Goal: Task Accomplishment & Management: Manage account settings

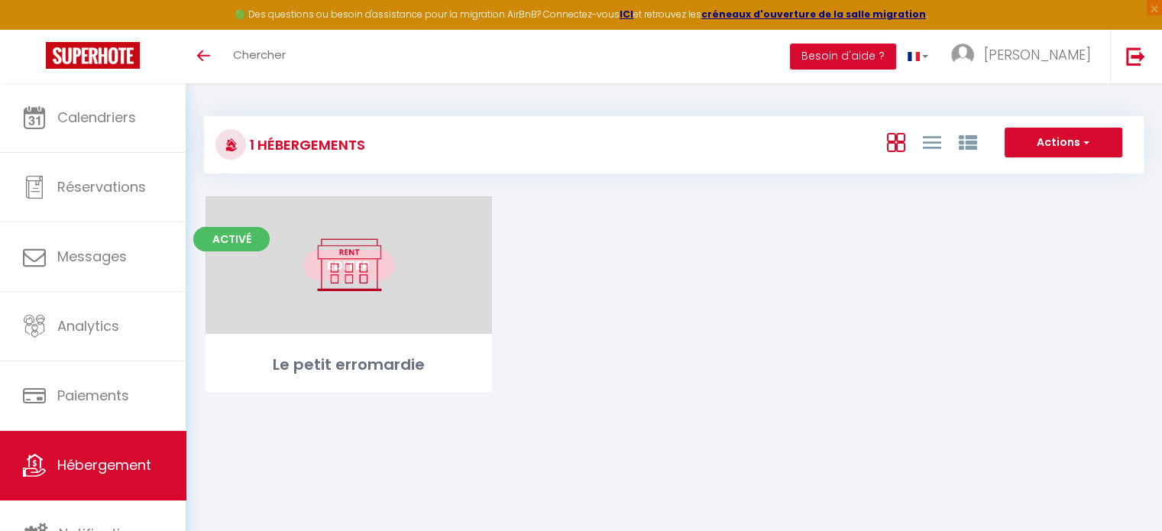
click at [352, 262] on link "Editer" at bounding box center [349, 265] width 92 height 31
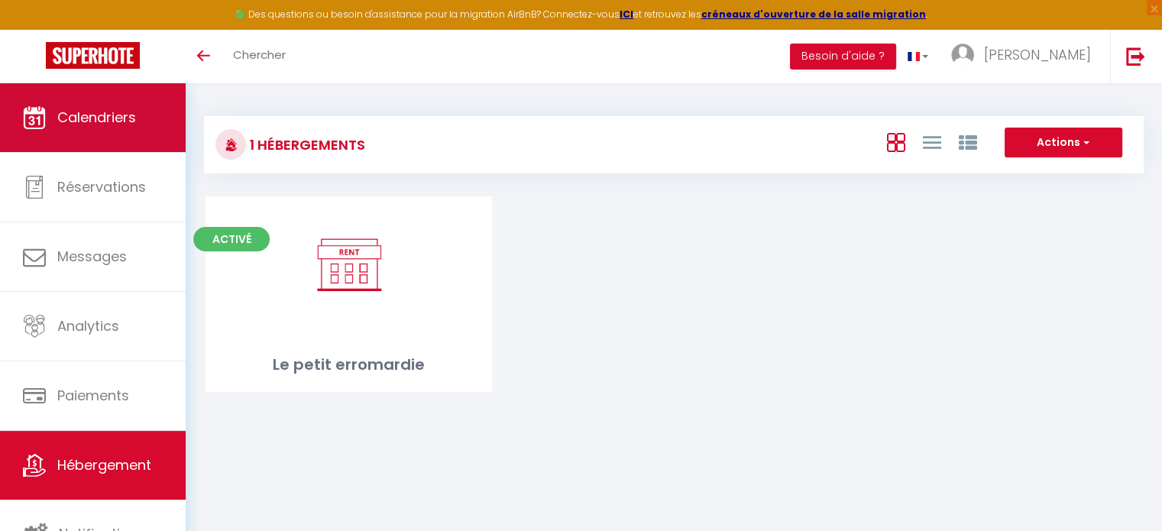
click at [113, 122] on span "Calendriers" at bounding box center [96, 117] width 79 height 19
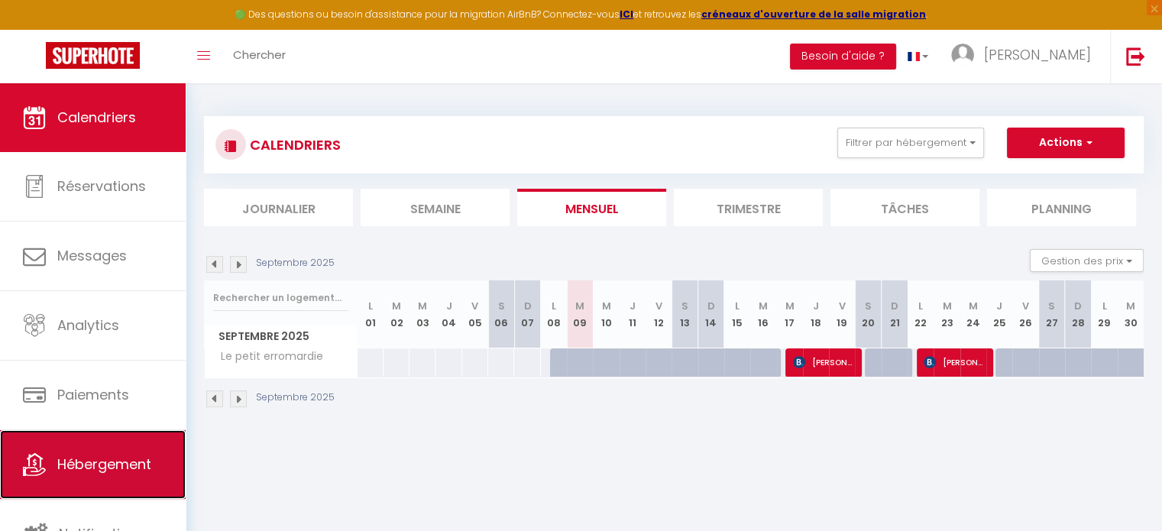
click at [95, 461] on span "Hébergement" at bounding box center [104, 464] width 94 height 19
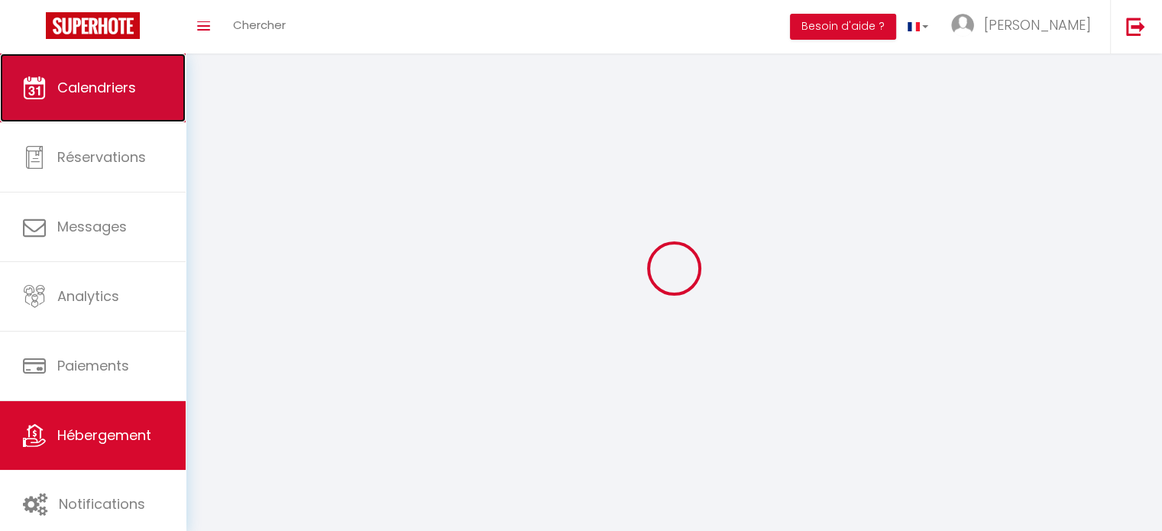
click at [99, 100] on link "Calendriers" at bounding box center [93, 87] width 186 height 69
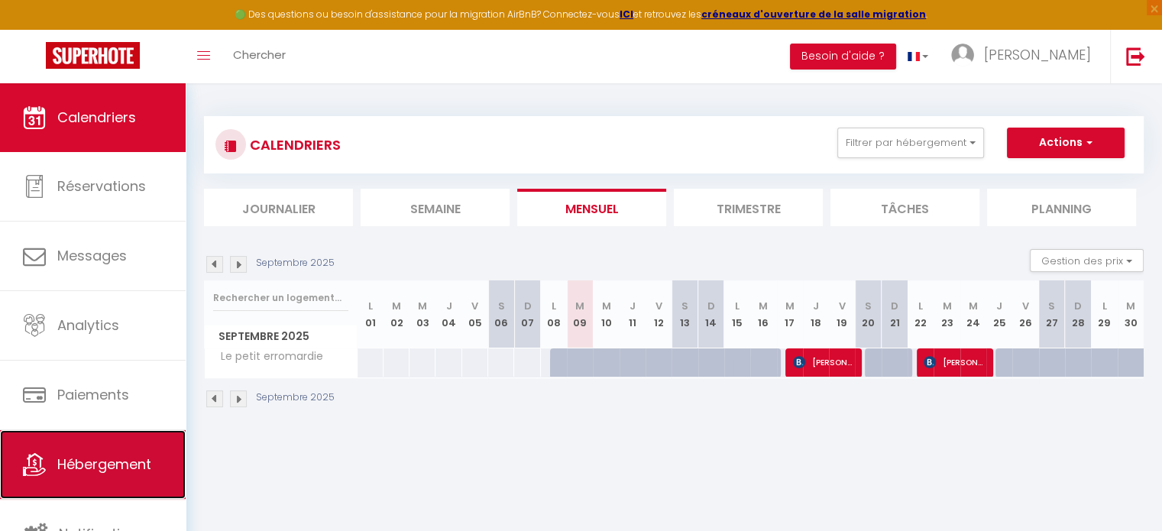
click at [98, 458] on span "Hébergement" at bounding box center [104, 464] width 94 height 19
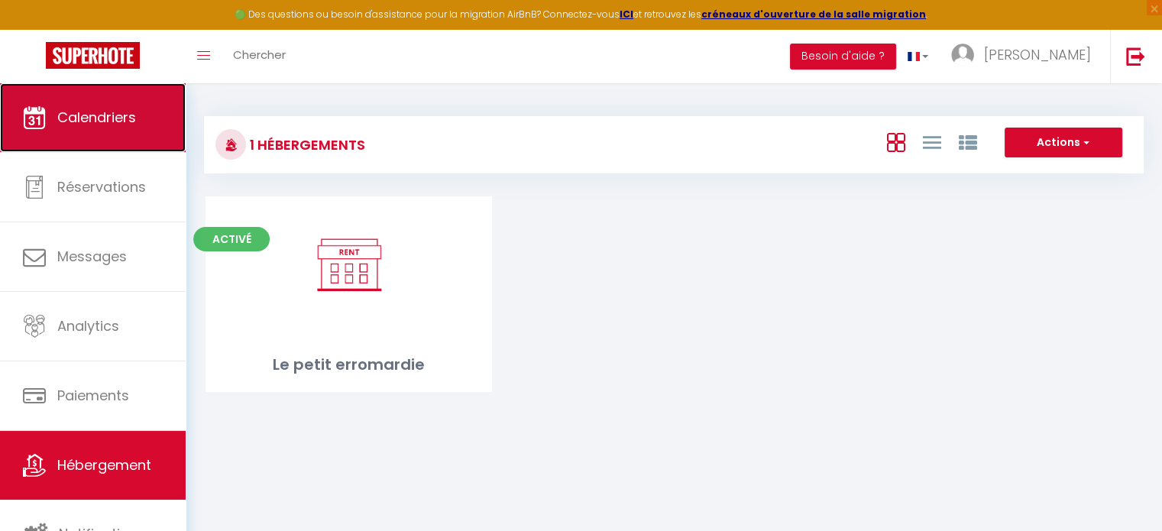
click at [101, 112] on span "Calendriers" at bounding box center [96, 117] width 79 height 19
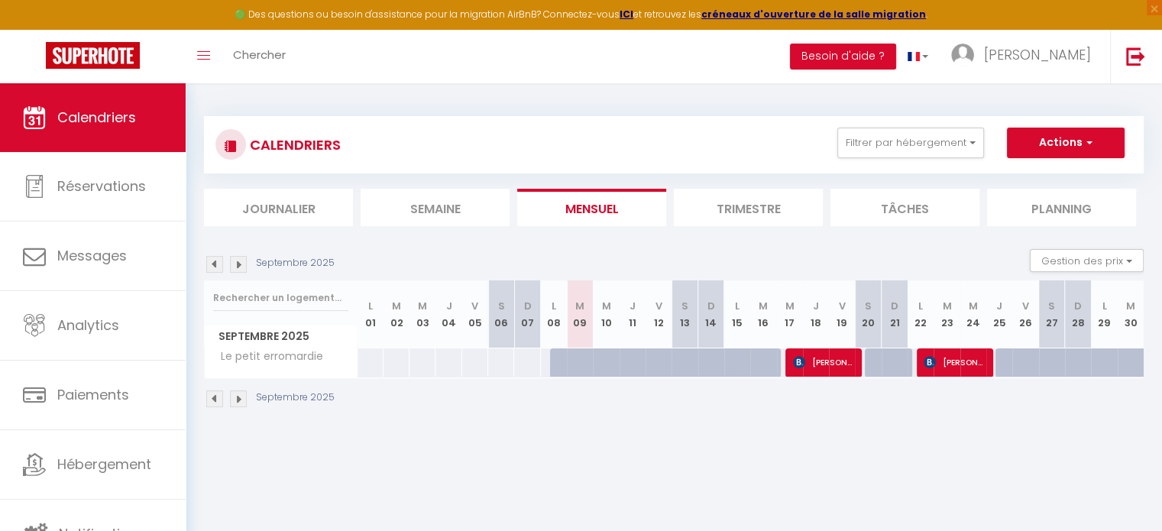
click at [869, 358] on div at bounding box center [878, 362] width 26 height 29
select select "1"
type input "Sam 20 Septembre 2025"
type input "Dim 21 Septembre 2025"
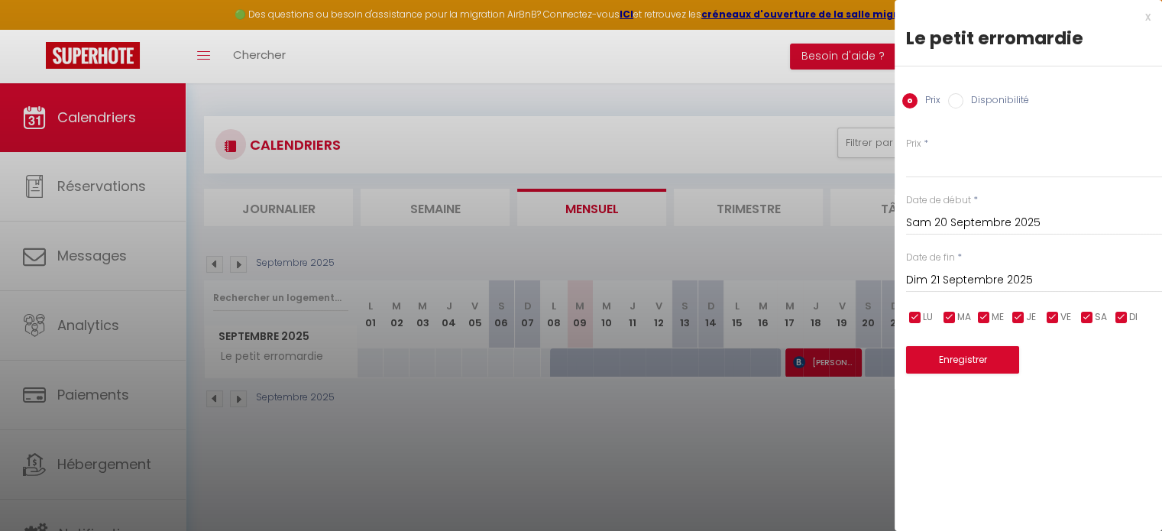
click at [957, 99] on input "Disponibilité" at bounding box center [955, 100] width 15 height 15
radio input "true"
radio input "false"
click at [967, 274] on input "Dim 21 Septembre 2025" at bounding box center [1034, 282] width 256 height 20
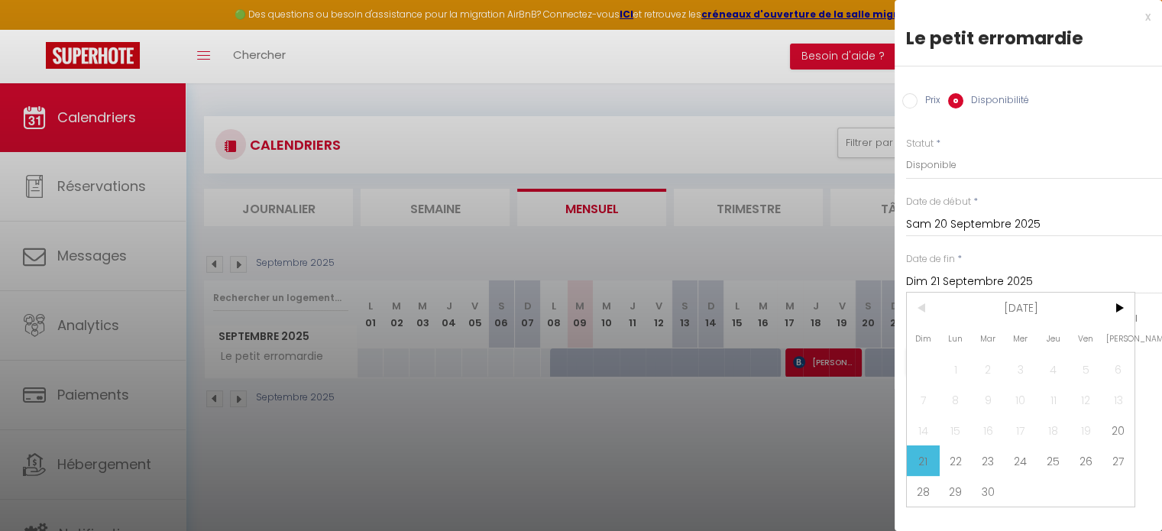
click at [929, 459] on span "21" at bounding box center [923, 460] width 33 height 31
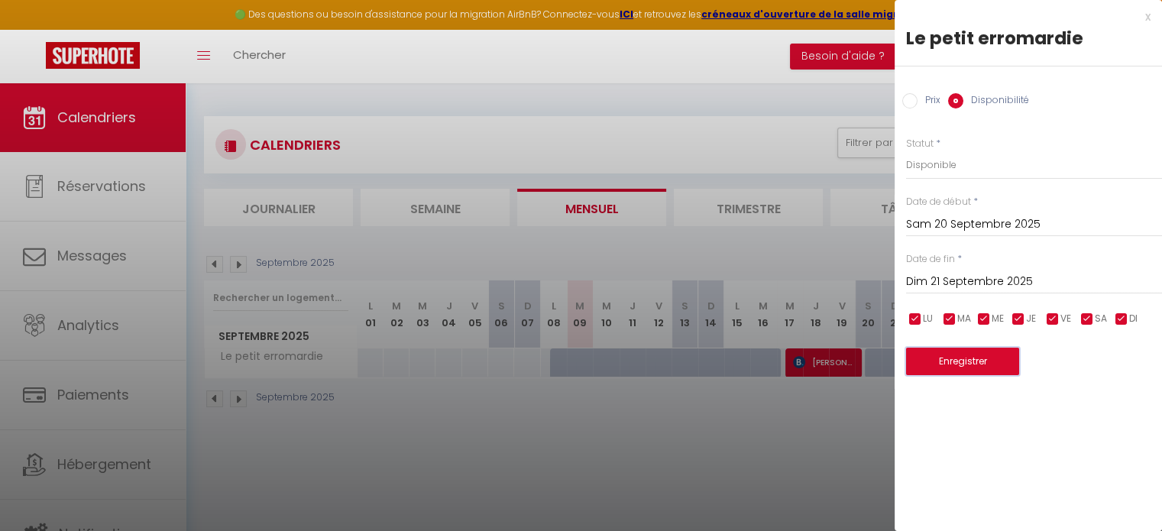
click at [972, 363] on button "Enregistrer" at bounding box center [962, 362] width 113 height 28
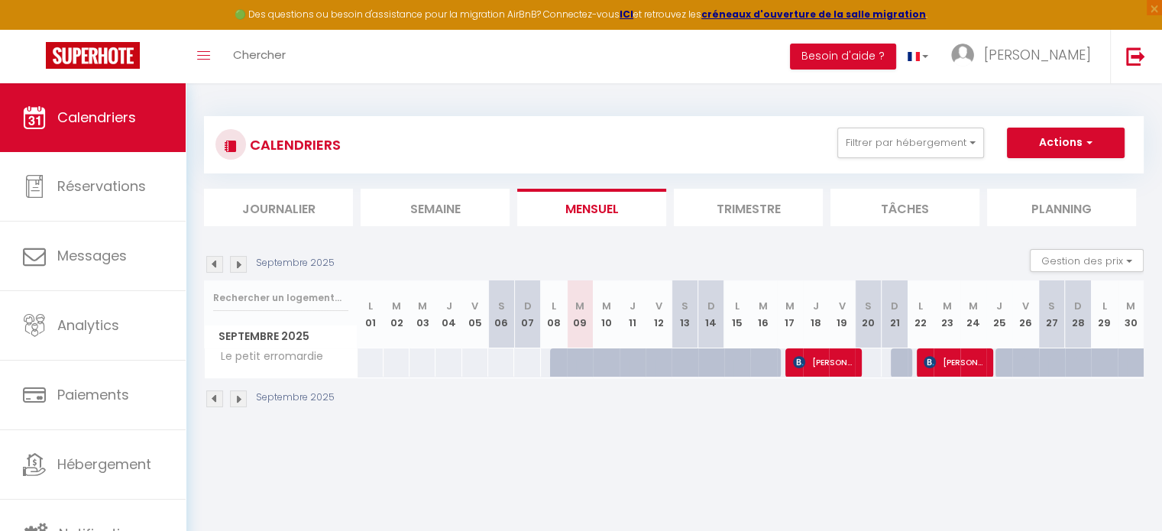
click at [869, 340] on th "S 20" at bounding box center [868, 314] width 26 height 68
click at [871, 363] on div at bounding box center [867, 362] width 27 height 28
select select "1"
type input "Sam 20 Septembre 2025"
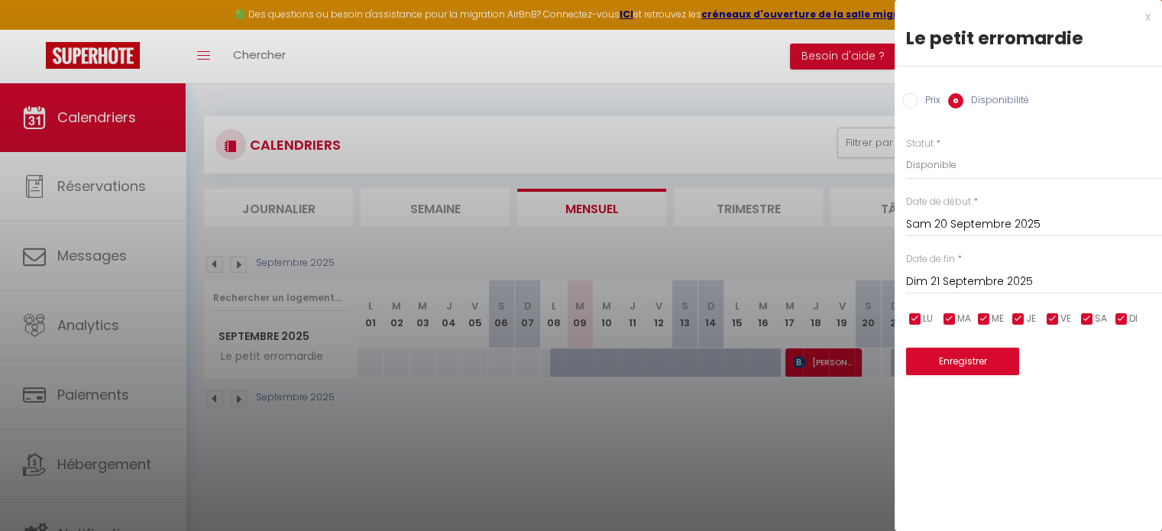
click at [959, 262] on span "*" at bounding box center [959, 258] width 5 height 13
click at [948, 273] on input "Dim 21 Septembre 2025" at bounding box center [1034, 282] width 256 height 20
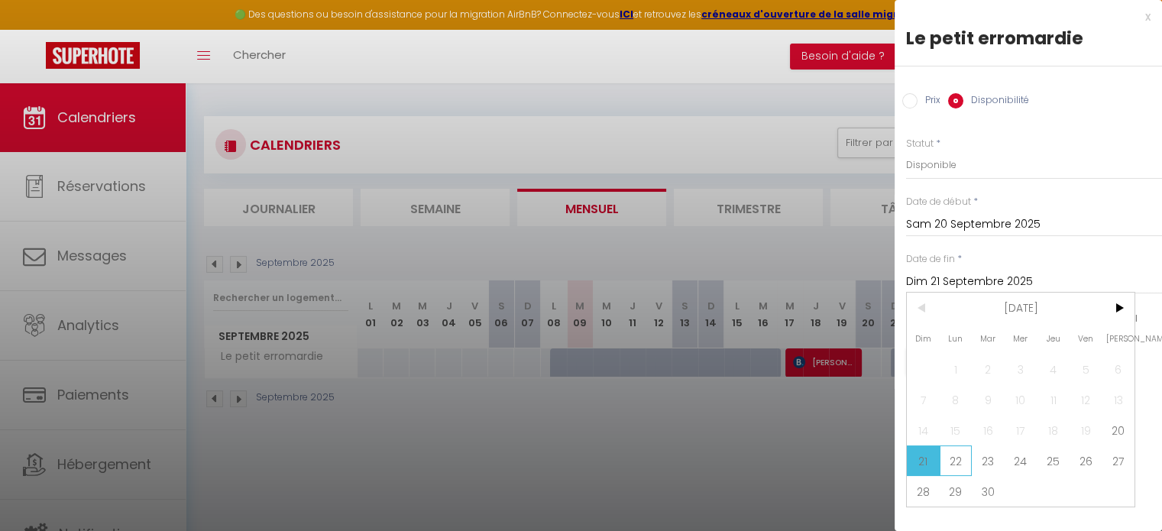
click at [956, 455] on span "22" at bounding box center [956, 460] width 33 height 31
type input "Lun 22 Septembre 2025"
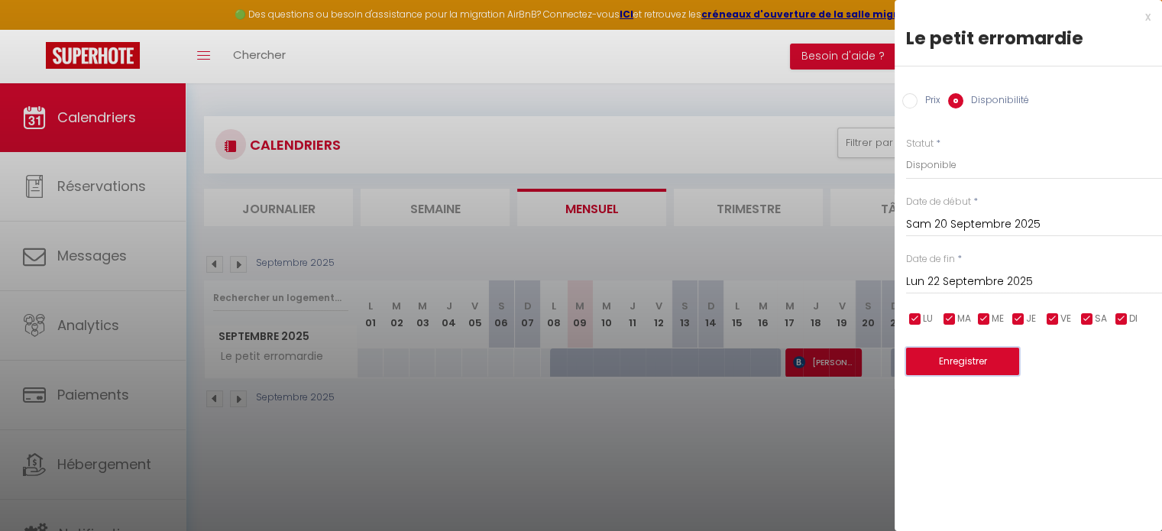
click at [956, 361] on button "Enregistrer" at bounding box center [962, 362] width 113 height 28
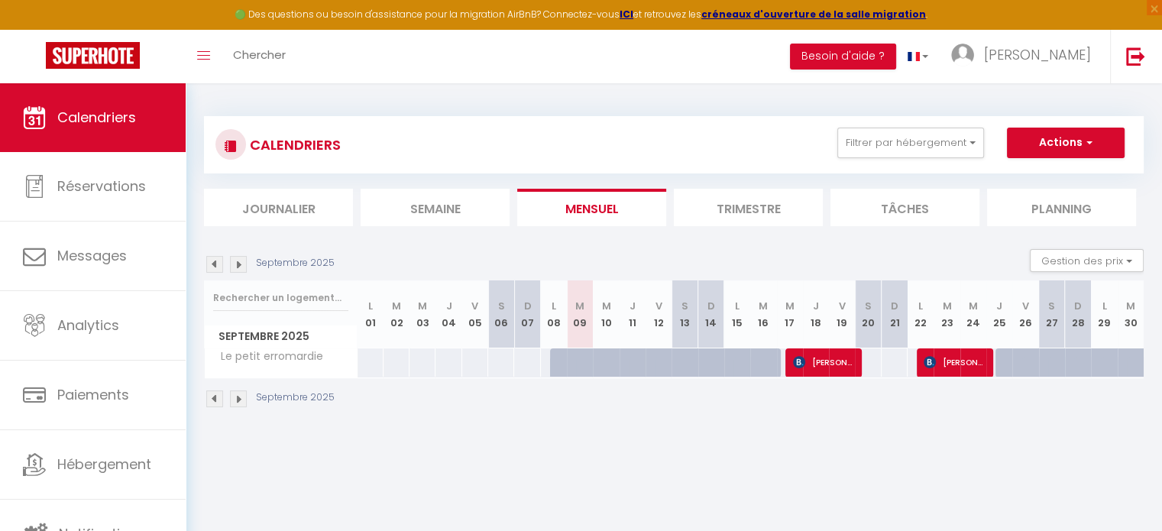
click at [1000, 361] on div at bounding box center [1008, 362] width 26 height 29
select select "1"
type input "Jeu 25 Septembre 2025"
type input "Ven 26 Septembre 2025"
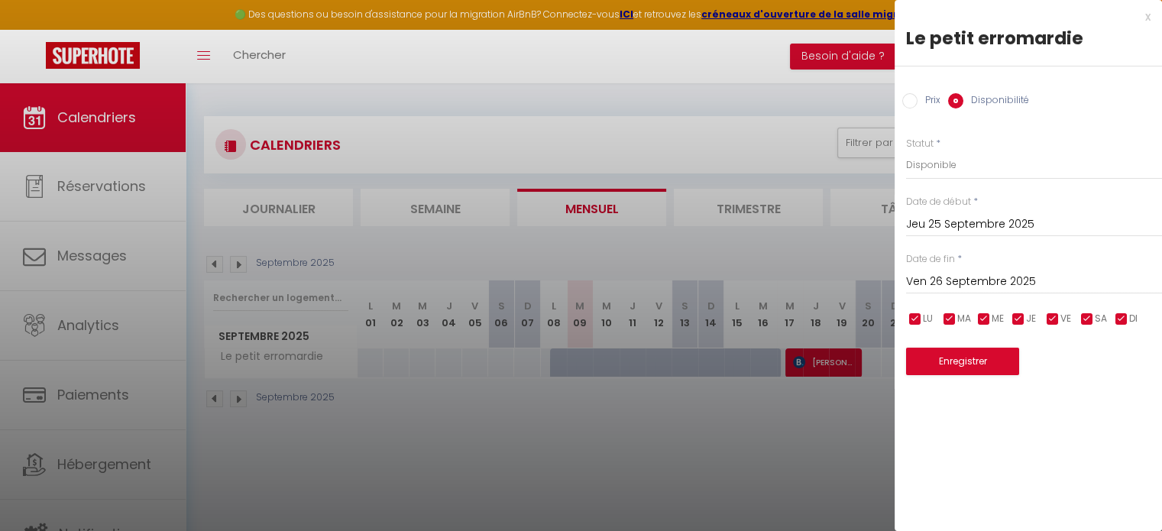
click at [1147, 21] on div "x" at bounding box center [1023, 17] width 256 height 18
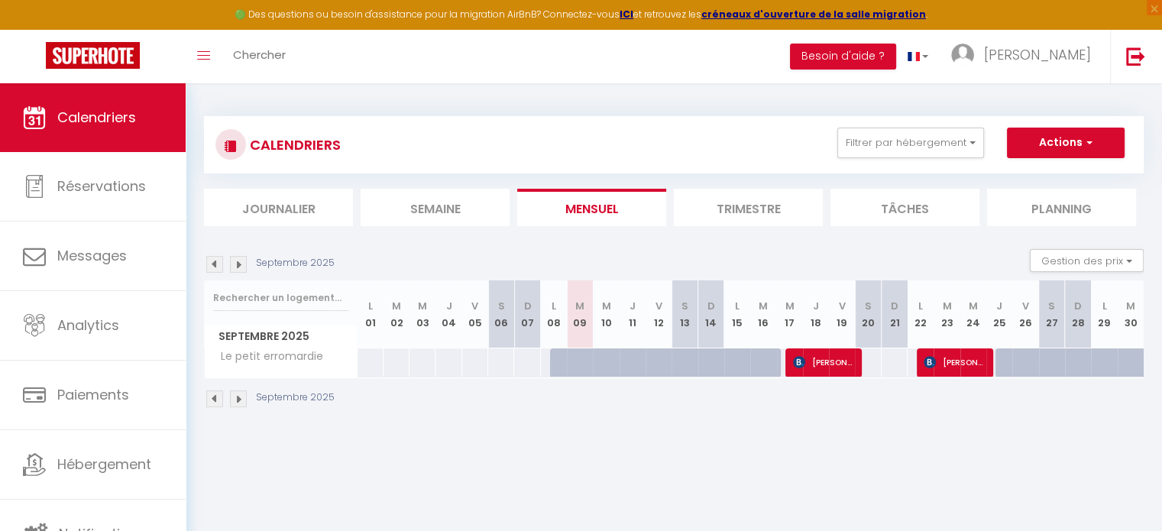
click at [1006, 357] on div at bounding box center [1008, 362] width 26 height 29
select select "1"
type input "Jeu 25 Septembre 2025"
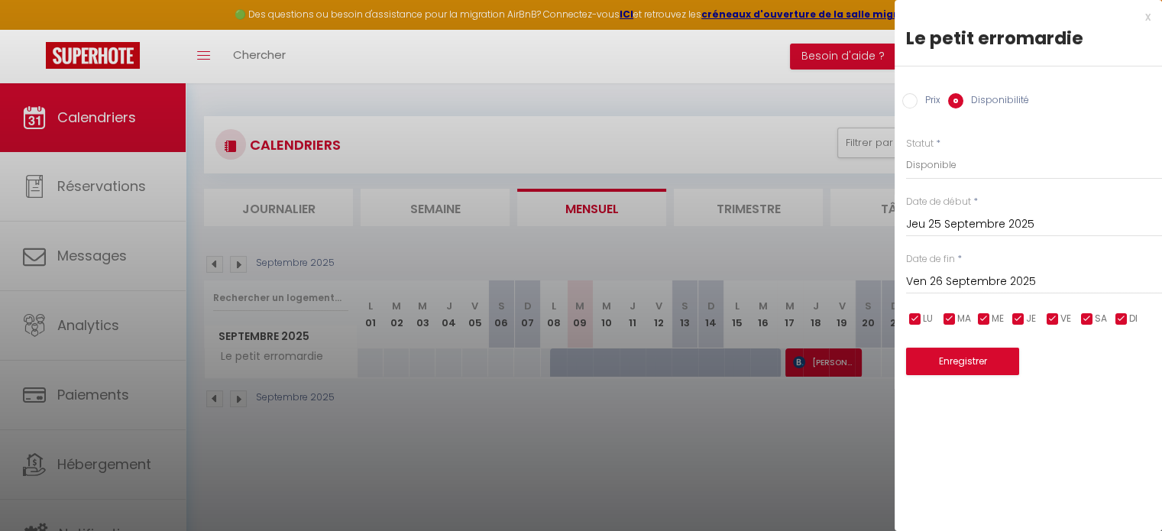
click at [1000, 277] on input "Ven 26 Septembre 2025" at bounding box center [1034, 282] width 256 height 20
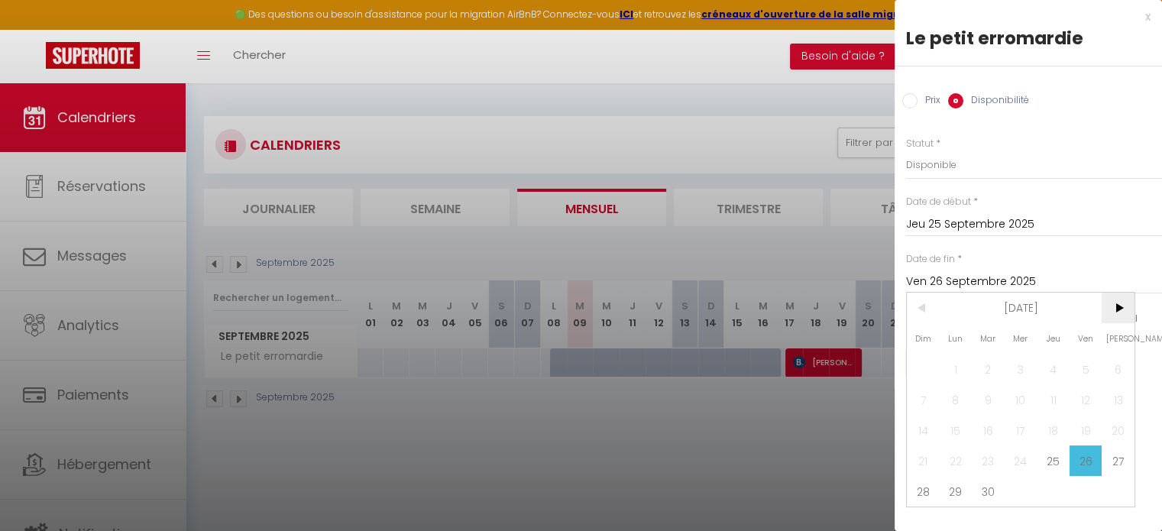
click at [1118, 306] on span ">" at bounding box center [1118, 308] width 33 height 31
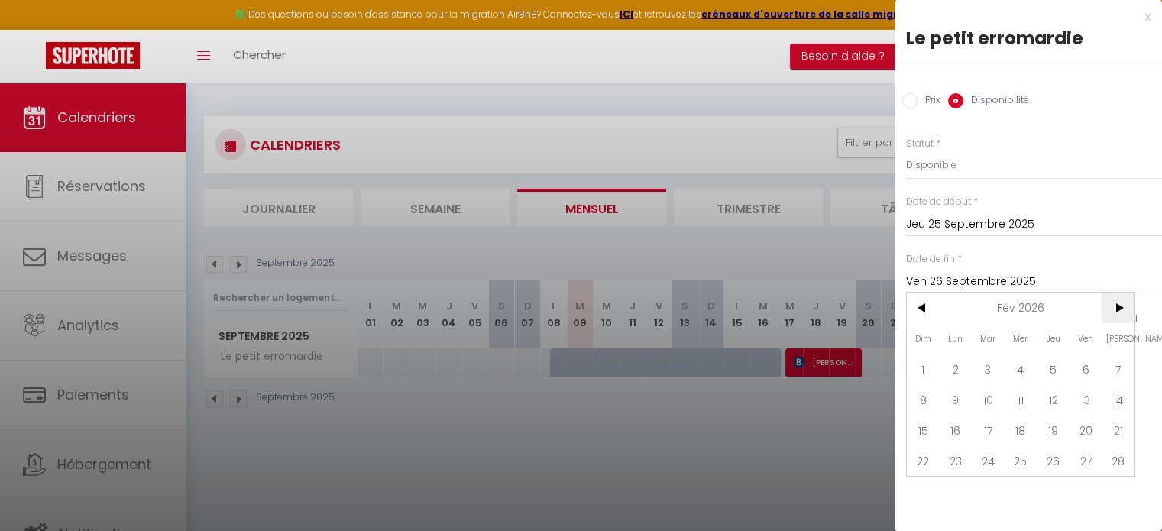
click at [1118, 306] on span ">" at bounding box center [1118, 308] width 33 height 31
click at [1118, 310] on span ">" at bounding box center [1118, 308] width 33 height 31
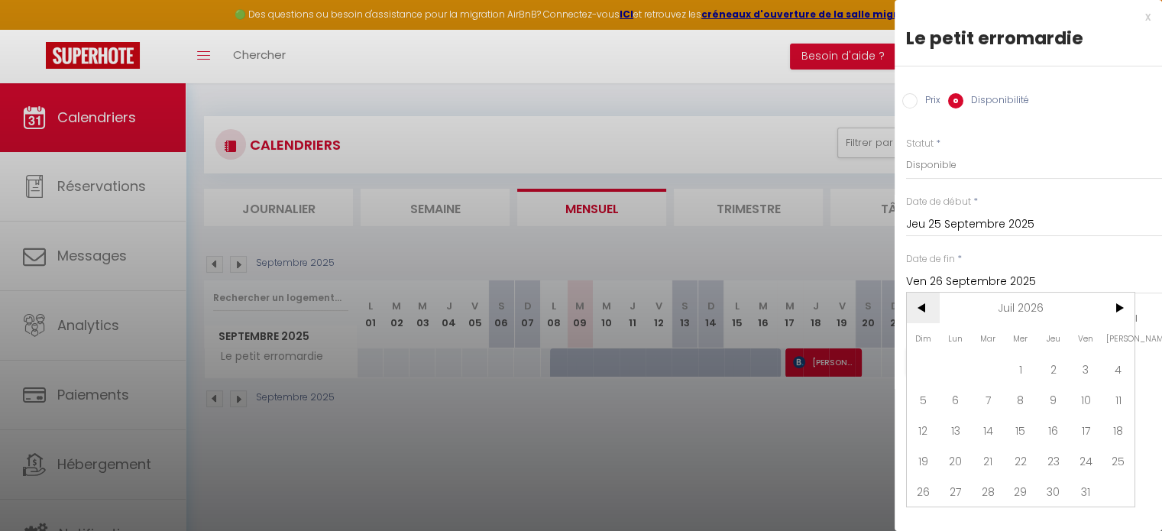
click at [931, 305] on span "<" at bounding box center [923, 308] width 33 height 31
click at [1111, 465] on span "27" at bounding box center [1118, 460] width 33 height 31
type input "[DATE]"
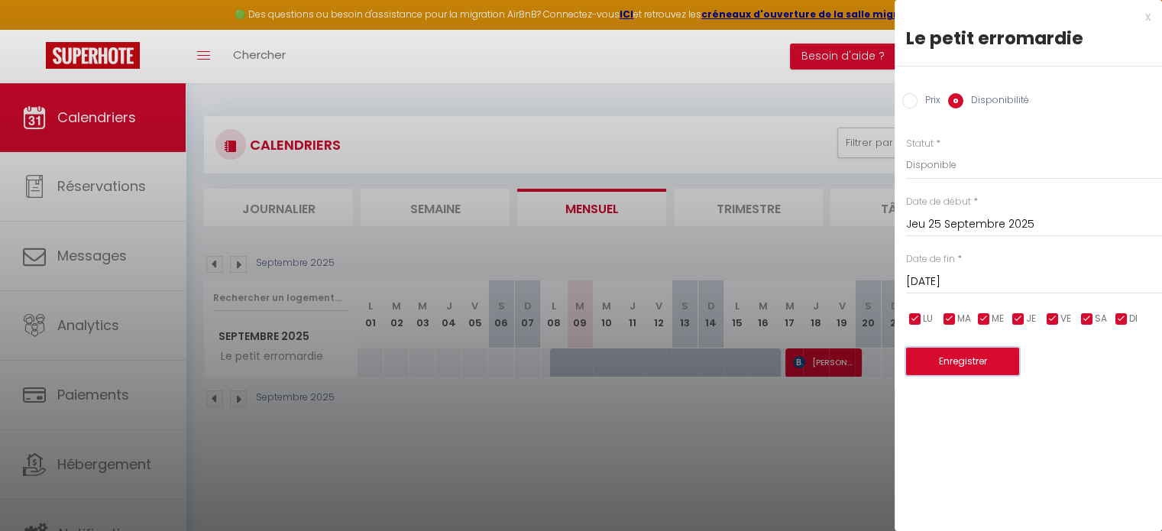
click at [962, 363] on button "Enregistrer" at bounding box center [962, 362] width 113 height 28
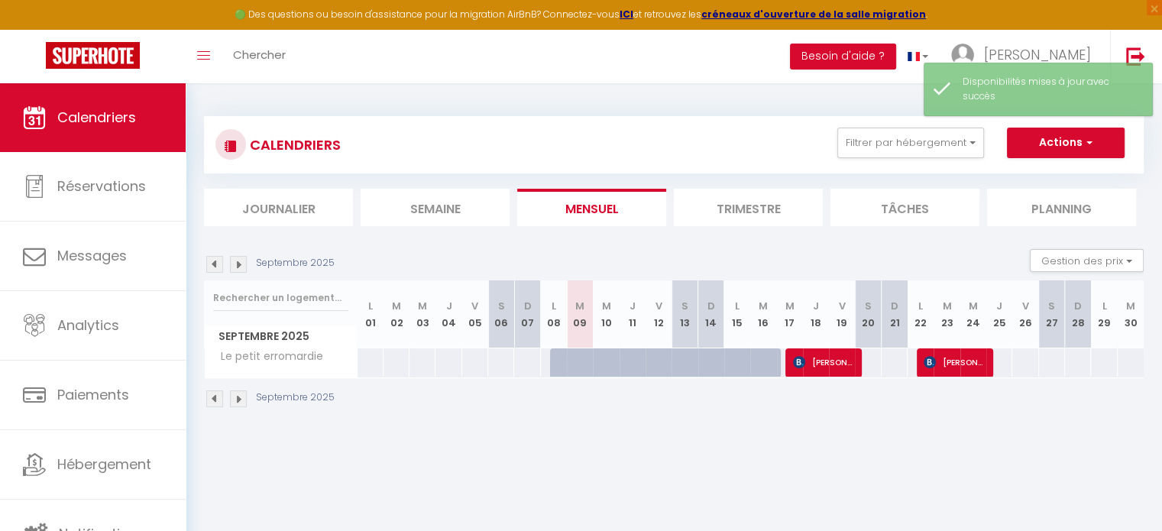
click at [755, 216] on li "Trimestre" at bounding box center [748, 207] width 149 height 37
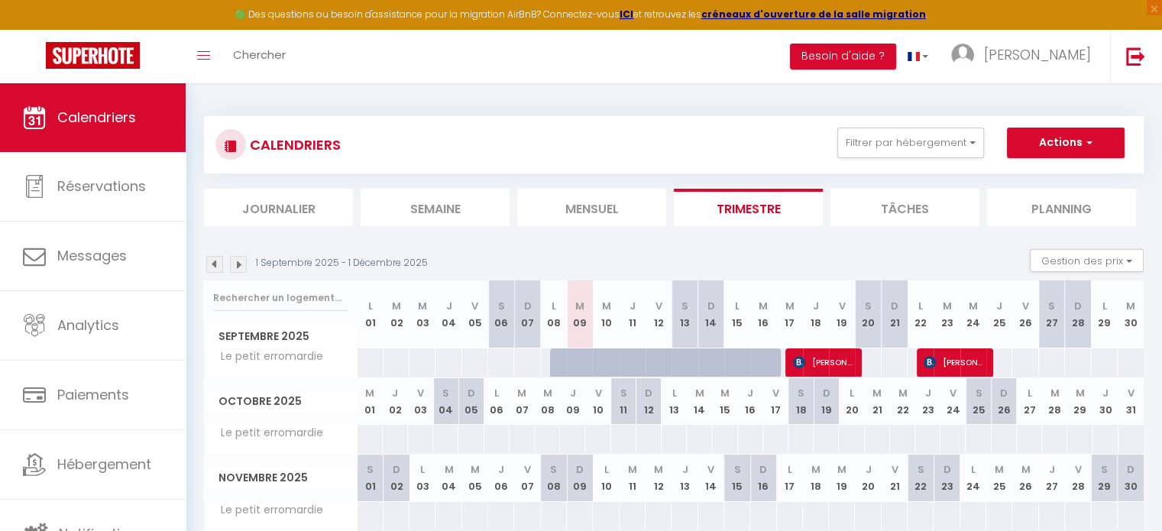
click at [1000, 323] on th "J 25" at bounding box center [999, 314] width 26 height 68
click at [999, 360] on div at bounding box center [998, 362] width 27 height 28
select select "1"
type input "Jeu 25 Septembre 2025"
type input "Ven 26 Septembre 2025"
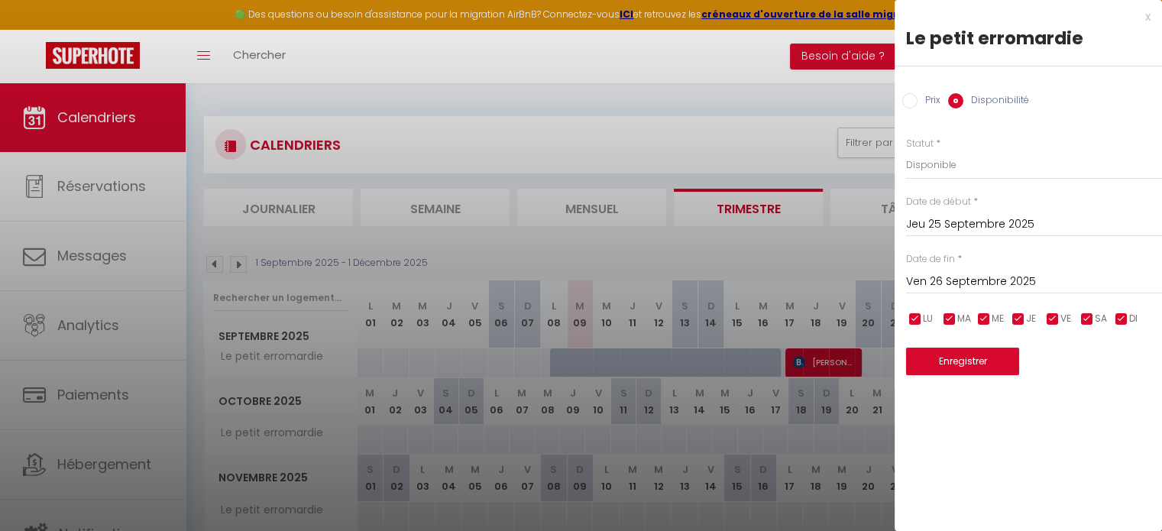
click at [914, 99] on input "Prix" at bounding box center [909, 100] width 15 height 15
radio input "true"
radio input "false"
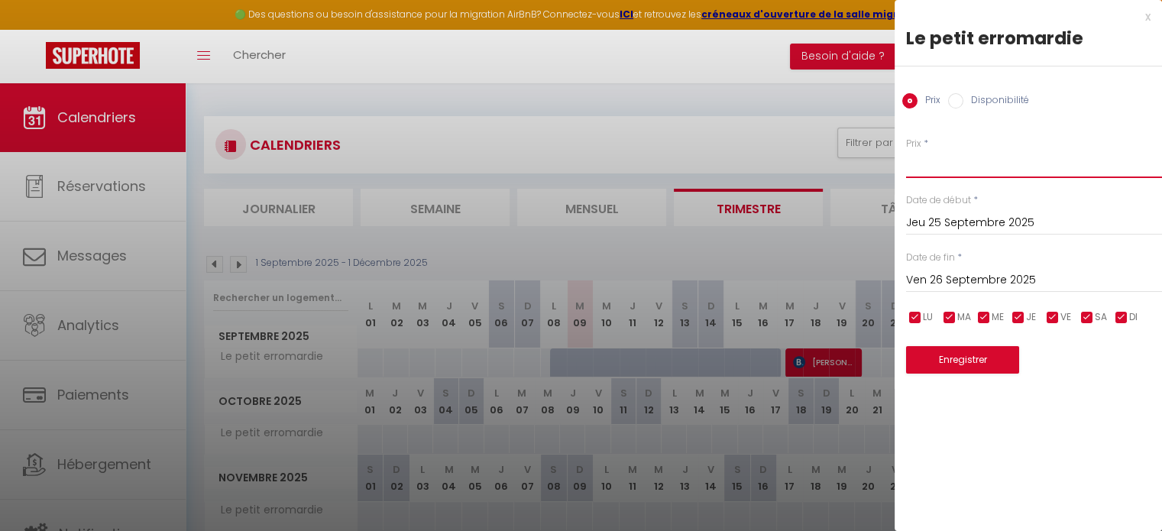
click at [921, 163] on input "Prix" at bounding box center [1034, 164] width 256 height 28
type input "78"
click at [1054, 316] on input "checkbox" at bounding box center [1052, 317] width 15 height 15
checkbox input "false"
click at [1086, 322] on input "checkbox" at bounding box center [1086, 317] width 15 height 15
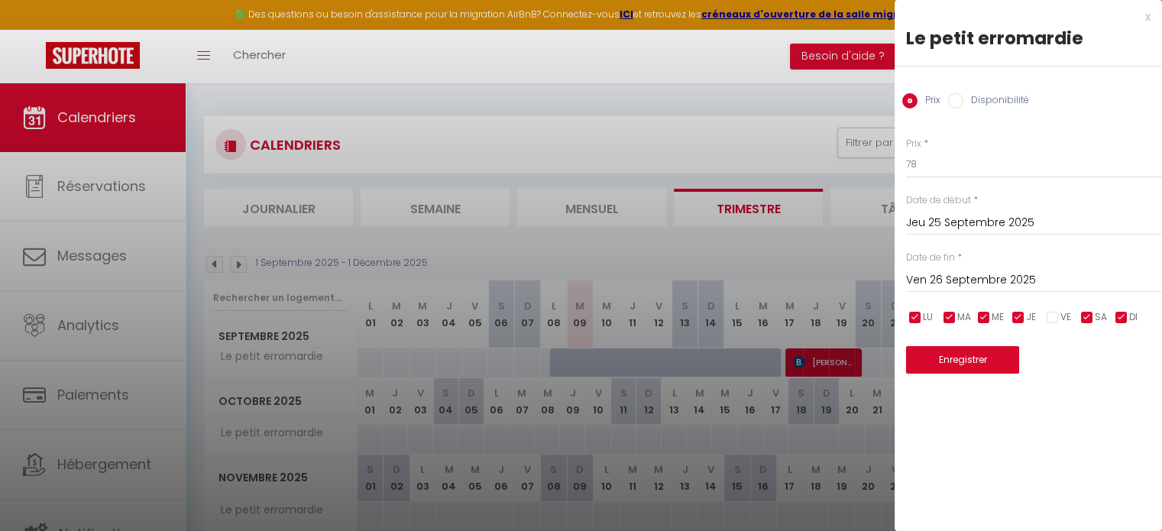
checkbox input "false"
click at [947, 225] on input "Jeu 25 Septembre 2025" at bounding box center [1034, 223] width 256 height 20
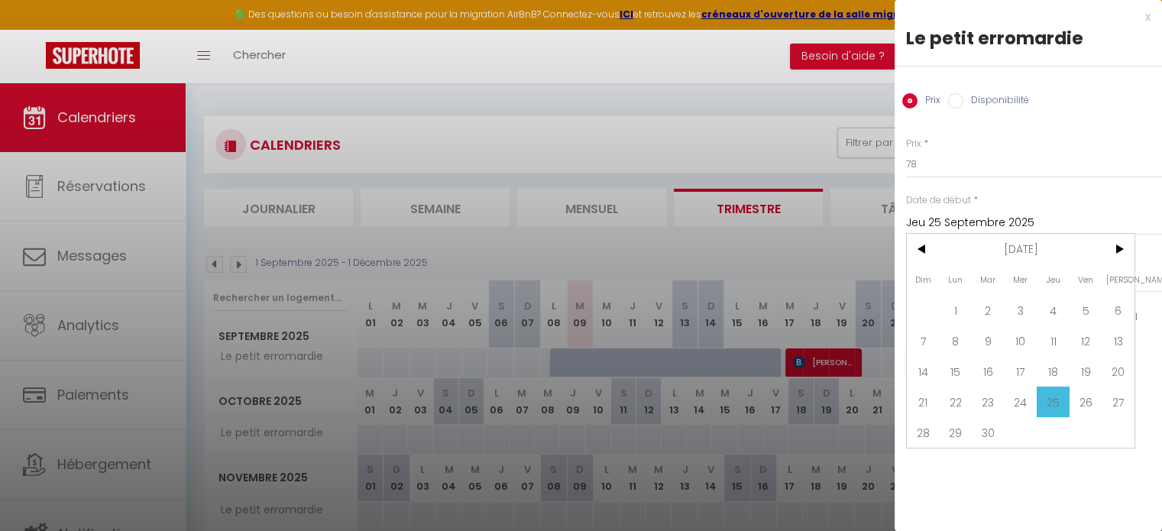
click at [1051, 397] on span "25" at bounding box center [1053, 402] width 33 height 31
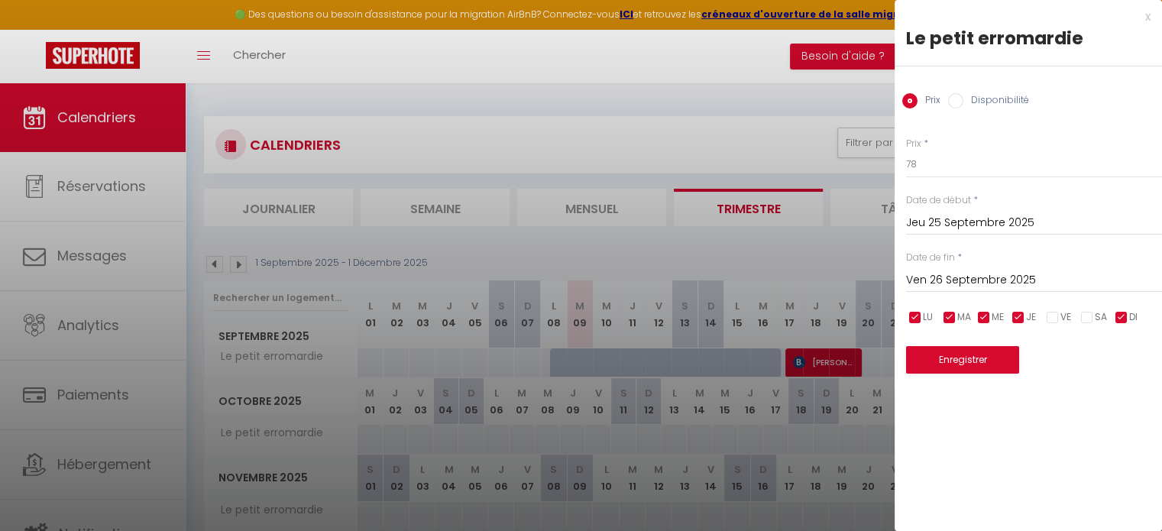
click at [1039, 286] on input "Ven 26 Septembre 2025" at bounding box center [1034, 280] width 256 height 20
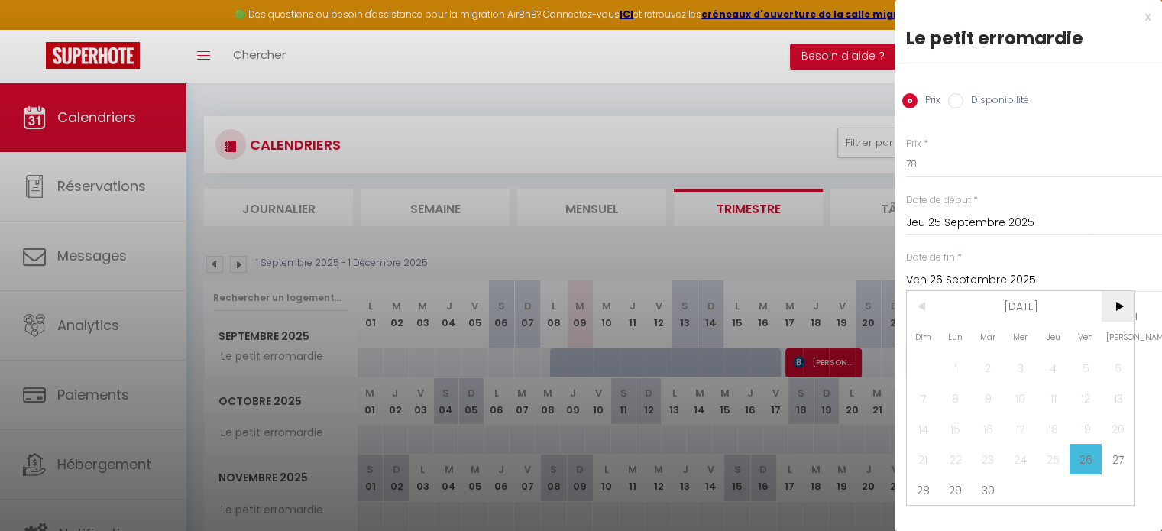
click at [1120, 306] on span ">" at bounding box center [1118, 306] width 33 height 31
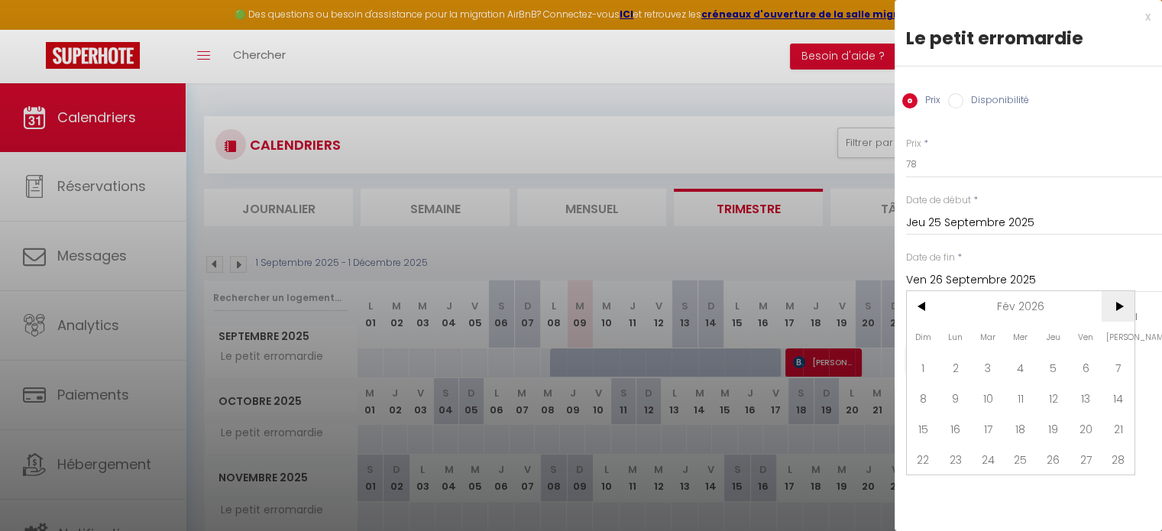
click at [1120, 306] on span ">" at bounding box center [1118, 306] width 33 height 31
click at [924, 305] on span "<" at bounding box center [923, 306] width 33 height 31
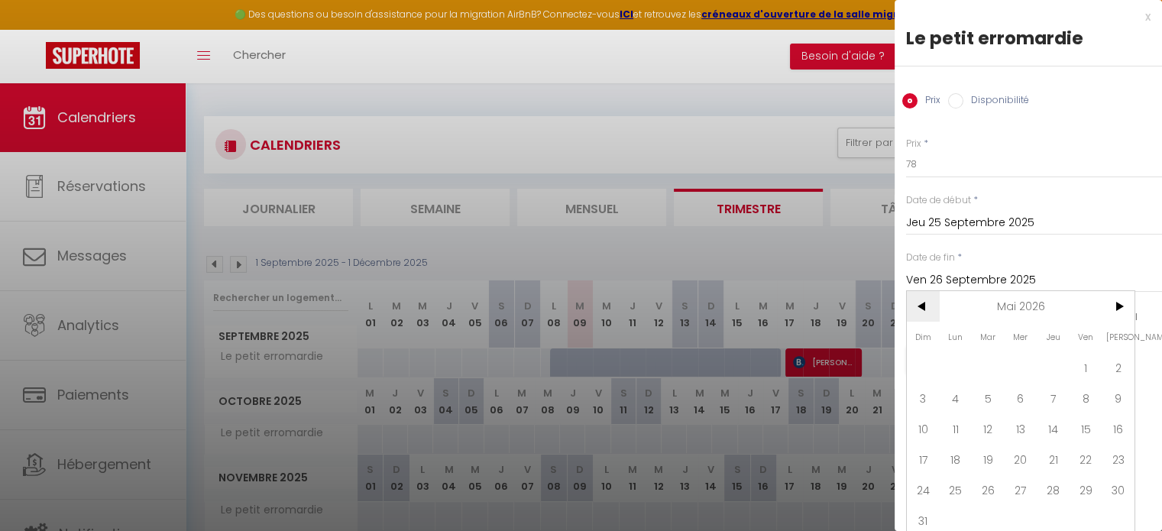
click at [924, 305] on span "<" at bounding box center [923, 306] width 33 height 31
click at [1043, 482] on span "30" at bounding box center [1053, 489] width 33 height 31
type input "Jeu 30 Avril 2026"
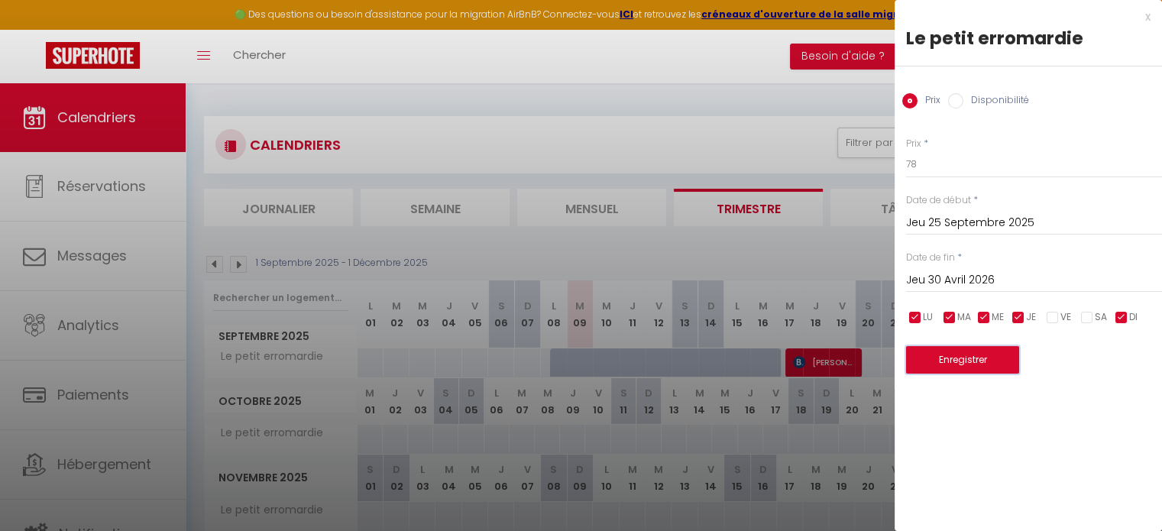
click at [990, 354] on button "Enregistrer" at bounding box center [962, 360] width 113 height 28
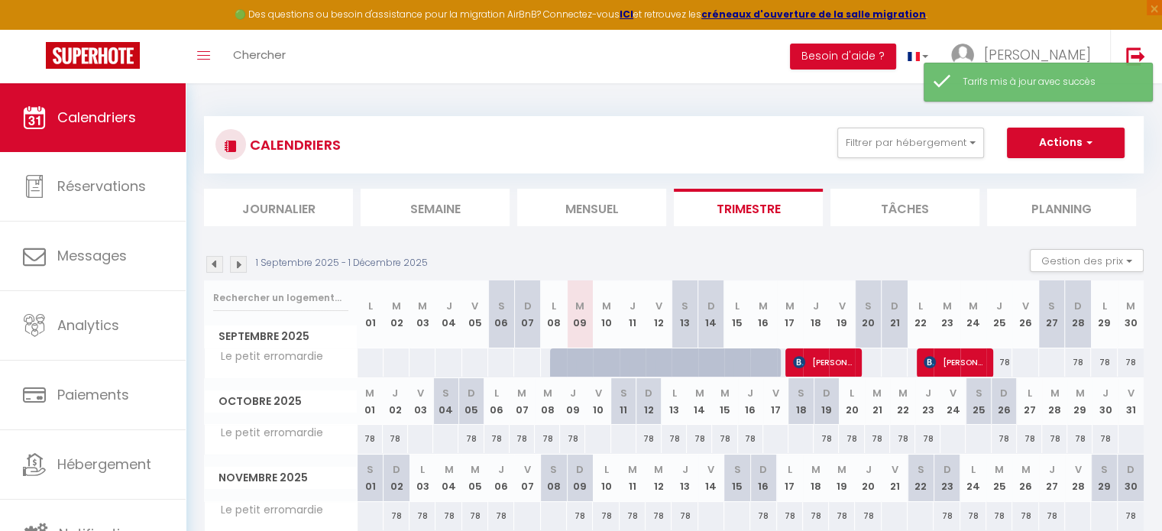
click at [1027, 365] on div at bounding box center [1024, 362] width 27 height 28
type input "Ven 26 Septembre 2025"
type input "Sam 27 Septembre 2025"
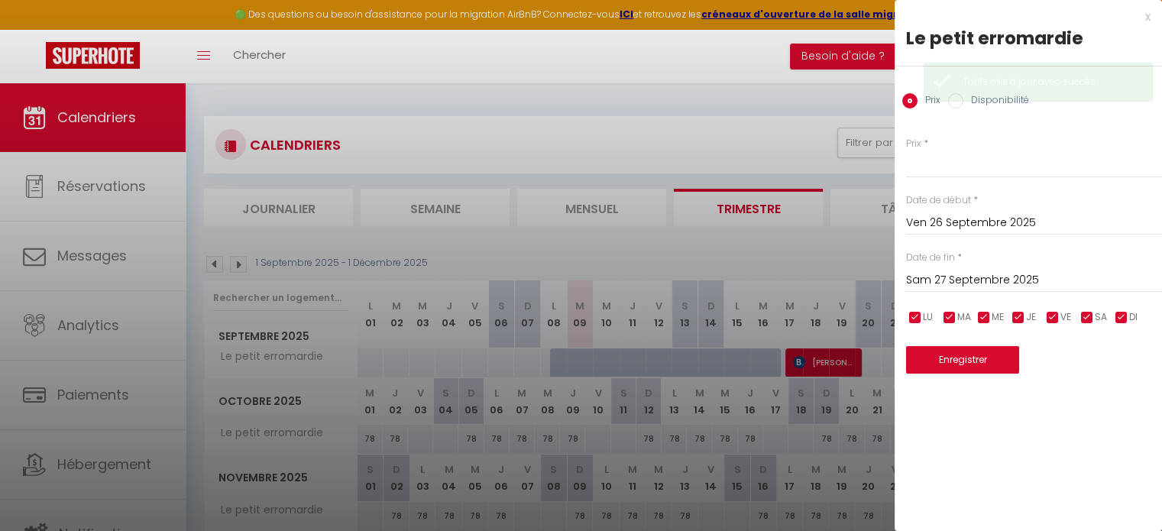
click at [987, 315] on input "checkbox" at bounding box center [983, 317] width 15 height 15
checkbox input "false"
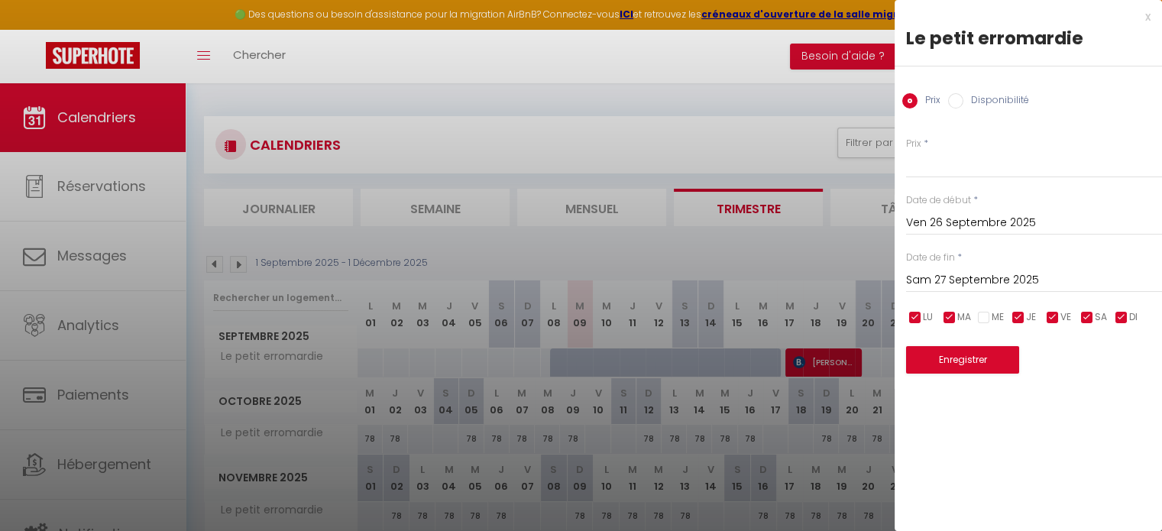
click at [956, 312] on input "checkbox" at bounding box center [949, 317] width 15 height 15
checkbox input "false"
click at [924, 316] on span "LU" at bounding box center [928, 317] width 10 height 15
checkbox input "false"
click at [1017, 320] on input "checkbox" at bounding box center [1018, 317] width 15 height 15
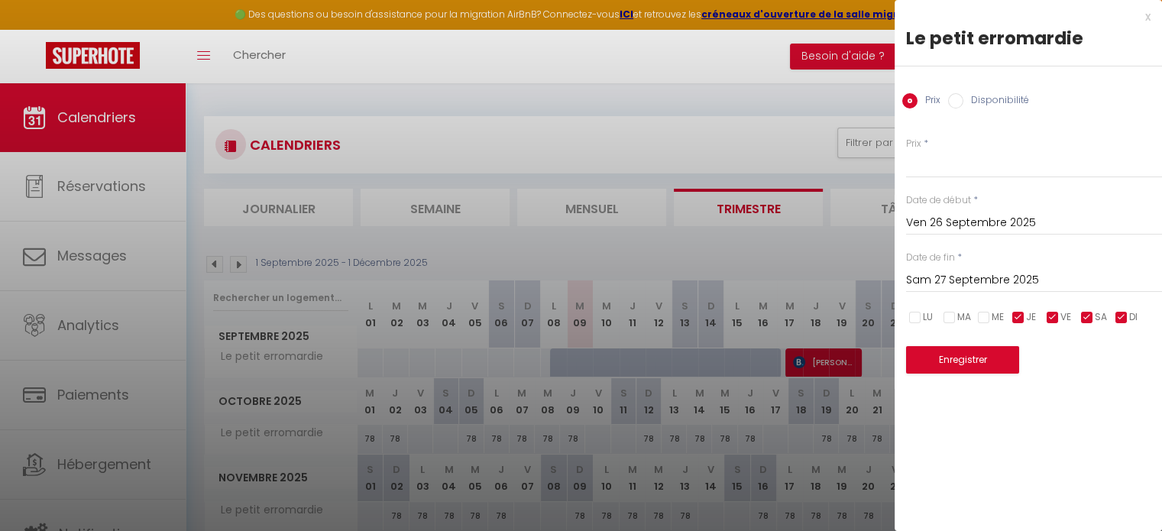
checkbox input "false"
click at [1121, 314] on input "checkbox" at bounding box center [1121, 317] width 15 height 15
checkbox input "false"
click at [953, 164] on input "Prix" at bounding box center [1034, 164] width 256 height 28
type input "83"
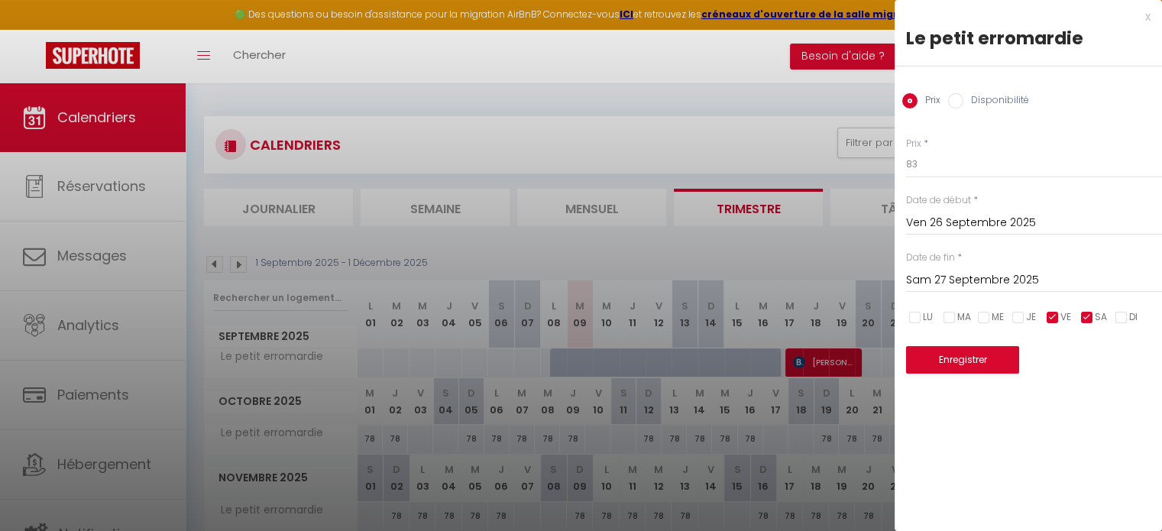
click at [994, 273] on input "Sam 27 Septembre 2025" at bounding box center [1034, 280] width 256 height 20
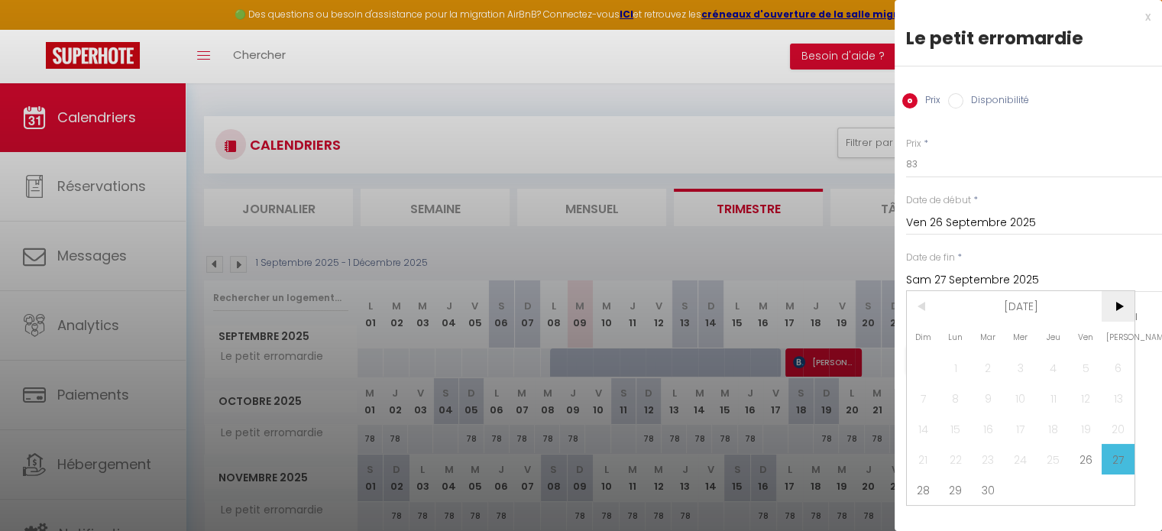
click at [1116, 307] on span ">" at bounding box center [1118, 306] width 33 height 31
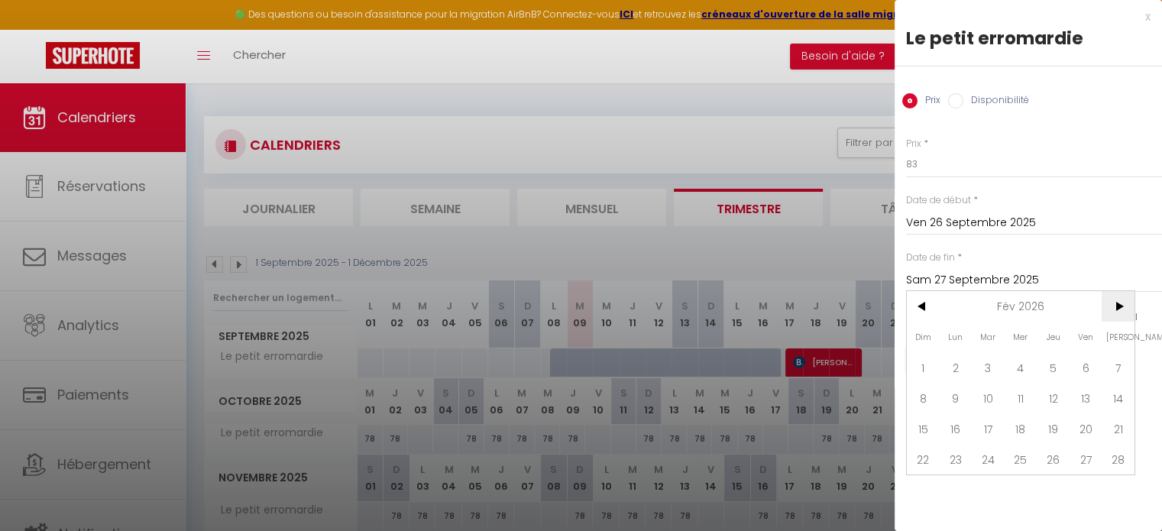
click at [1116, 307] on span ">" at bounding box center [1118, 306] width 33 height 31
click at [1116, 492] on span "30" at bounding box center [1118, 489] width 33 height 31
type input "[DATE]"
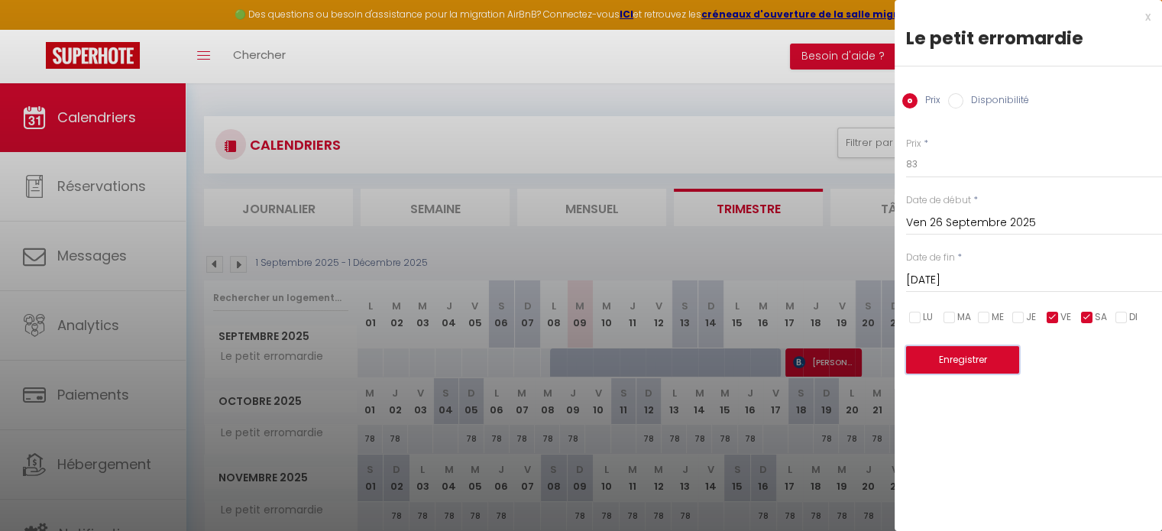
click at [989, 354] on button "Enregistrer" at bounding box center [962, 360] width 113 height 28
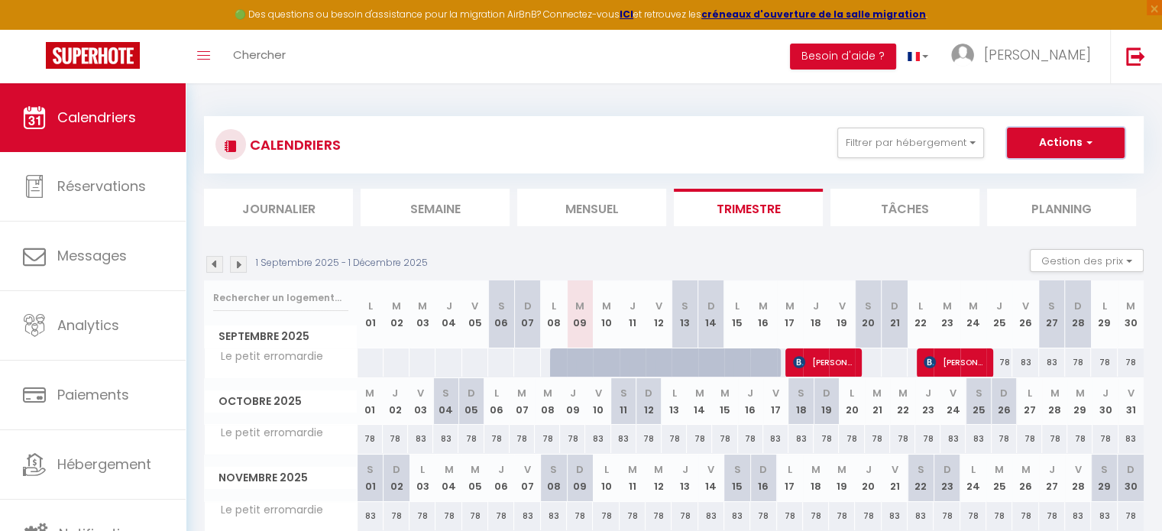
click at [1104, 137] on button "Actions" at bounding box center [1066, 143] width 118 height 31
click at [886, 246] on section "1 Septembre 2025 - 1 Décembre 2025 Gestion des prix Nb Nuits minimum Règles Dis…" at bounding box center [674, 405] width 940 height 343
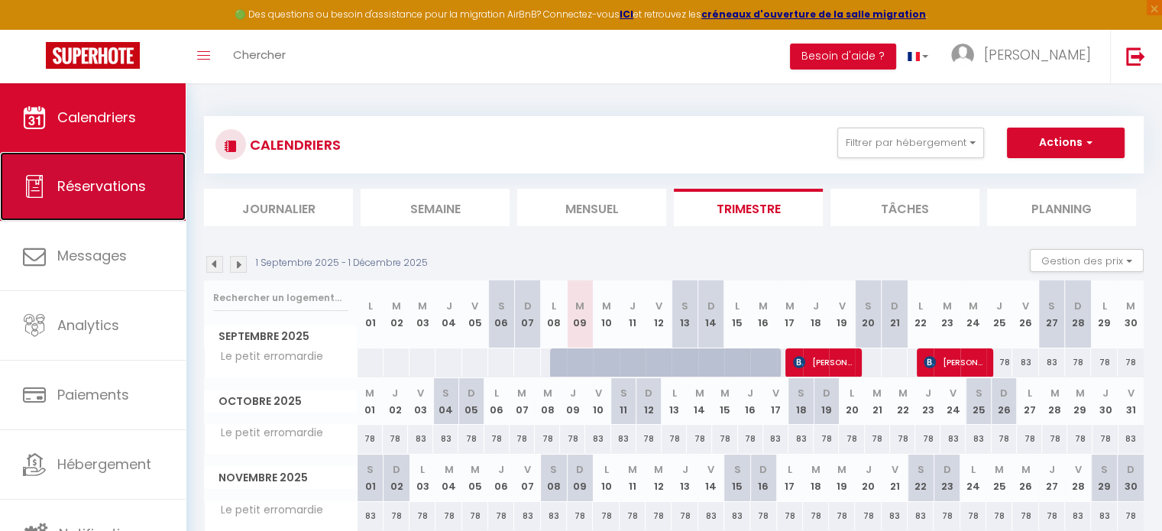
click at [107, 207] on link "Réservations" at bounding box center [93, 186] width 186 height 69
select select "not_cancelled"
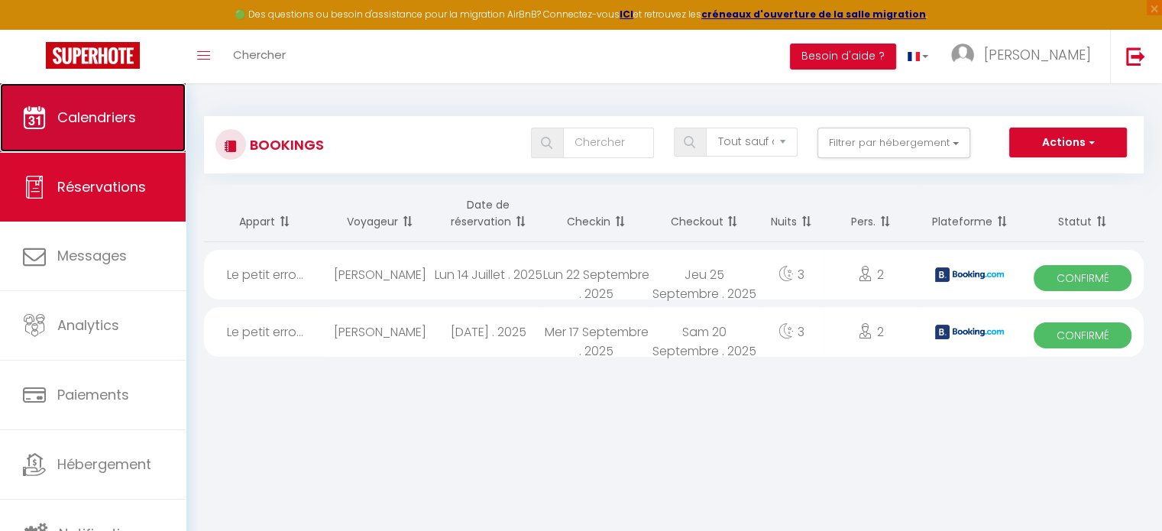
click at [113, 134] on link "Calendriers" at bounding box center [93, 117] width 186 height 69
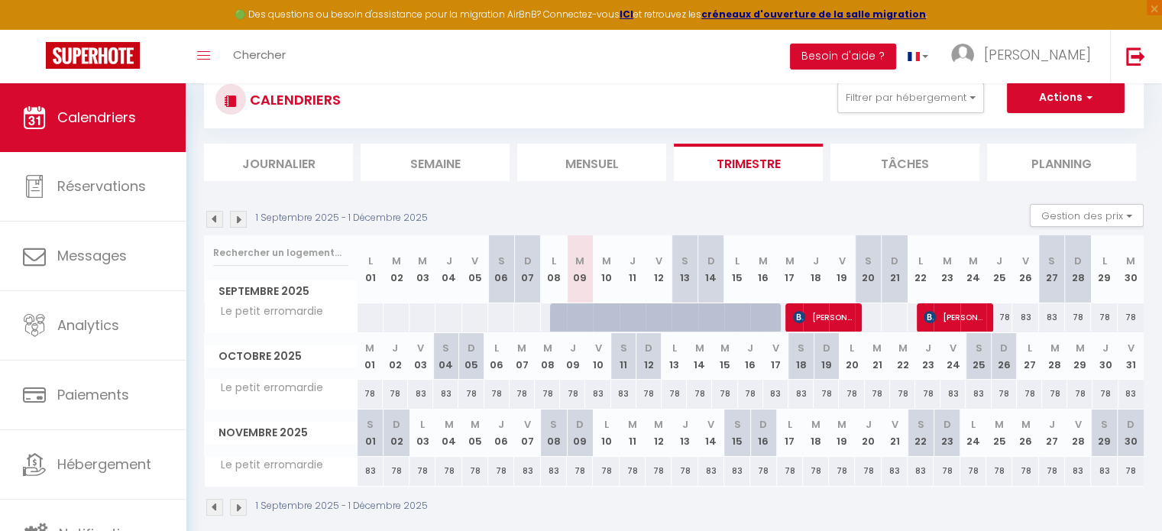
scroll to position [83, 0]
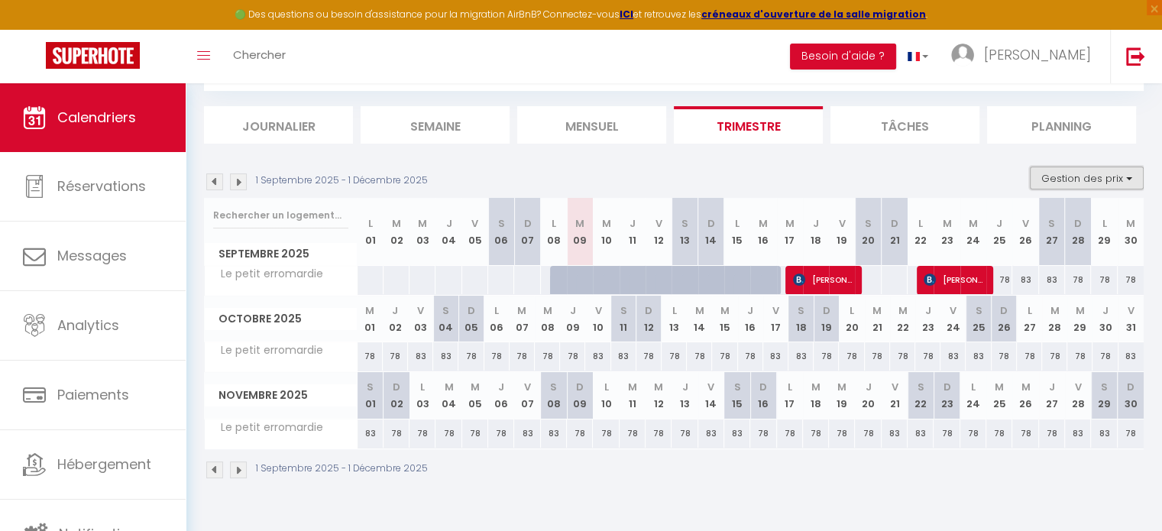
click at [1127, 183] on button "Gestion des prix" at bounding box center [1087, 178] width 114 height 23
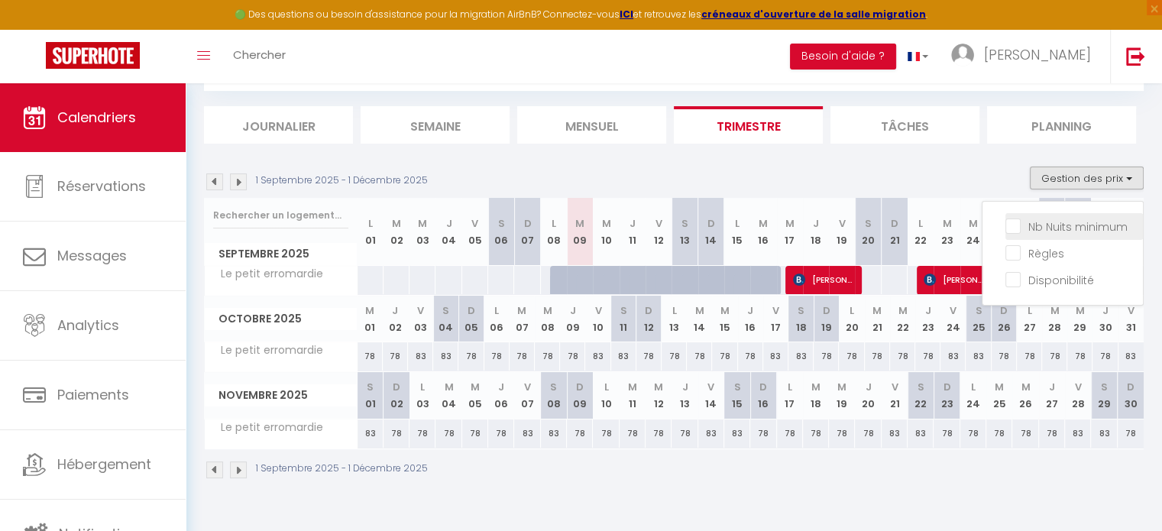
click at [1011, 220] on input "Nb Nuits minimum" at bounding box center [1074, 225] width 138 height 15
checkbox input "true"
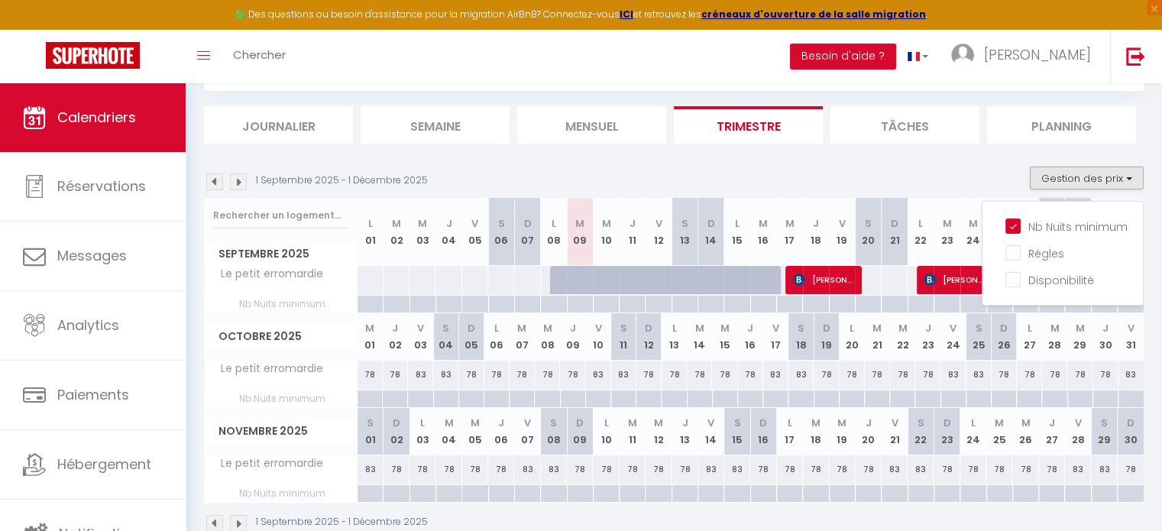
click at [921, 298] on div at bounding box center [921, 305] width 26 height 18
type input "Lun 22 Septembre 2025"
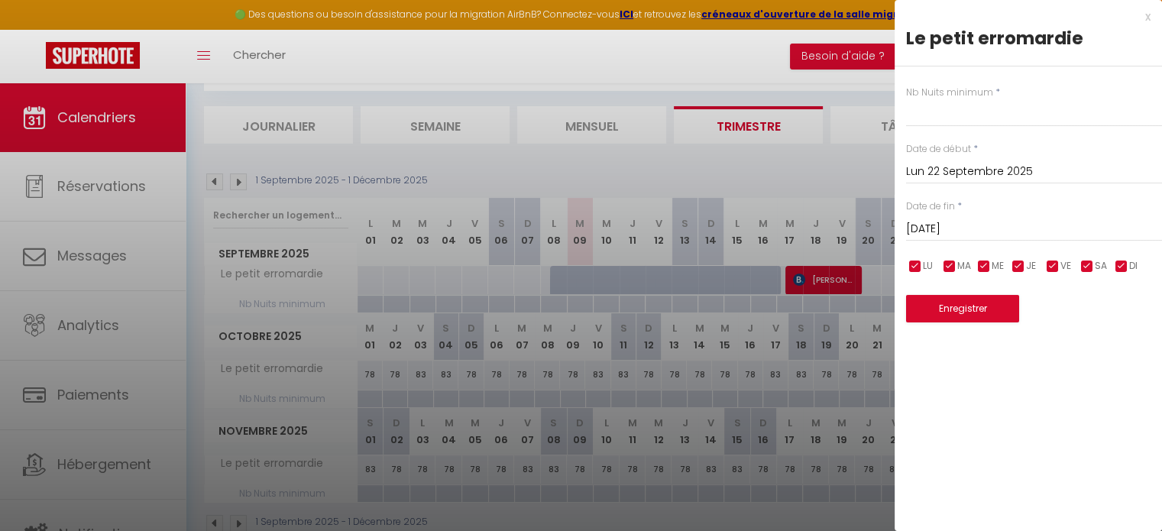
click at [975, 233] on input "[DATE]" at bounding box center [1034, 229] width 256 height 20
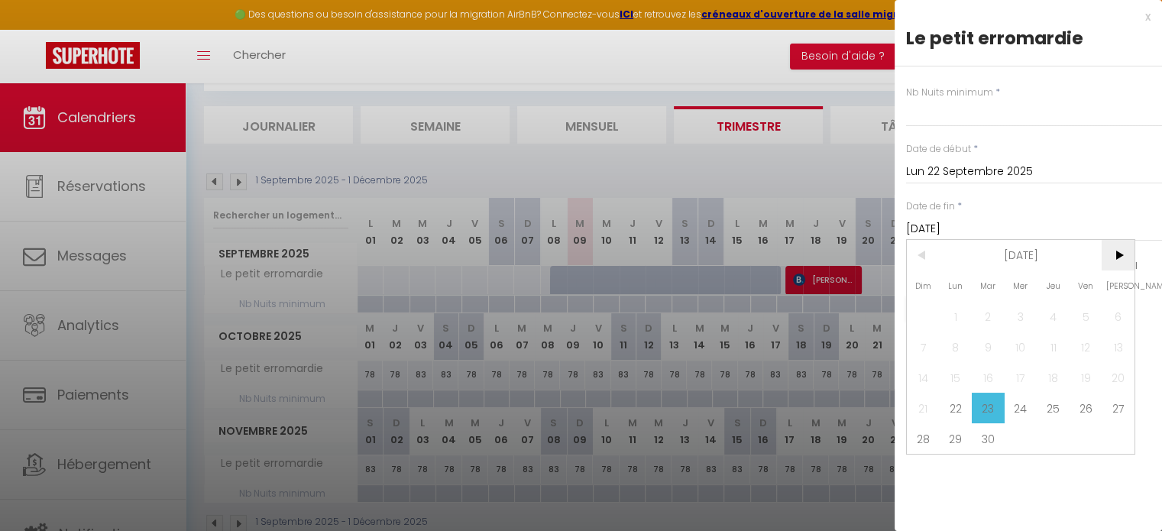
click at [1118, 249] on span ">" at bounding box center [1118, 255] width 33 height 31
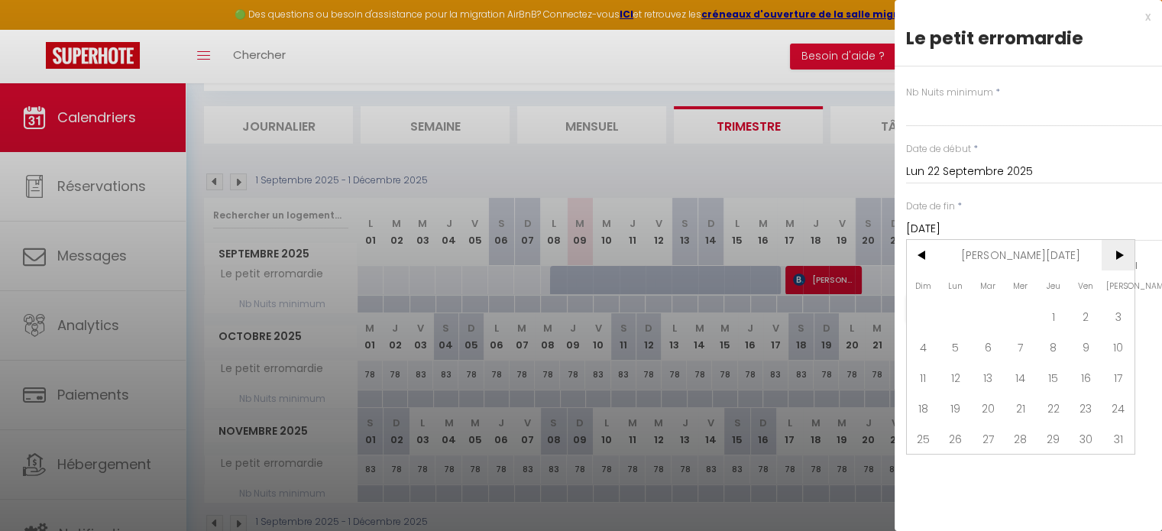
click at [1118, 249] on span ">" at bounding box center [1118, 255] width 33 height 31
click at [983, 430] on span "30" at bounding box center [988, 438] width 33 height 31
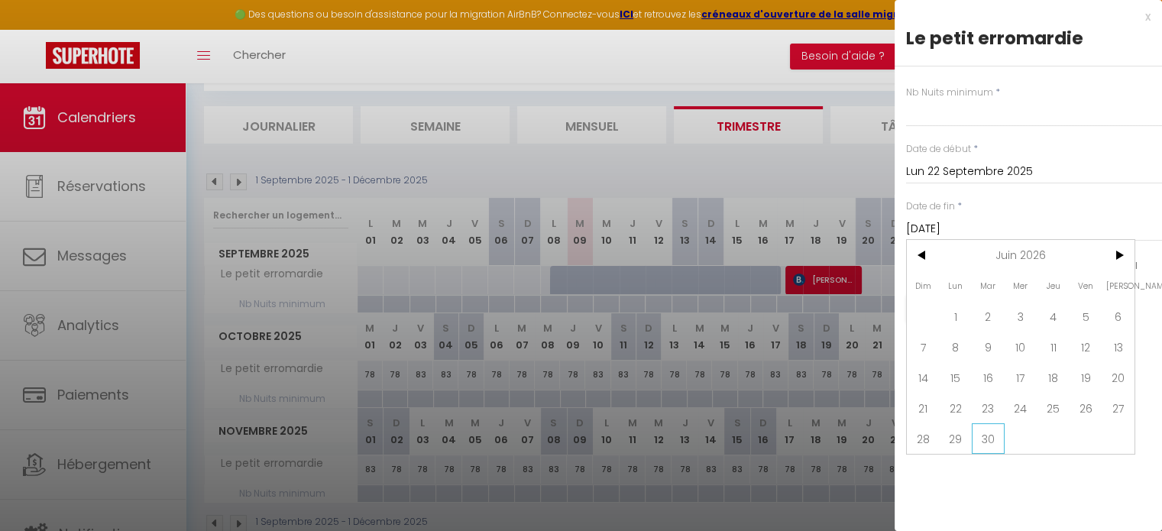
type input "[DATE]"
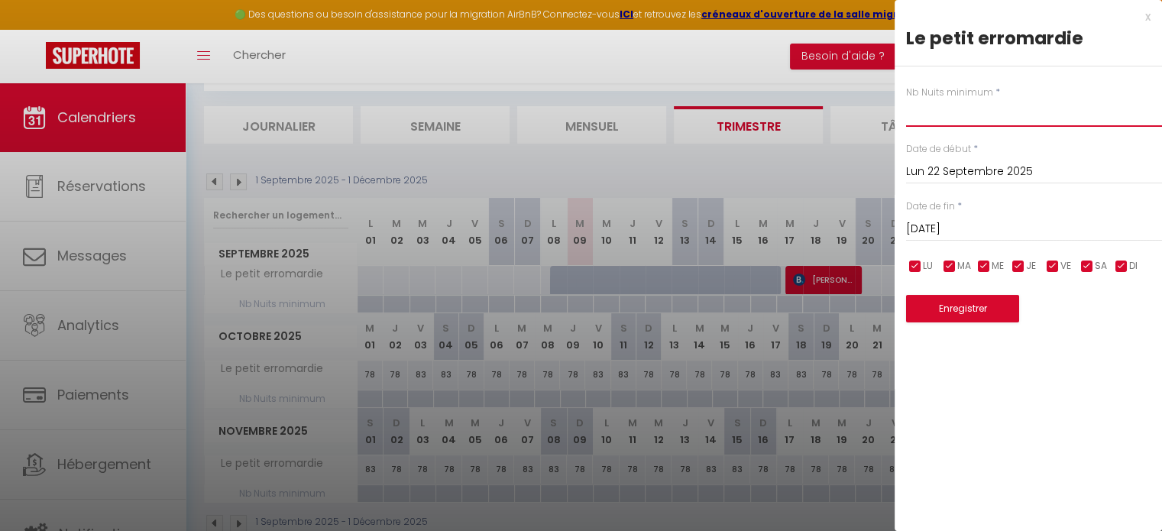
click at [963, 115] on input "text" at bounding box center [1034, 113] width 256 height 28
type input "2"
click at [959, 306] on button "Enregistrer" at bounding box center [962, 309] width 113 height 28
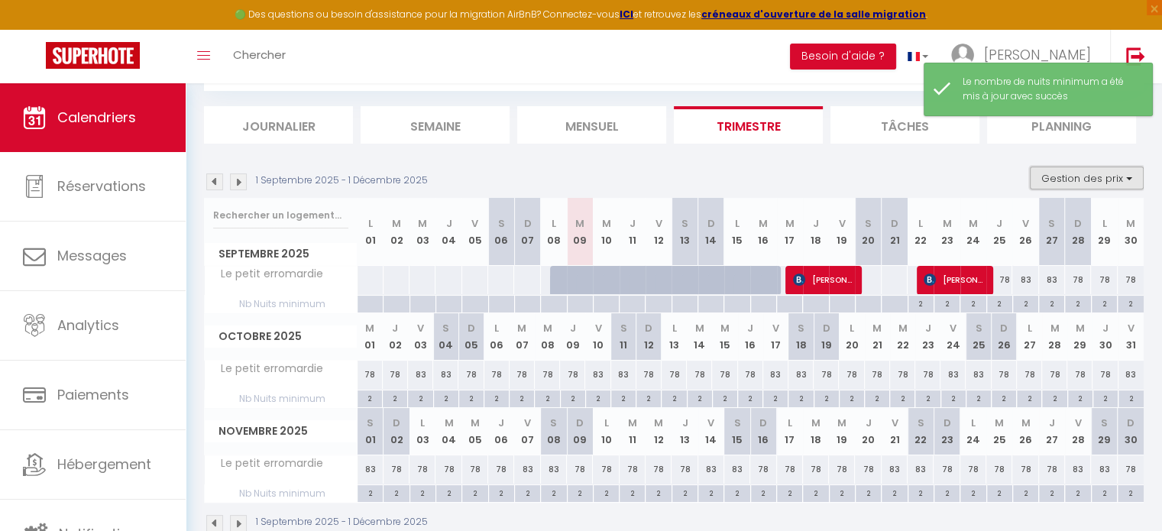
click at [1131, 171] on button "Gestion des prix" at bounding box center [1087, 178] width 114 height 23
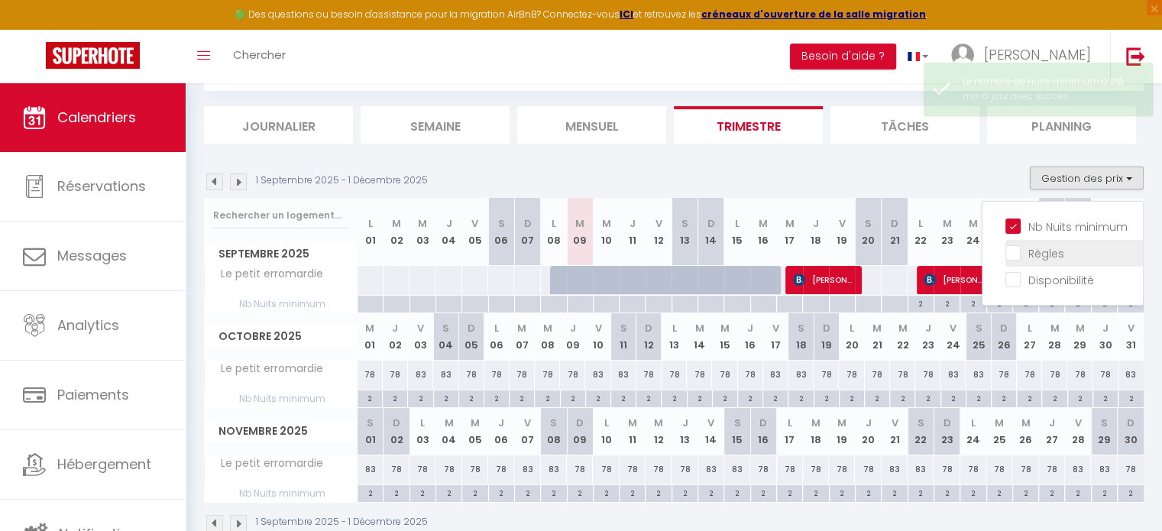
click at [1017, 247] on input "Règles" at bounding box center [1074, 251] width 138 height 15
checkbox input "true"
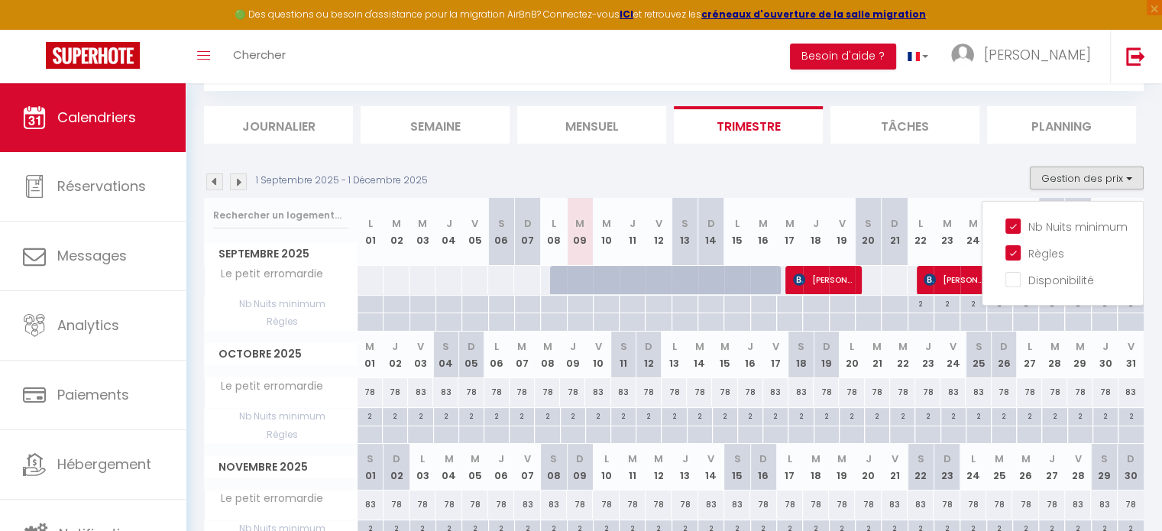
click at [936, 319] on div at bounding box center [946, 322] width 26 height 18
type input "[DATE]"
type input "Mer 24 Septembre 2025"
select select
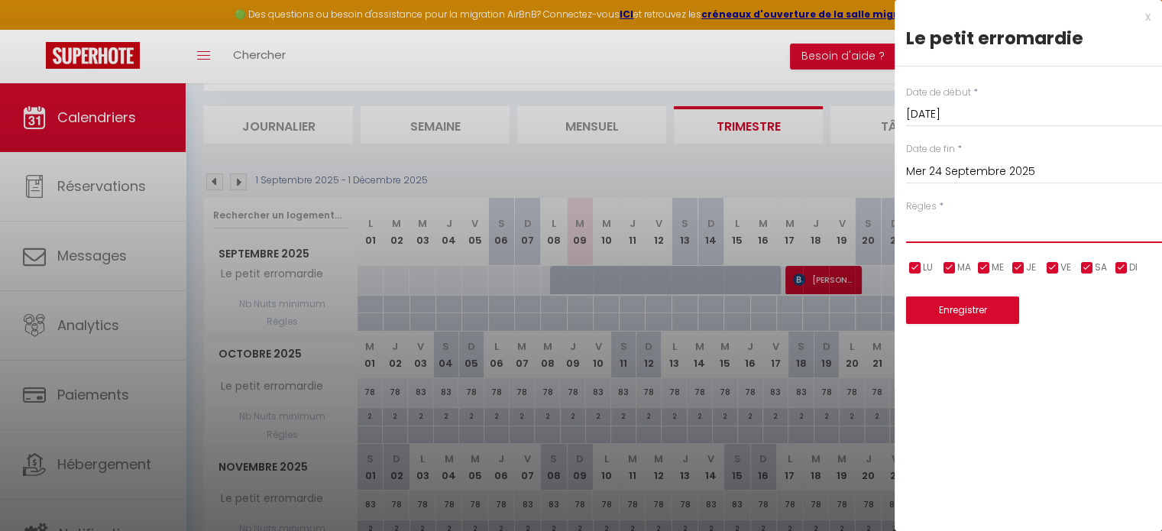
click at [960, 222] on select "Aucun No Checkin No Checkout Pas d'arrivée / Pas de départ" at bounding box center [1034, 228] width 256 height 29
click at [1144, 16] on div "x" at bounding box center [1023, 17] width 256 height 18
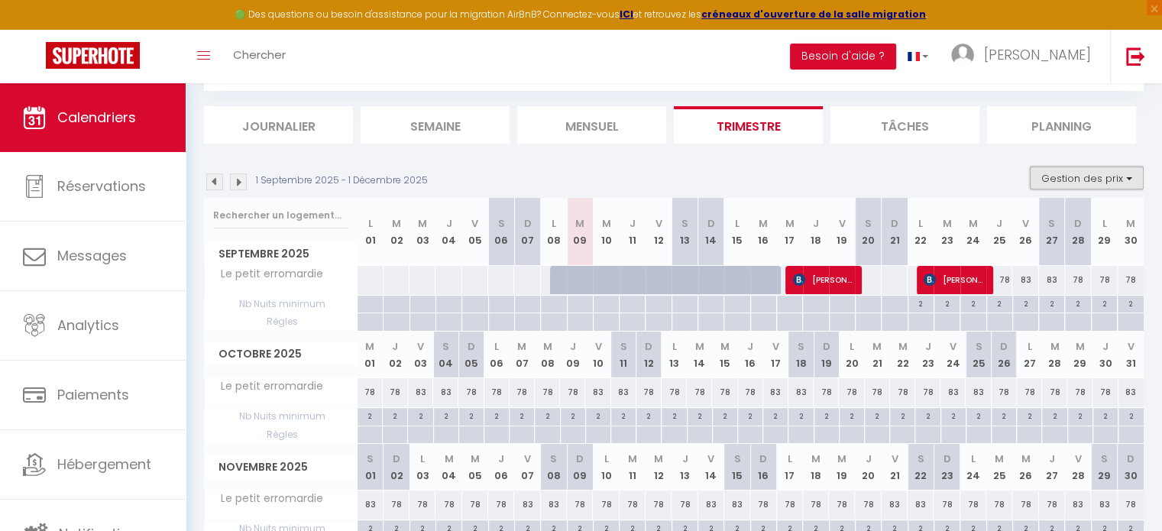
click at [1108, 179] on button "Gestion des prix" at bounding box center [1087, 178] width 114 height 23
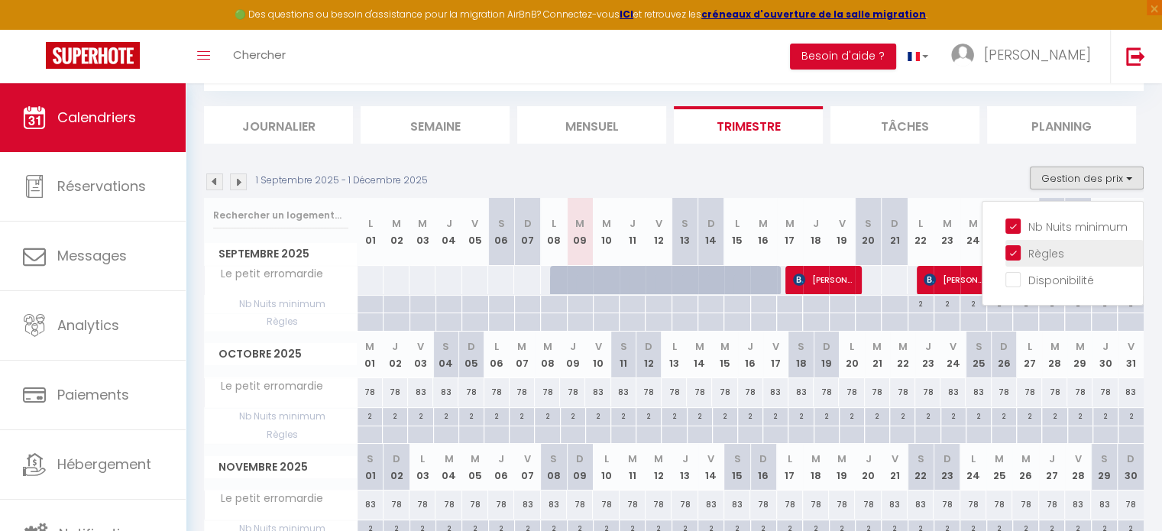
click at [1014, 256] on input "Règles" at bounding box center [1074, 251] width 138 height 15
checkbox input "false"
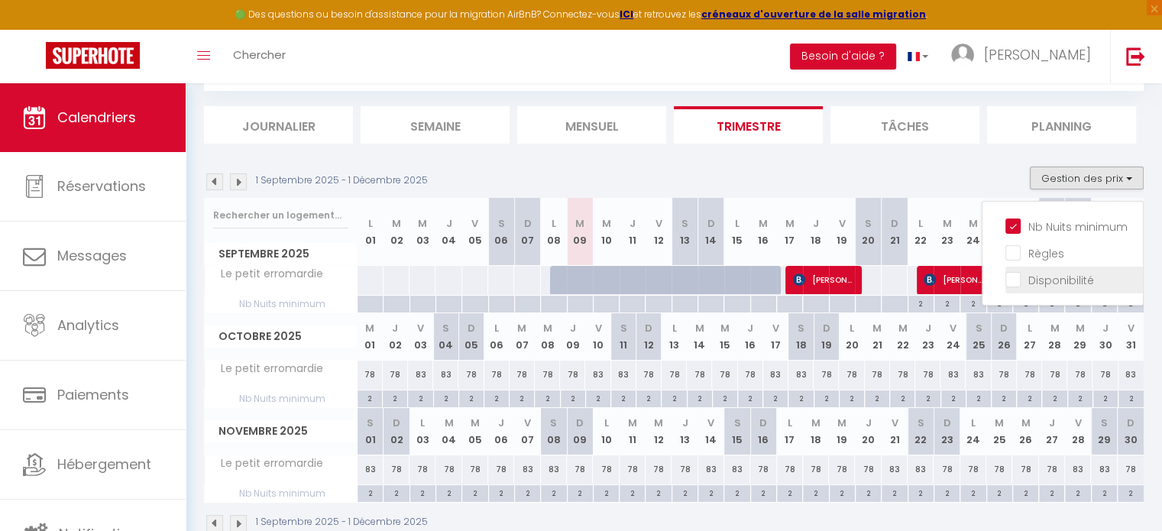
click at [1011, 273] on input "Disponibilité" at bounding box center [1074, 278] width 138 height 15
checkbox input "true"
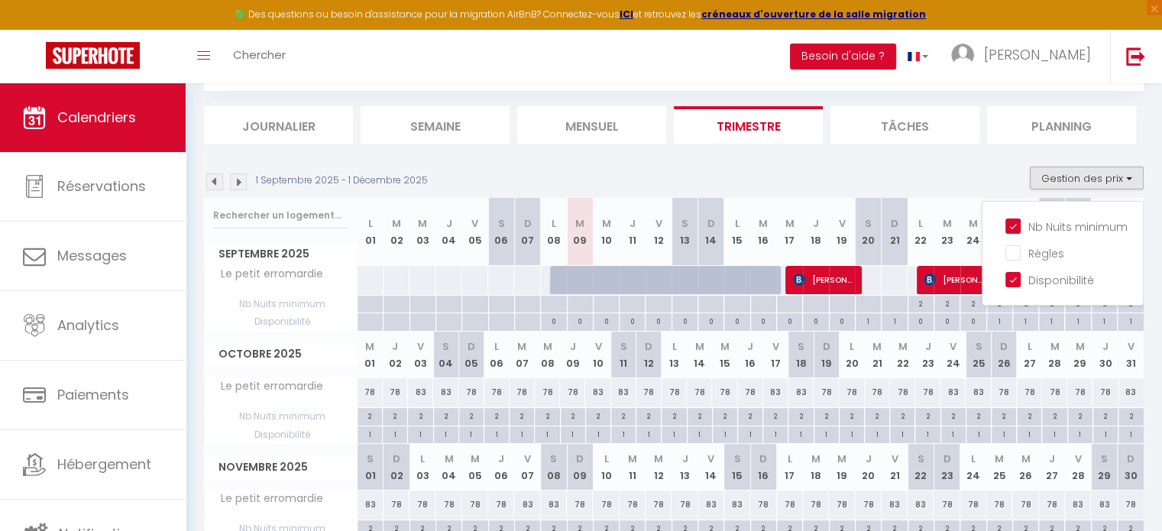
click at [1026, 322] on div "1" at bounding box center [1025, 320] width 25 height 15
select select "1"
type input "Ven 26 Septembre 2025"
type input "Sam 27 Septembre 2025"
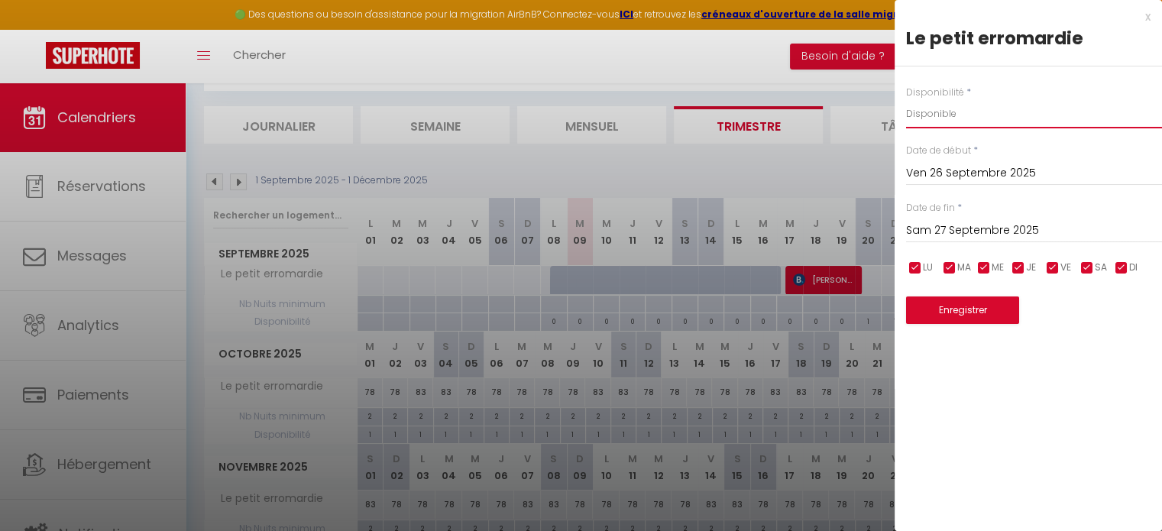
click at [964, 118] on select "Disponible Indisponible" at bounding box center [1034, 113] width 256 height 29
click at [1148, 22] on div "x" at bounding box center [1023, 17] width 256 height 18
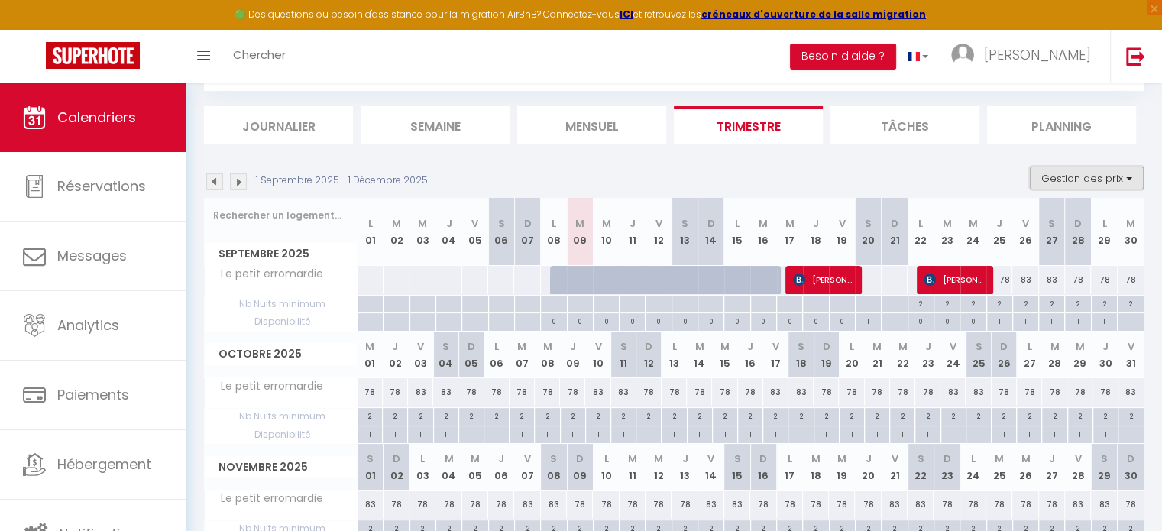
click at [1121, 177] on button "Gestion des prix" at bounding box center [1087, 178] width 114 height 23
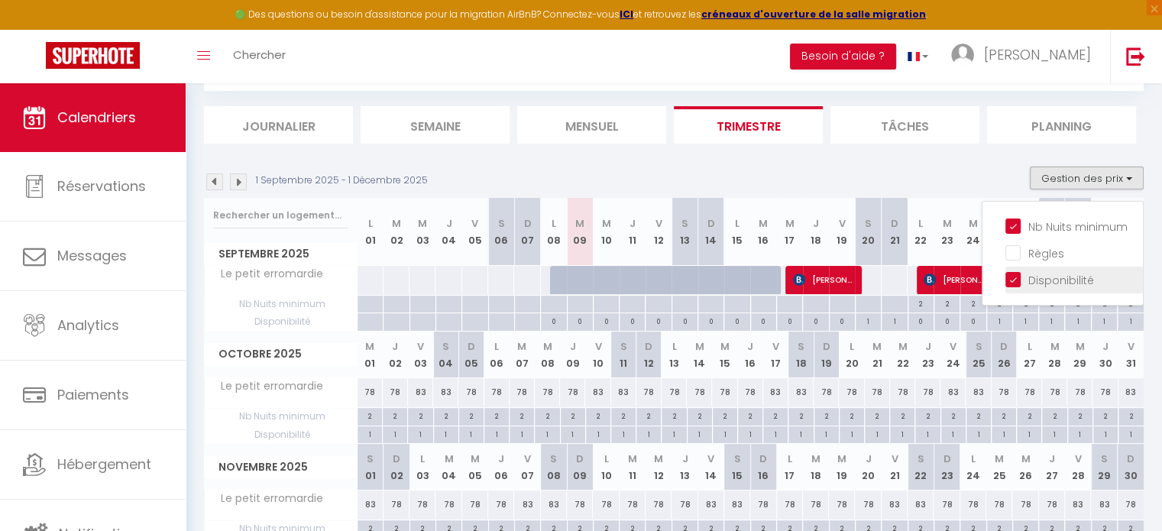
click at [1016, 277] on input "Disponibilité" at bounding box center [1074, 278] width 138 height 15
checkbox input "false"
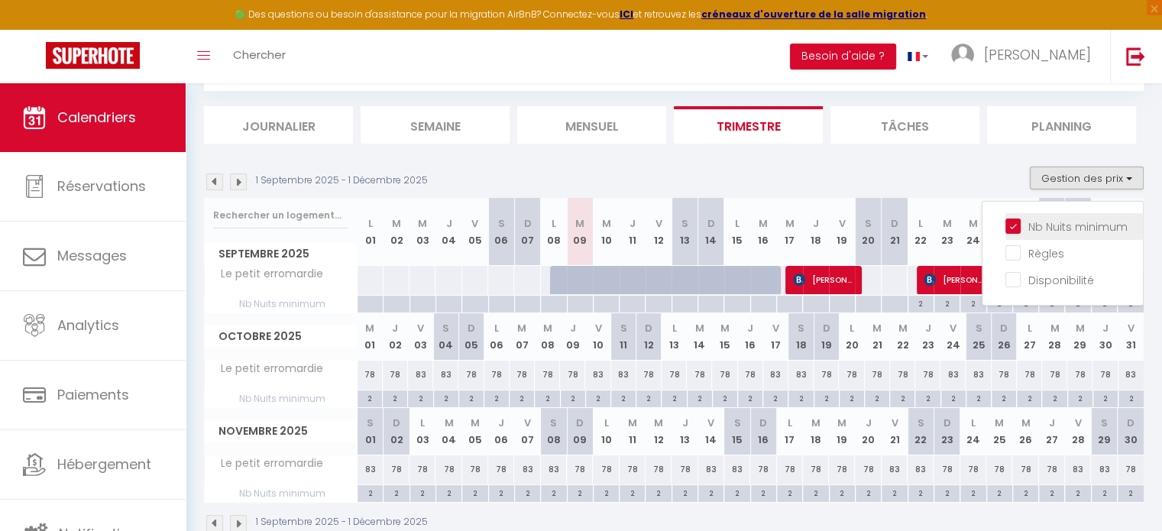
click at [1015, 225] on input "Nb Nuits minimum" at bounding box center [1074, 225] width 138 height 15
checkbox input "false"
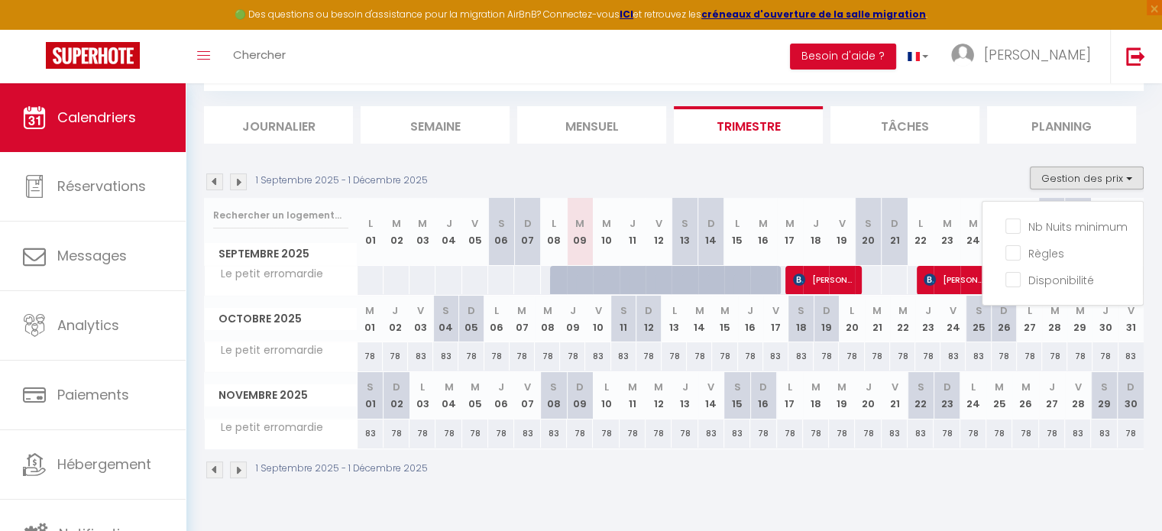
click at [1053, 118] on li "Planning" at bounding box center [1061, 124] width 149 height 37
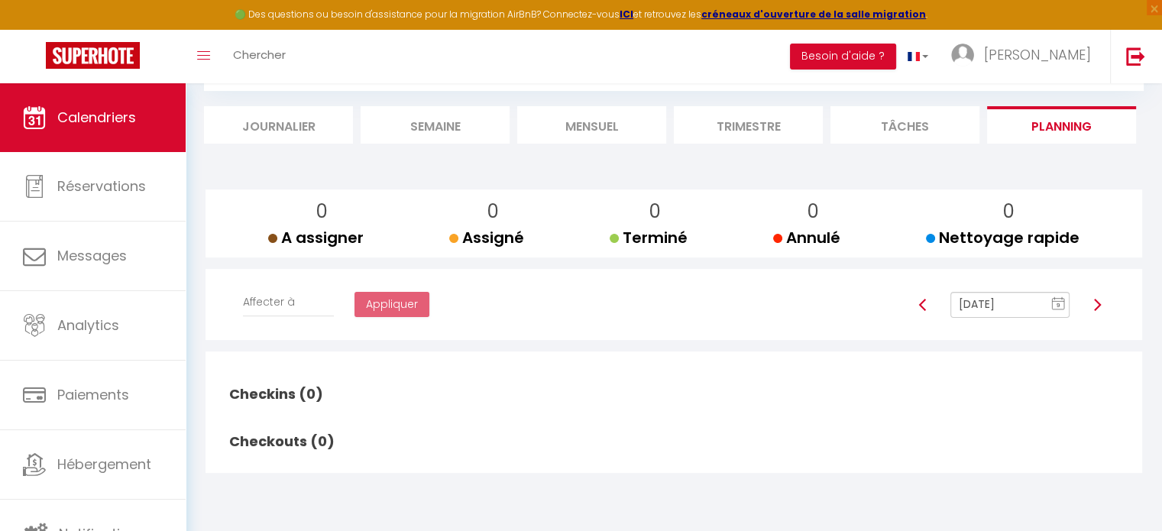
click at [908, 118] on li "Tâches" at bounding box center [904, 124] width 149 height 37
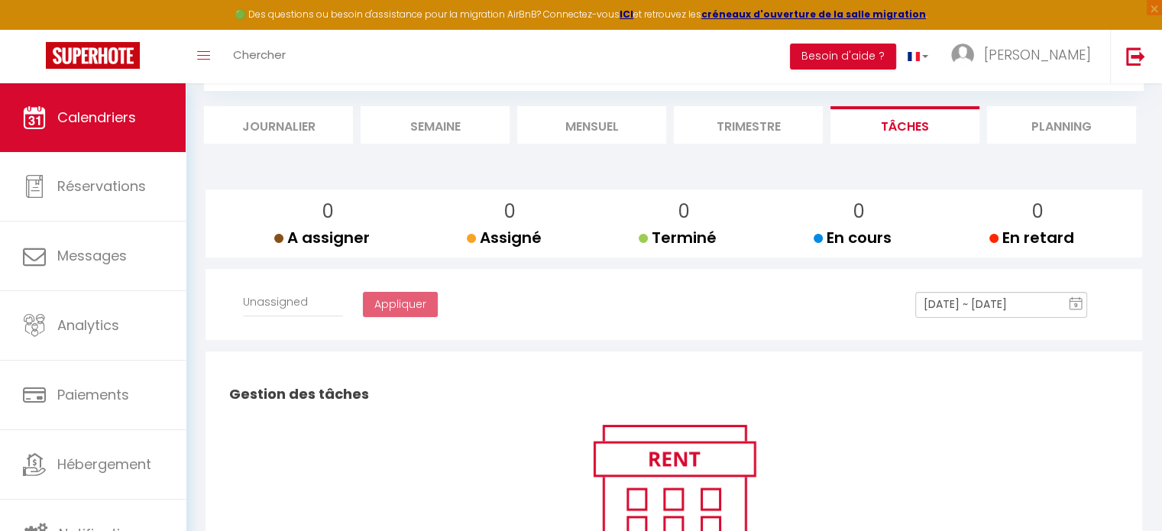
select select
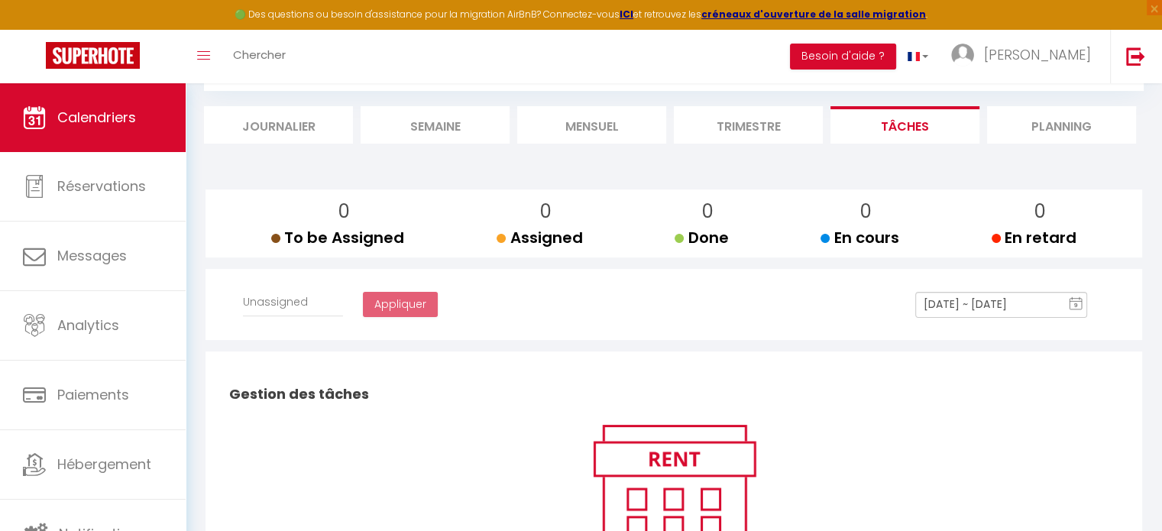
click at [598, 124] on li "Mensuel" at bounding box center [591, 124] width 149 height 37
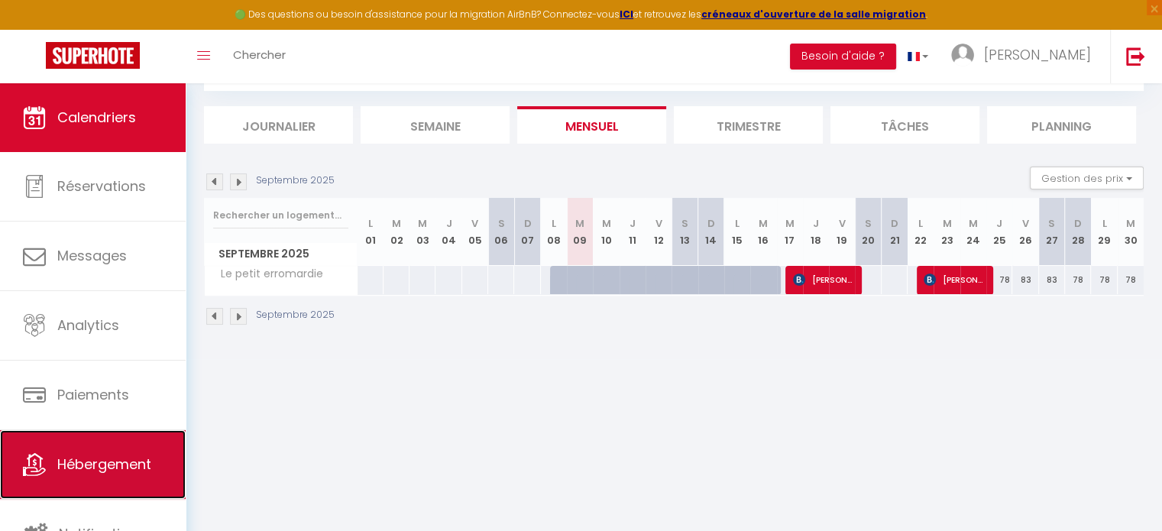
click at [86, 473] on span "Hébergement" at bounding box center [104, 464] width 94 height 19
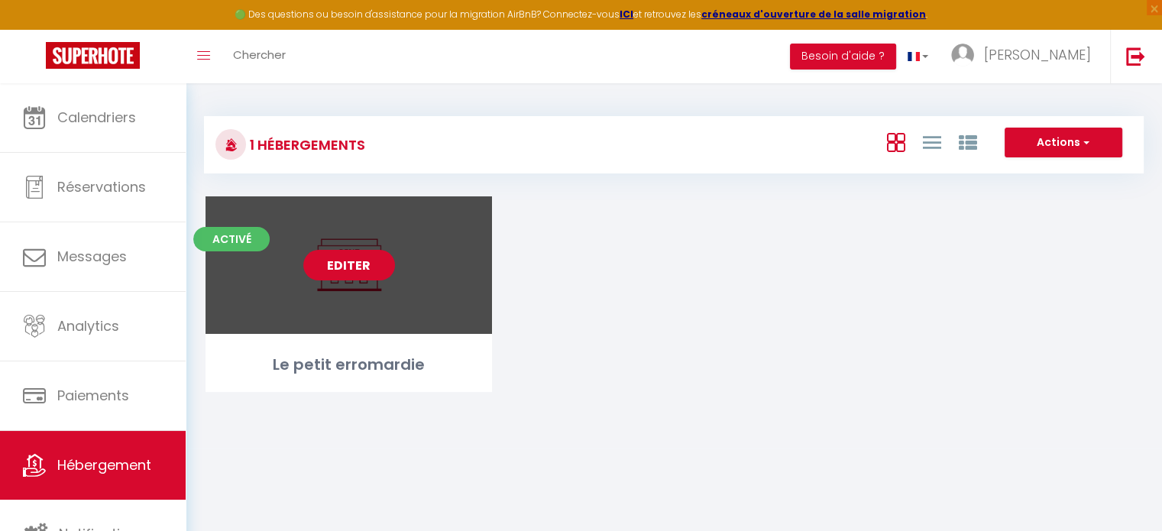
click at [340, 274] on link "Editer" at bounding box center [349, 265] width 92 height 31
select select "3"
select select "2"
select select "1"
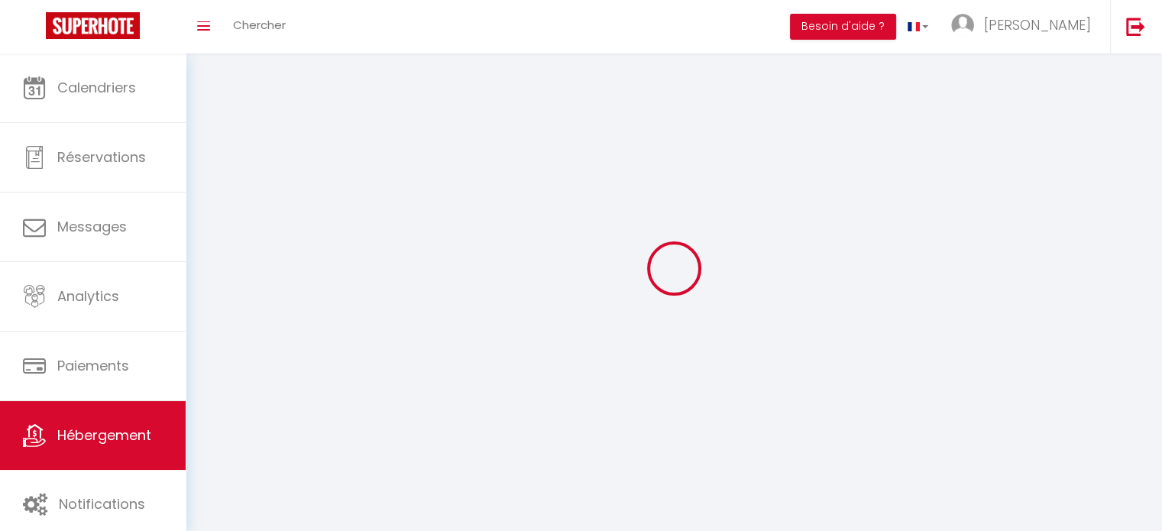
select select
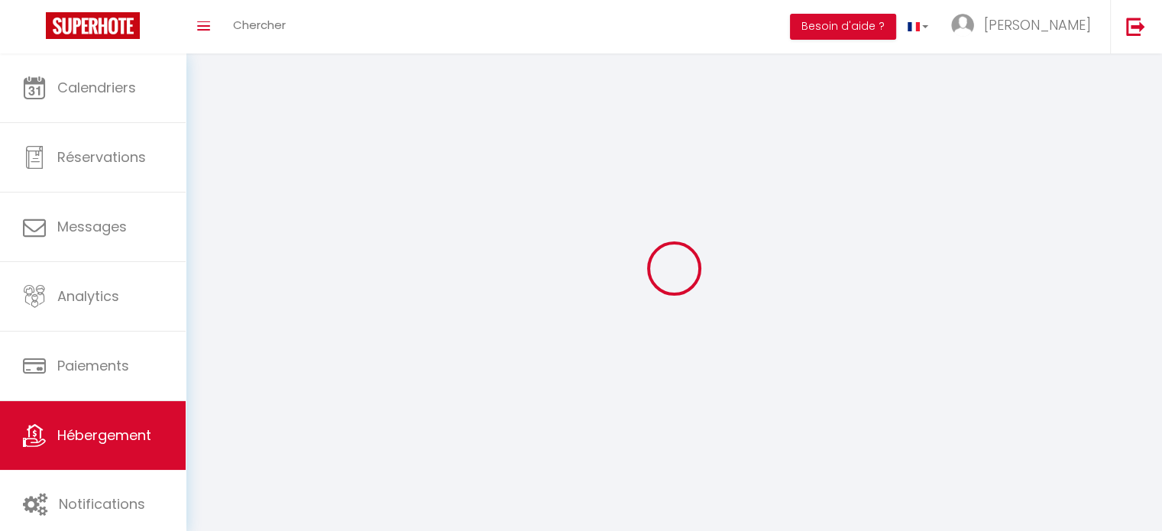
select select
checkbox input "false"
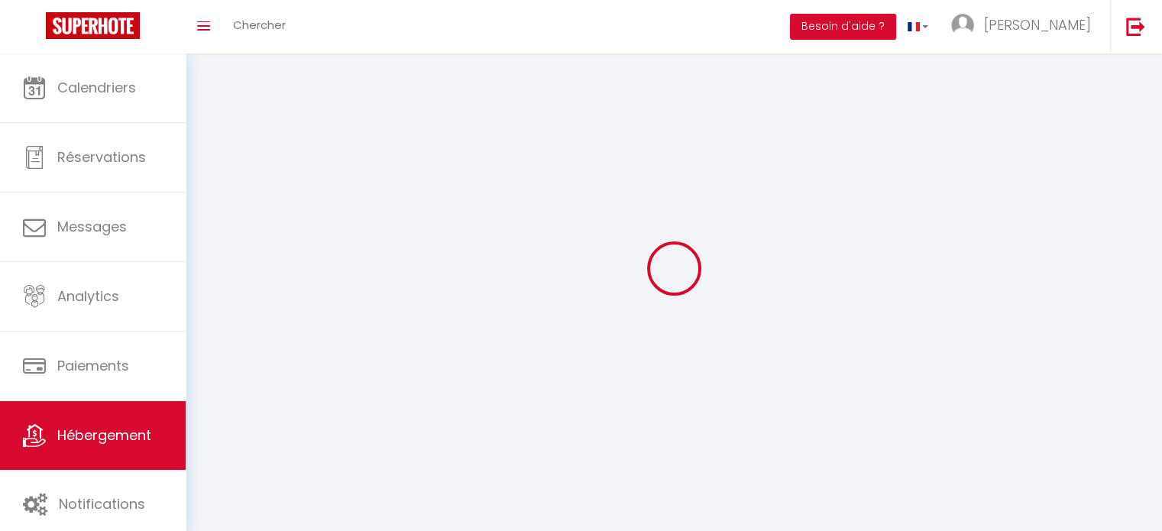
checkbox input "false"
select select
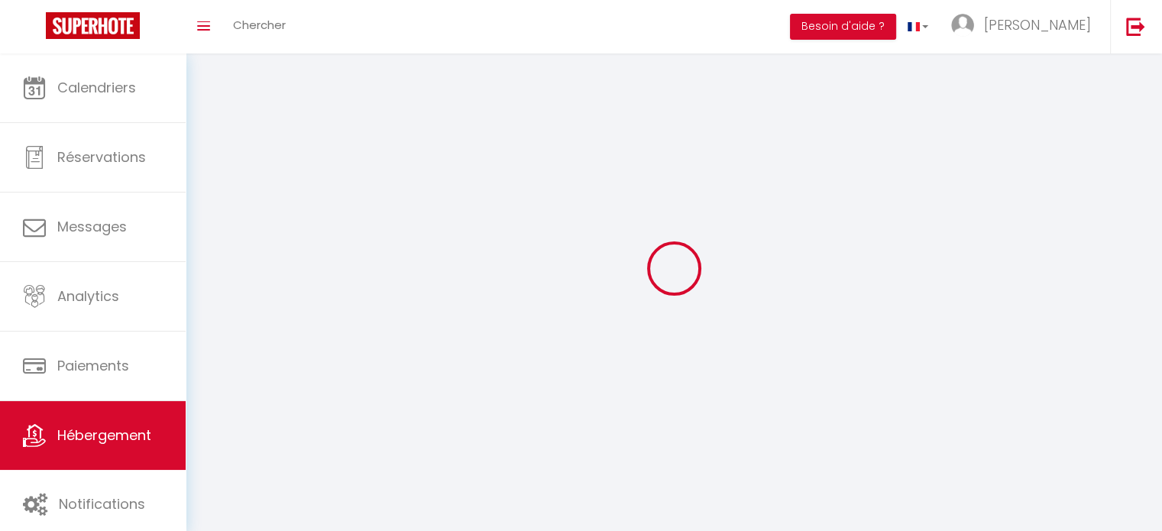
select select
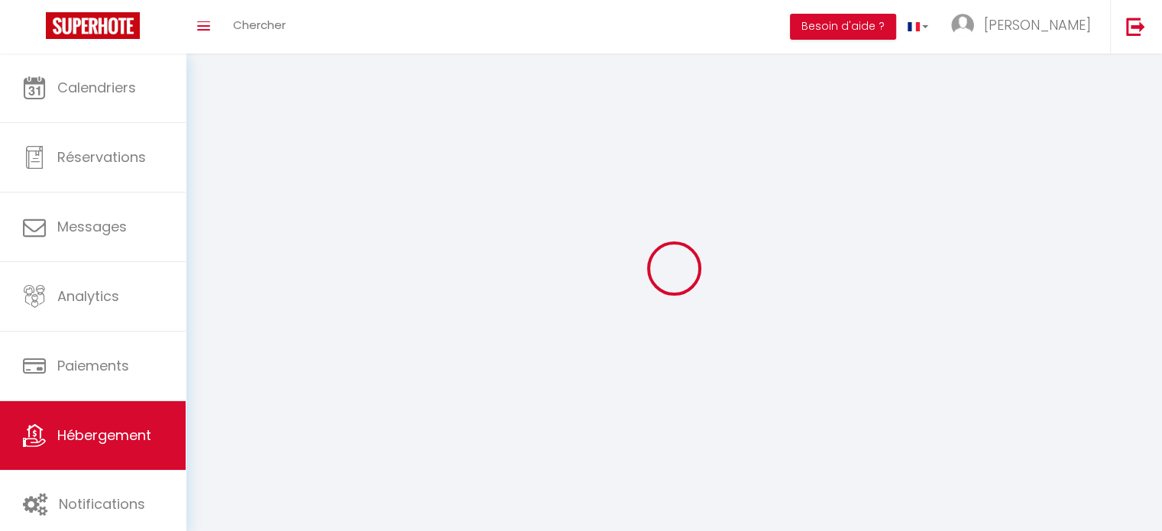
checkbox input "false"
select select
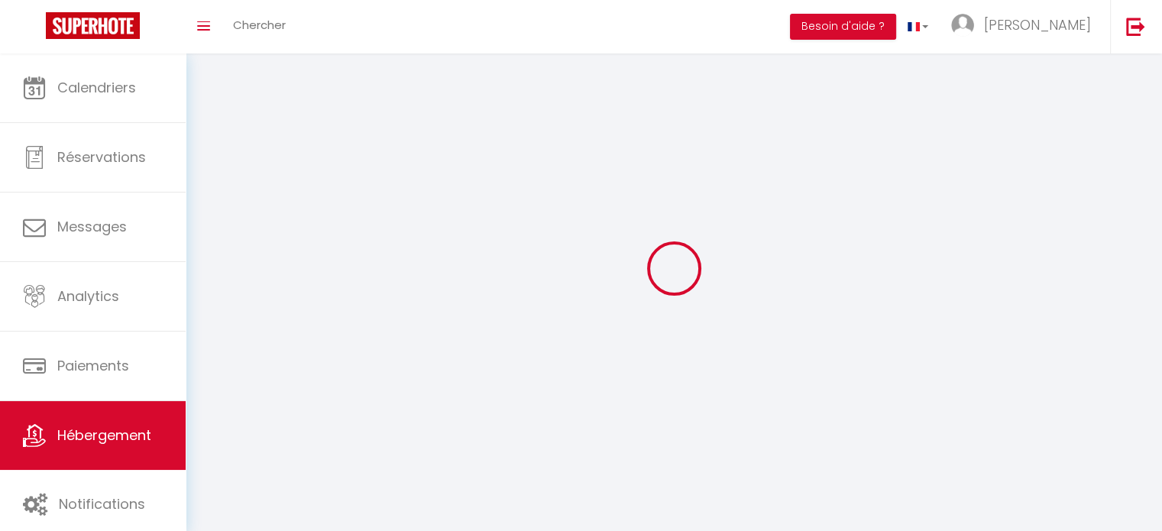
select select
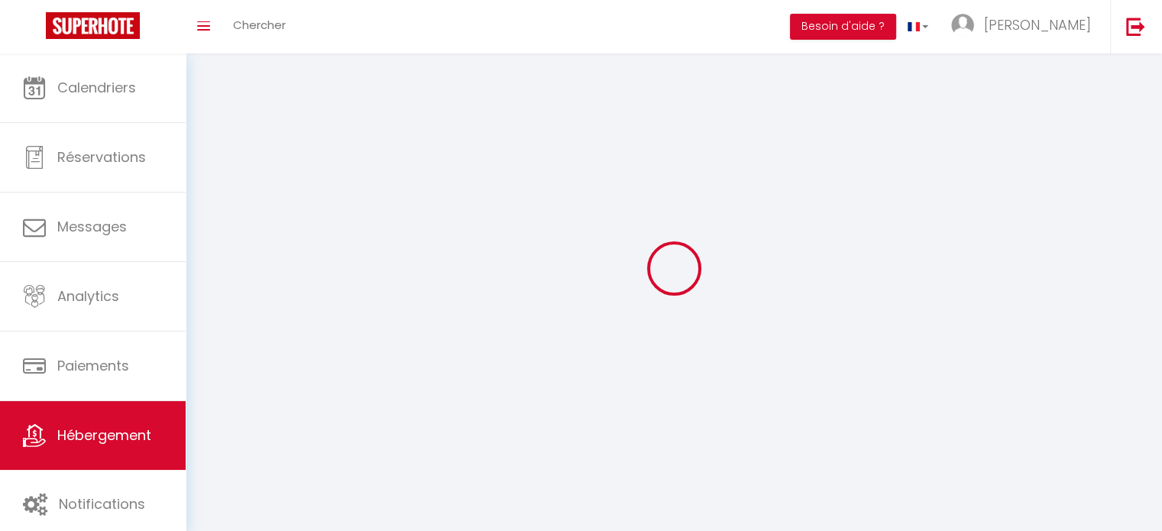
select select
checkbox input "false"
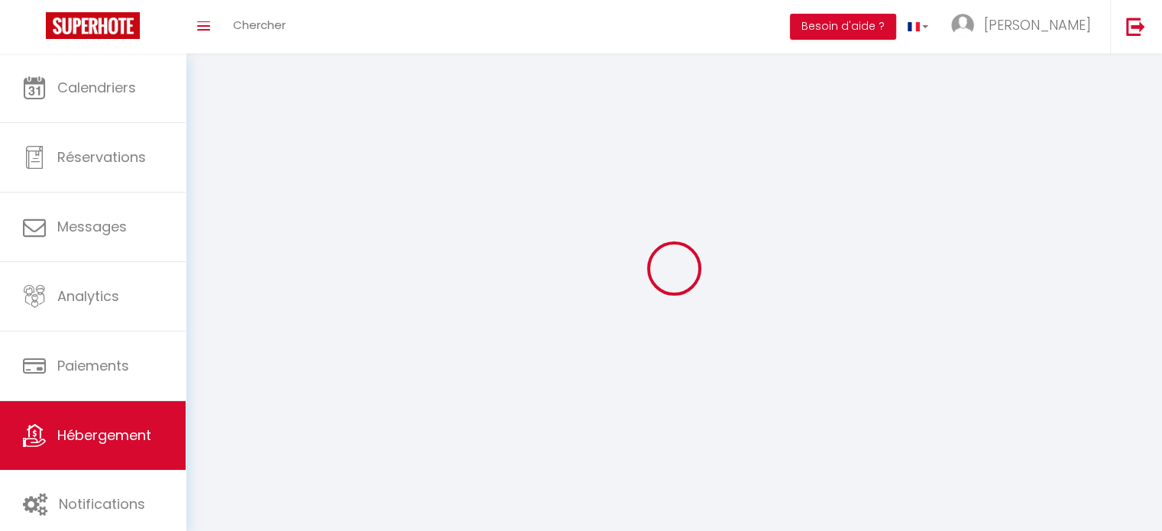
checkbox input "false"
select select
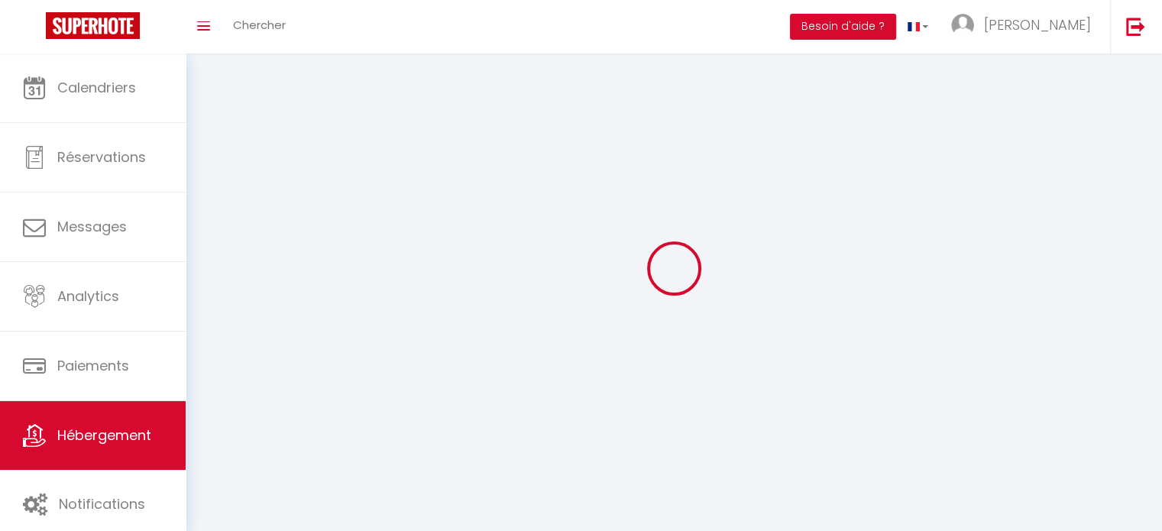
select select
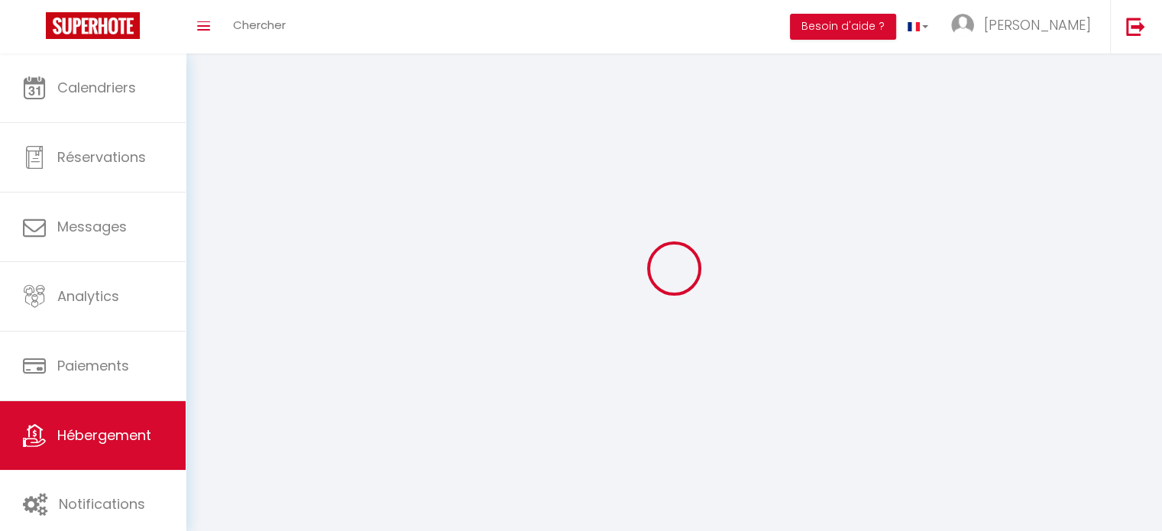
checkbox input "false"
select select
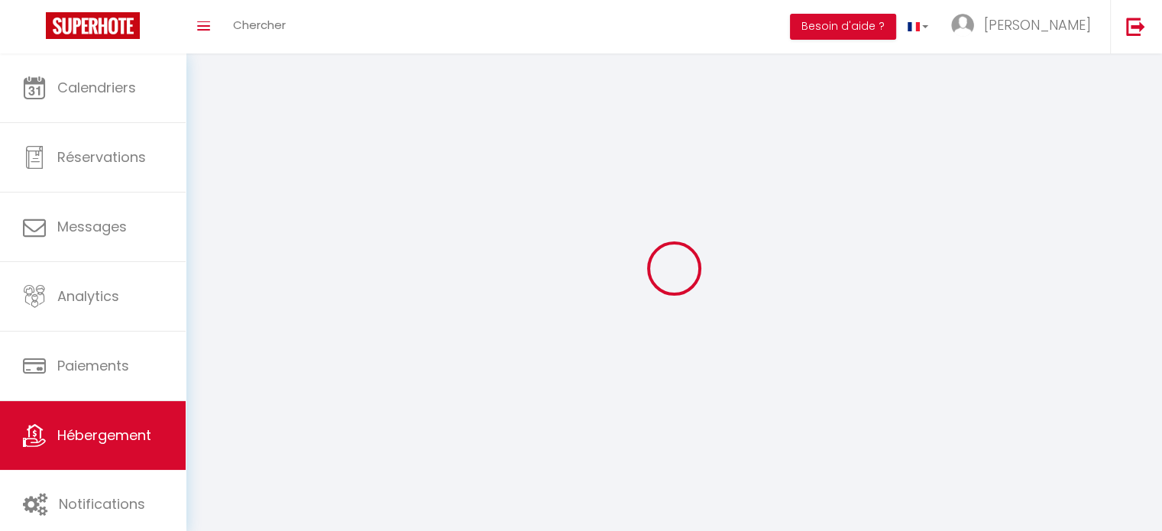
select select
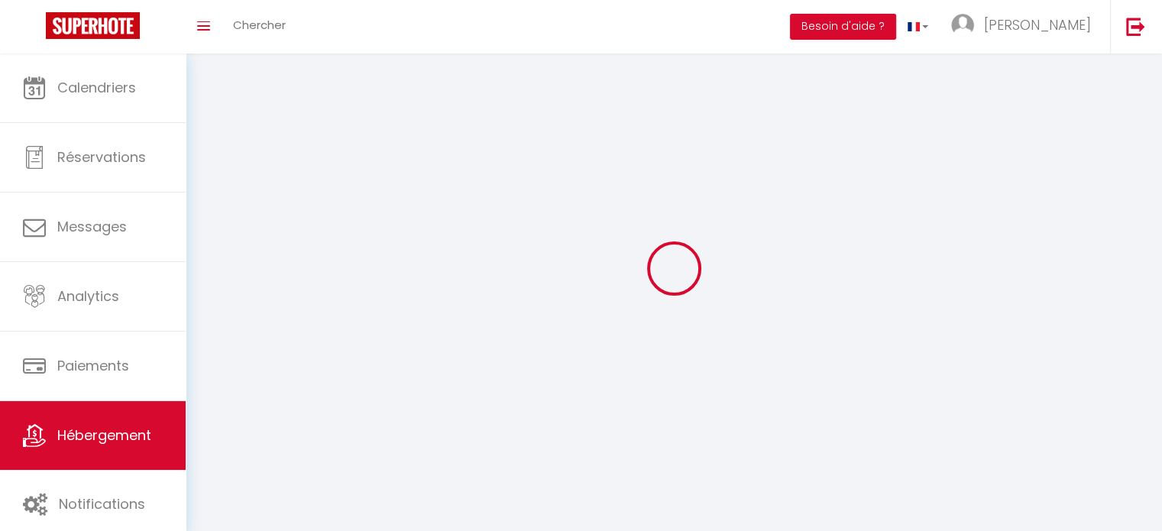
select select
checkbox input "false"
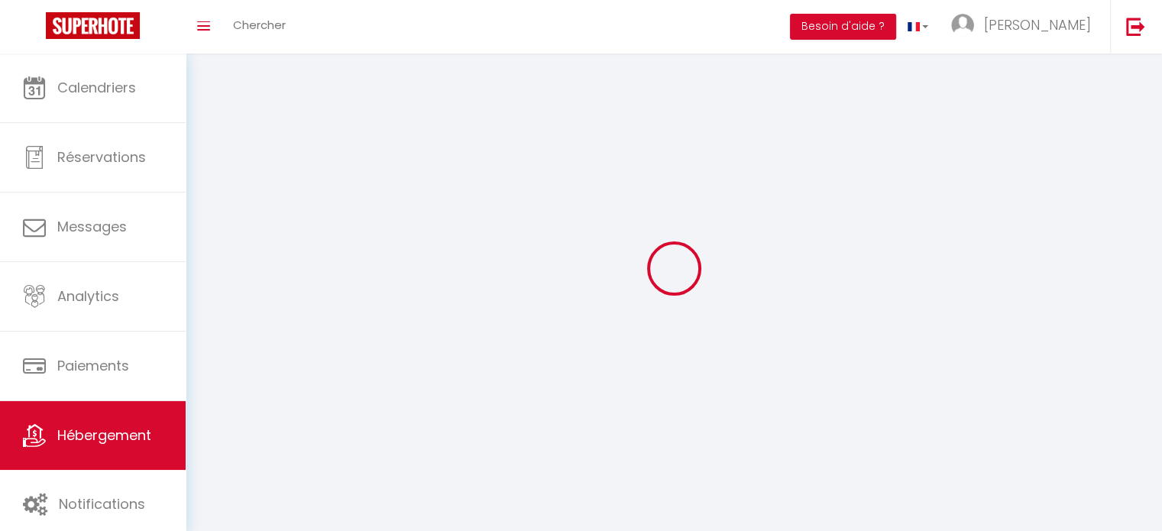
checkbox input "false"
select select
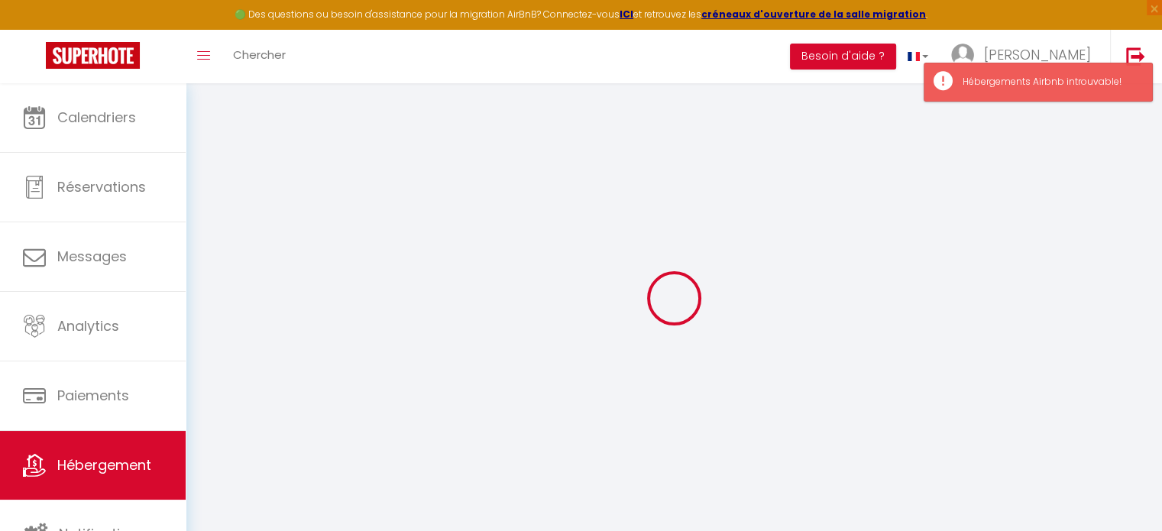
select select
checkbox input "false"
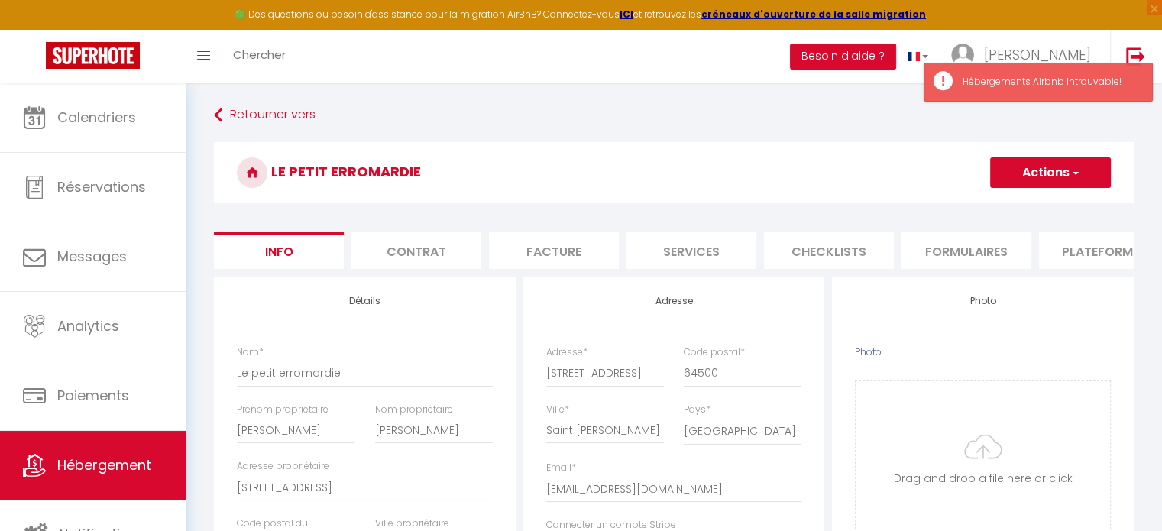
click at [1082, 255] on li "Plateformes" at bounding box center [1104, 249] width 130 height 37
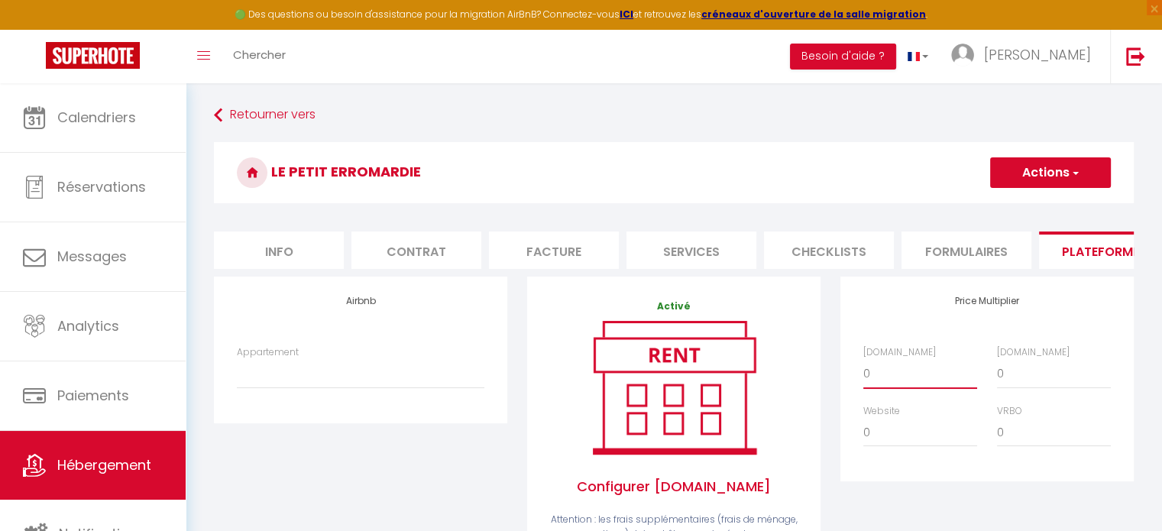
click at [871, 378] on select "0 + 1 % + 2 % + 3 % + 4 % + 5 % + 6 % + 7 % + 8 % + 9 %" at bounding box center [920, 373] width 114 height 29
select select "+ 17 %"
click at [863, 370] on select "0 + 1 % + 2 % + 3 % + 4 % + 5 % + 6 % + 7 % + 8 % + 9 %" at bounding box center [920, 373] width 114 height 29
click at [1021, 388] on select "0 + 1 % + 2 % + 3 % + 4 % + 5 % + 6 % + 7 % + 8 % + 9 %" at bounding box center [1054, 373] width 114 height 29
select select "+ 20 %"
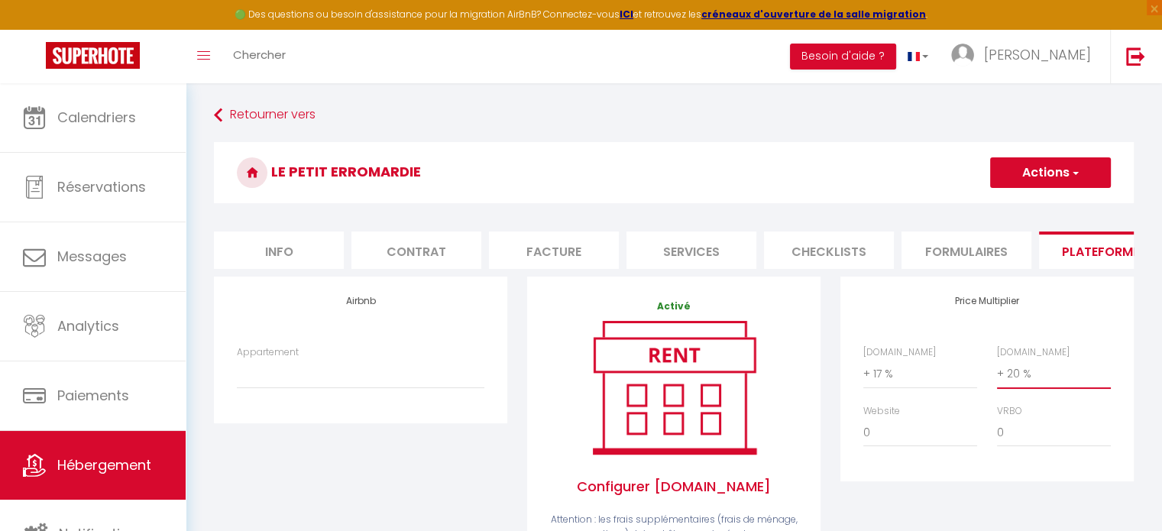
click at [997, 370] on select "0 + 1 % + 2 % + 3 % + 4 % + 5 % + 6 % + 7 % + 8 % + 9 %" at bounding box center [1054, 373] width 114 height 29
click at [1083, 176] on button "Actions" at bounding box center [1050, 172] width 121 height 31
click at [1058, 206] on link "Enregistrer" at bounding box center [1049, 206] width 121 height 20
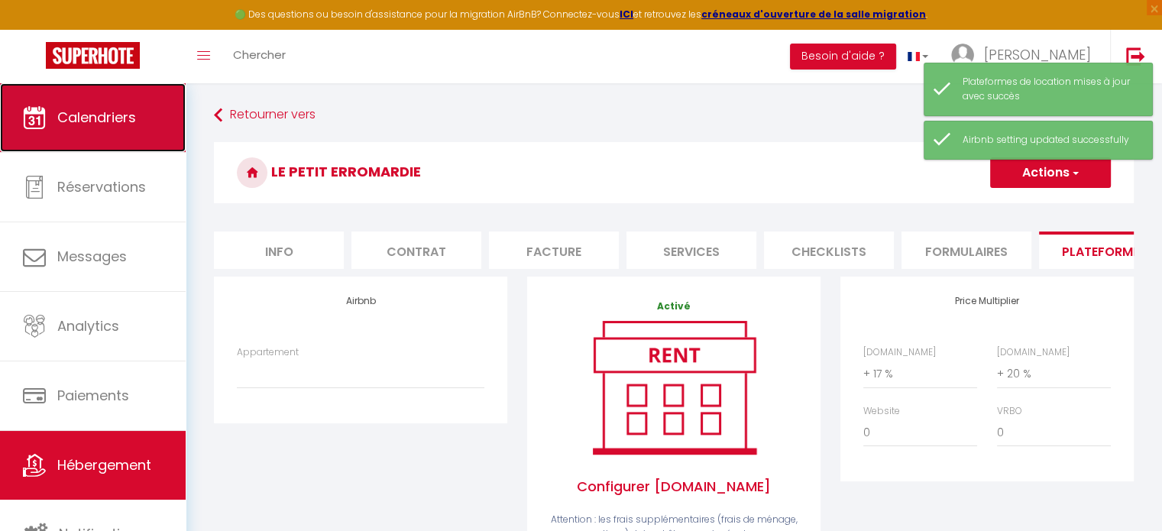
click at [137, 121] on link "Calendriers" at bounding box center [93, 117] width 186 height 69
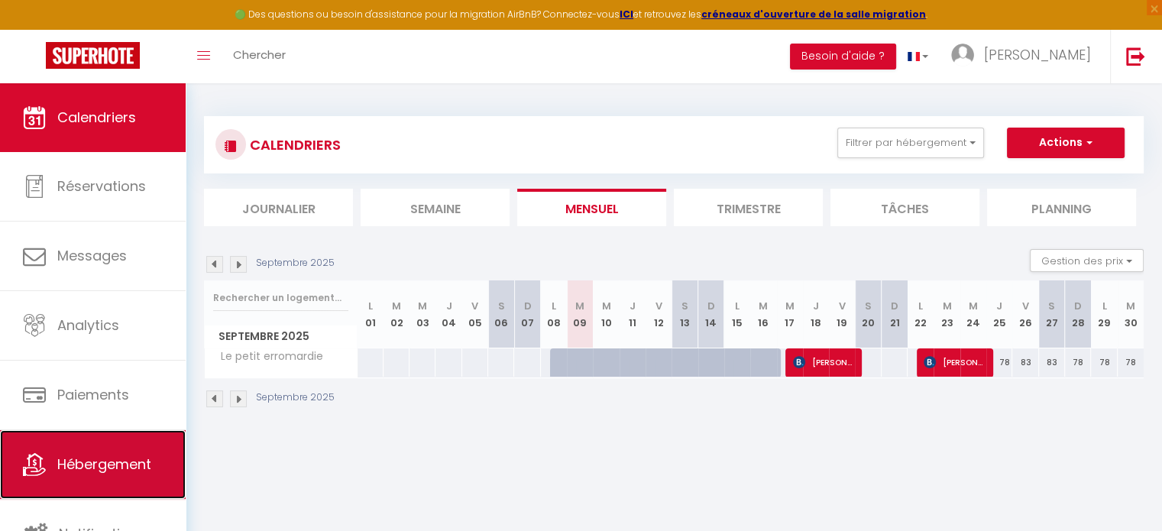
click at [101, 443] on link "Hébergement" at bounding box center [93, 464] width 186 height 69
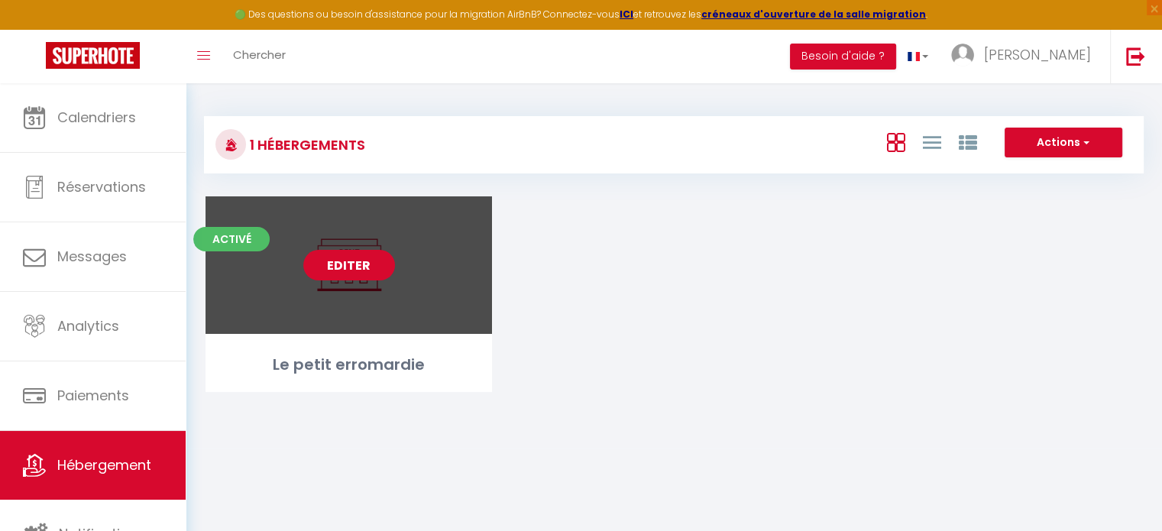
click at [346, 259] on link "Editer" at bounding box center [349, 265] width 92 height 31
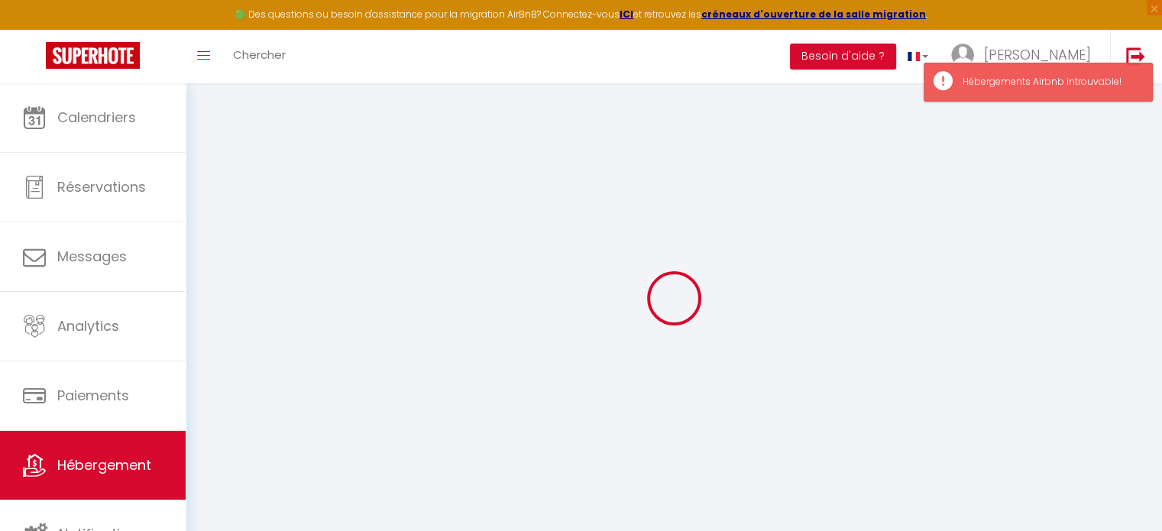
type input "Le petit erromardie"
type input "[PERSON_NAME]"
type input "[STREET_ADDRESS]"
type input "64500"
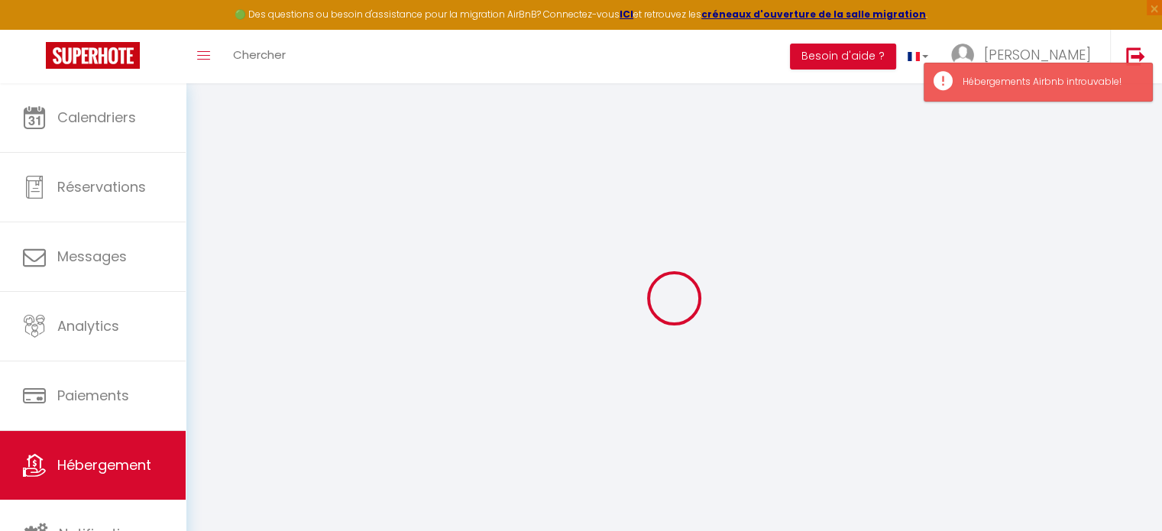
type input "Saint [PERSON_NAME]"
select select "2"
type input "68"
type input "8"
type input "35"
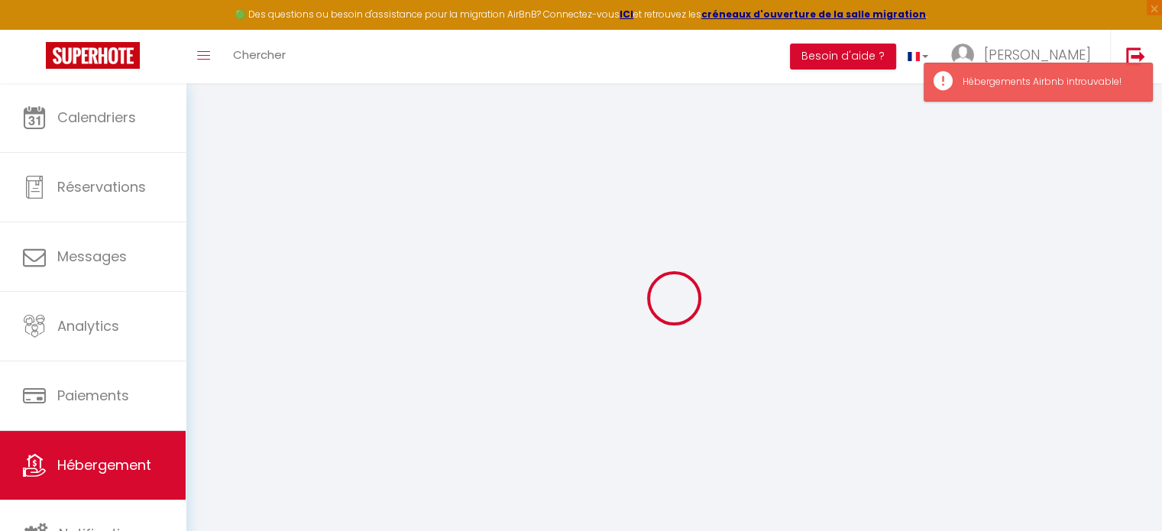
type input "7.2"
type input "4.8"
type input "250"
select select
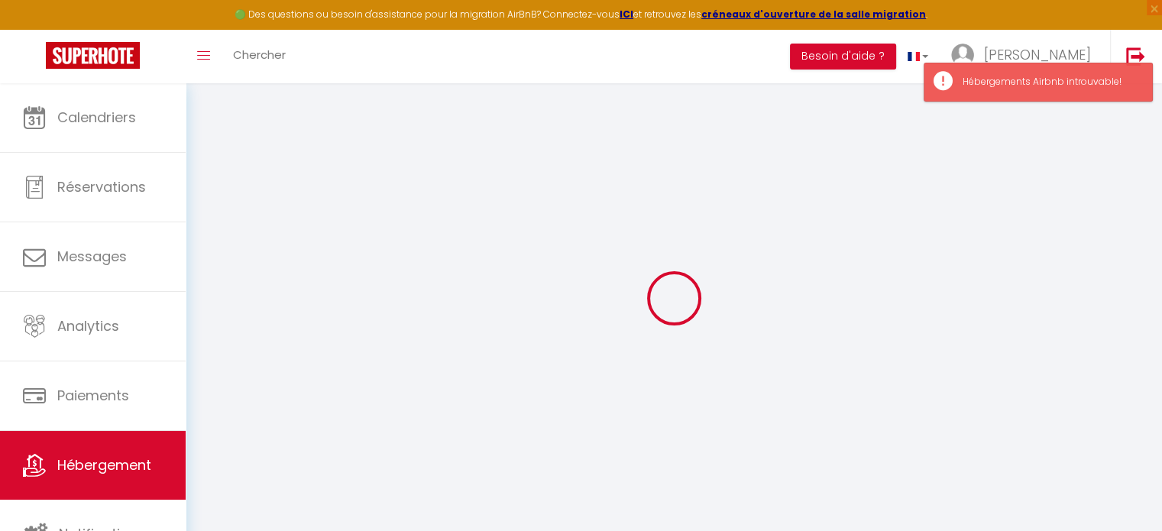
select select
type input "[STREET_ADDRESS]"
type input "64500"
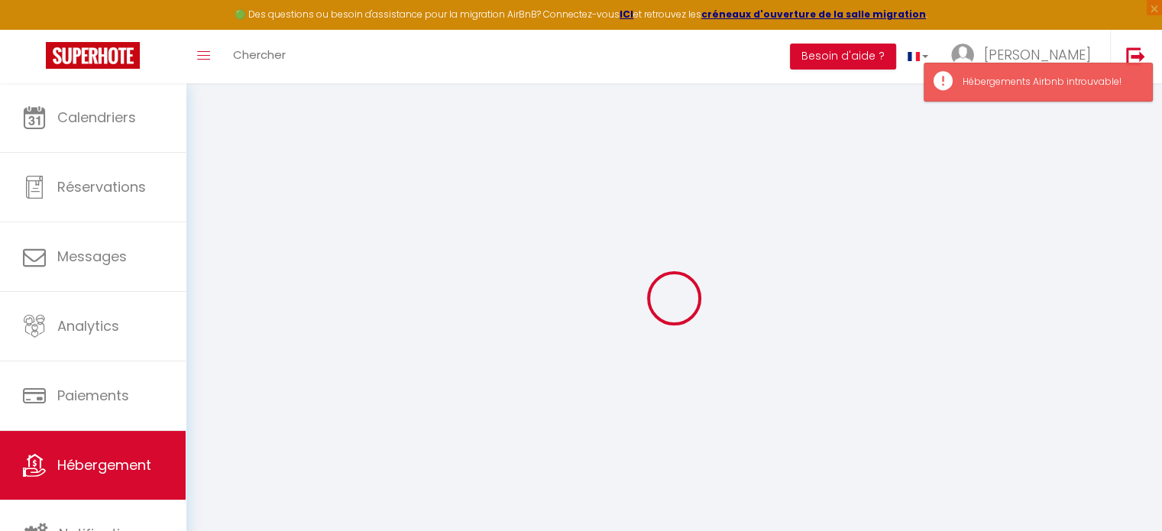
type input "Saint [PERSON_NAME]"
type input "[EMAIL_ADDRESS][DOMAIN_NAME]"
select select
checkbox input "false"
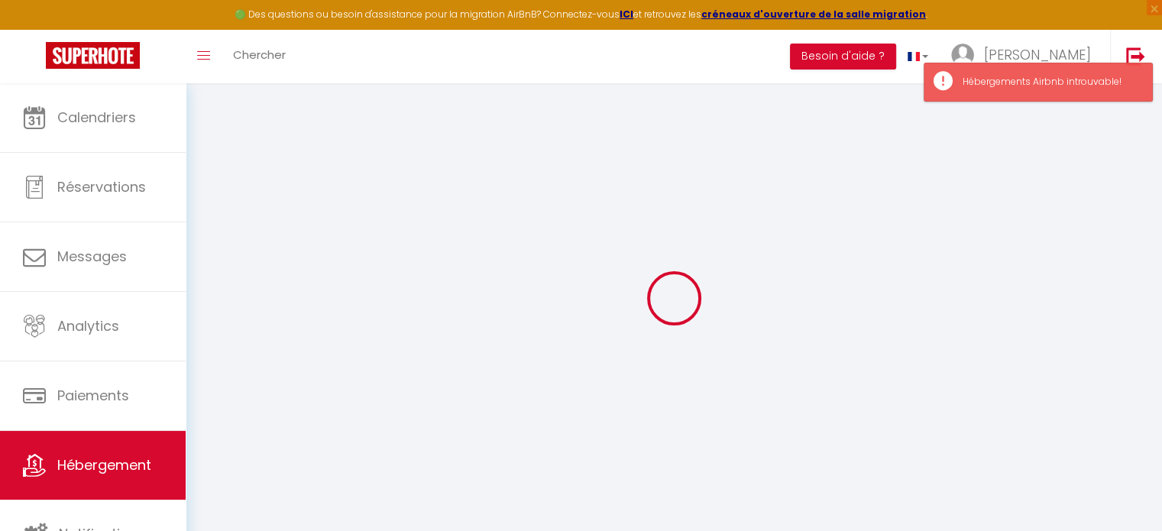
checkbox input "false"
radio input "true"
select select
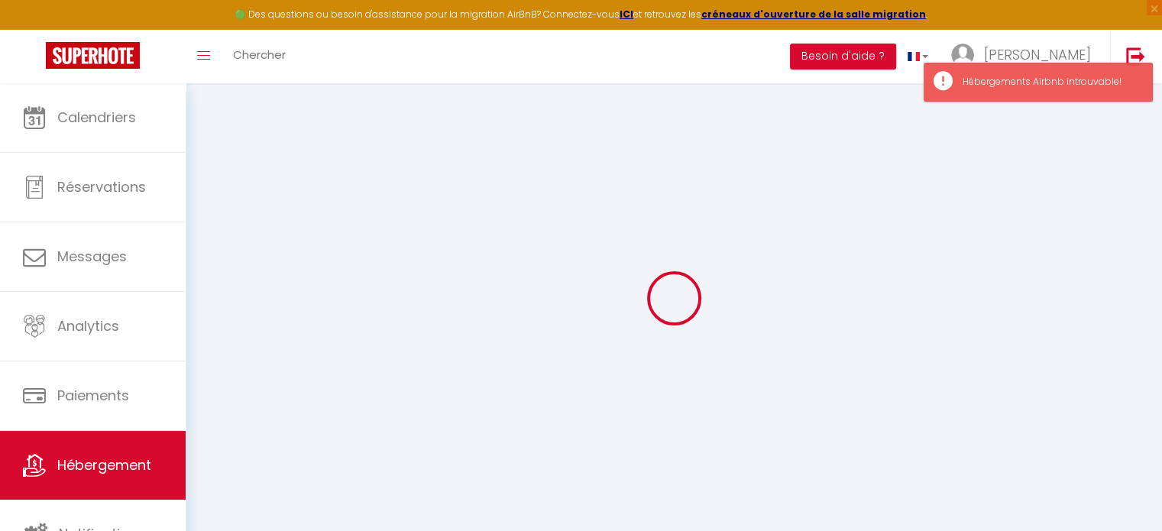
type input "35"
type input "0"
select select
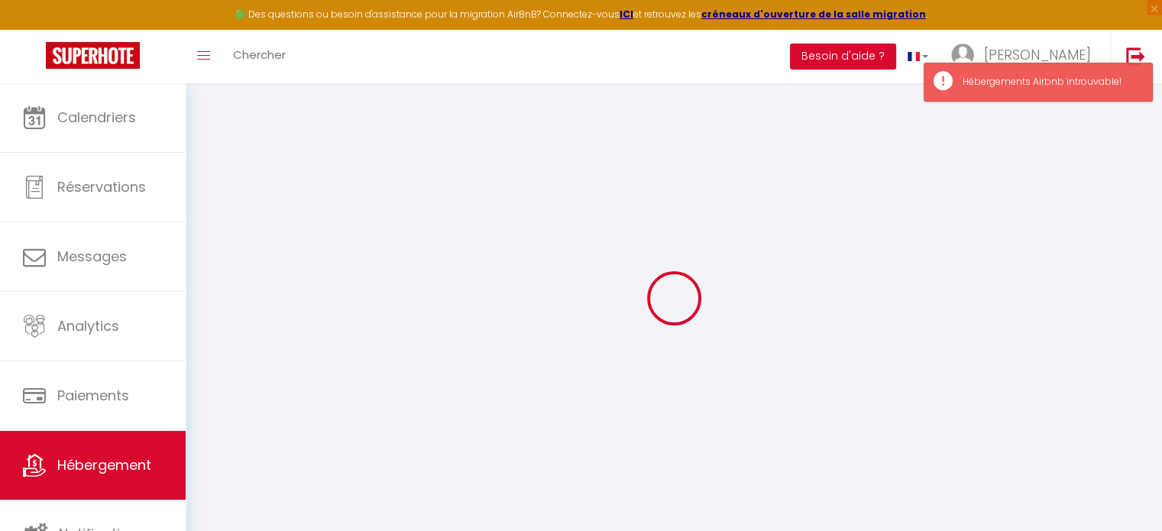
select select
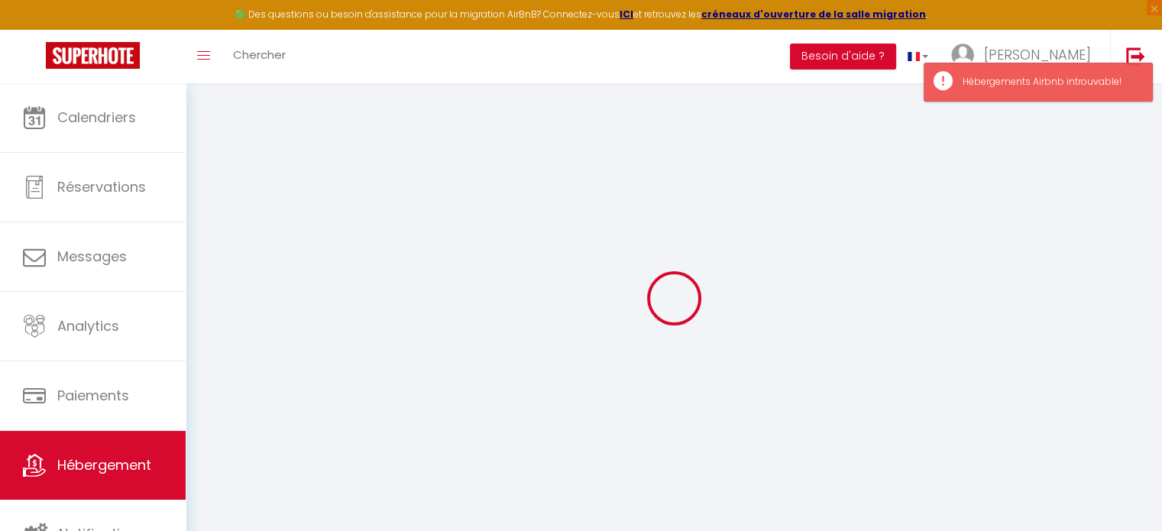
checkbox input "false"
select select
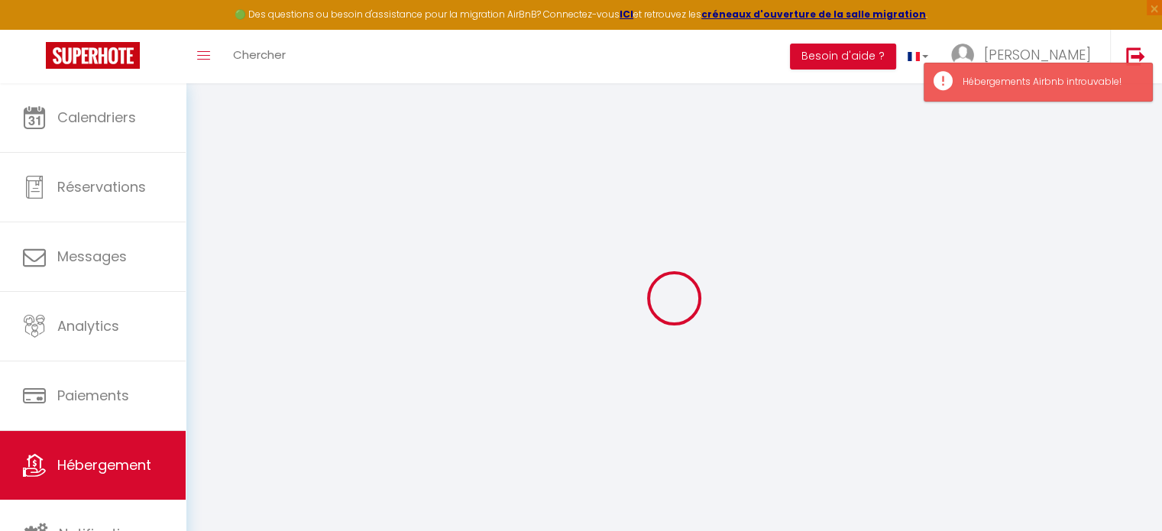
select select
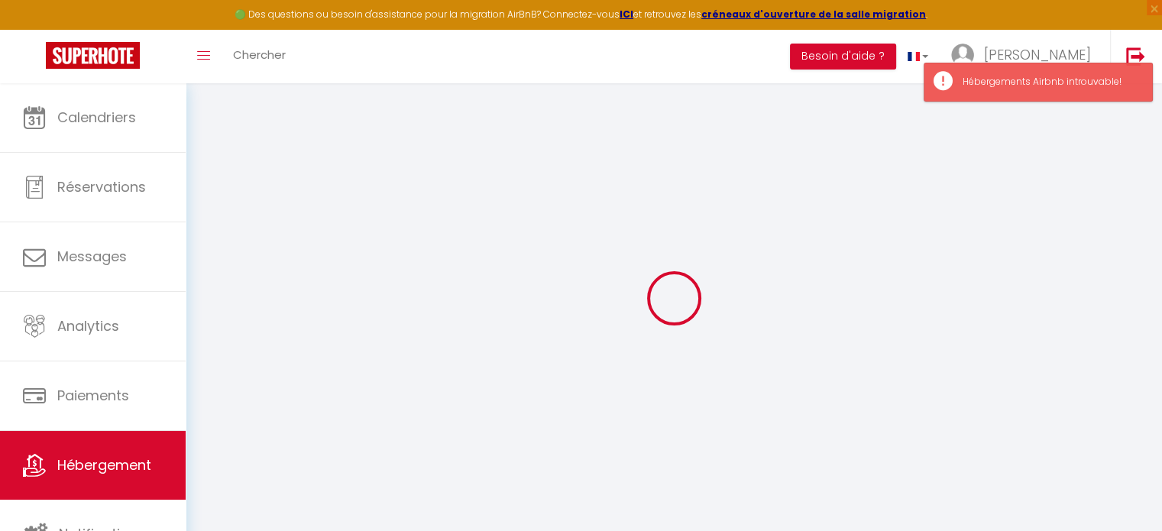
checkbox input "false"
select select
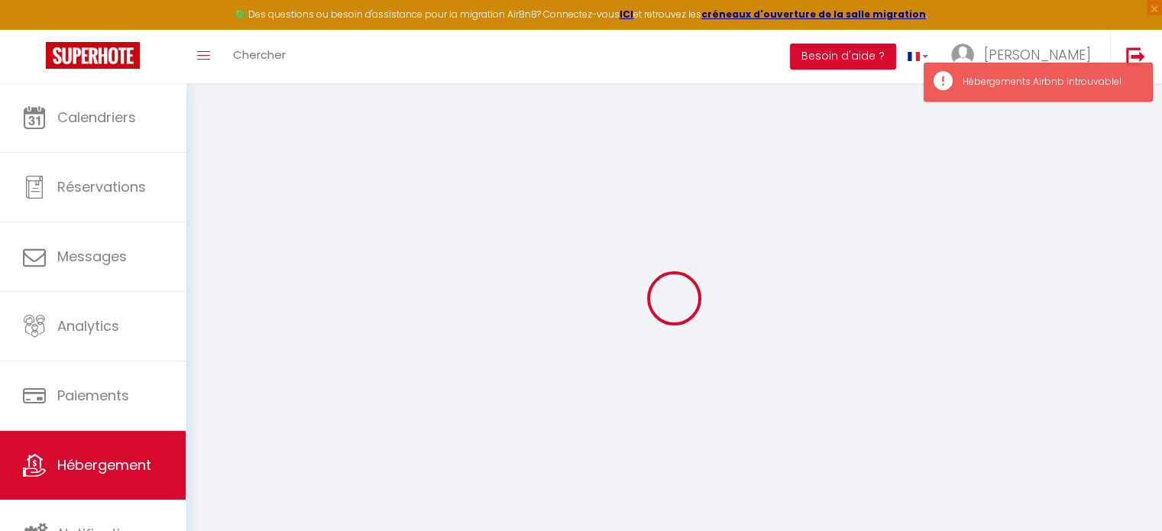
select select
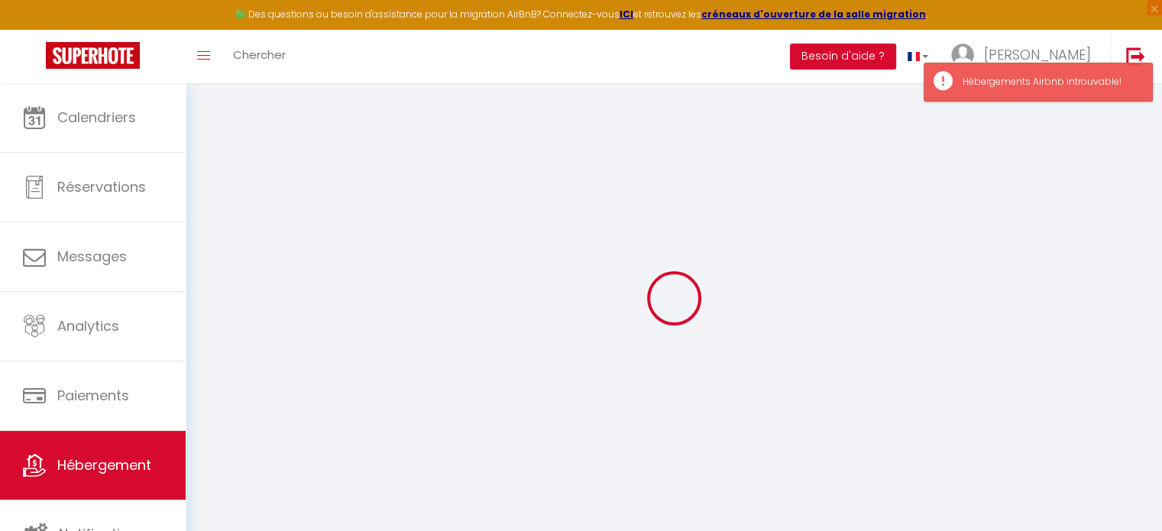
checkbox input "false"
select select
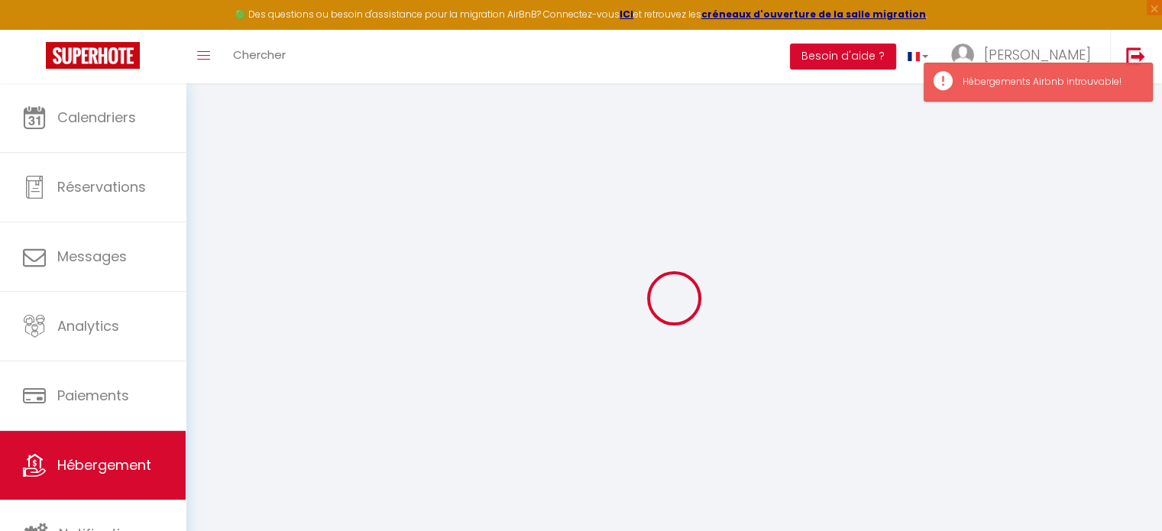
checkbox input "false"
select select
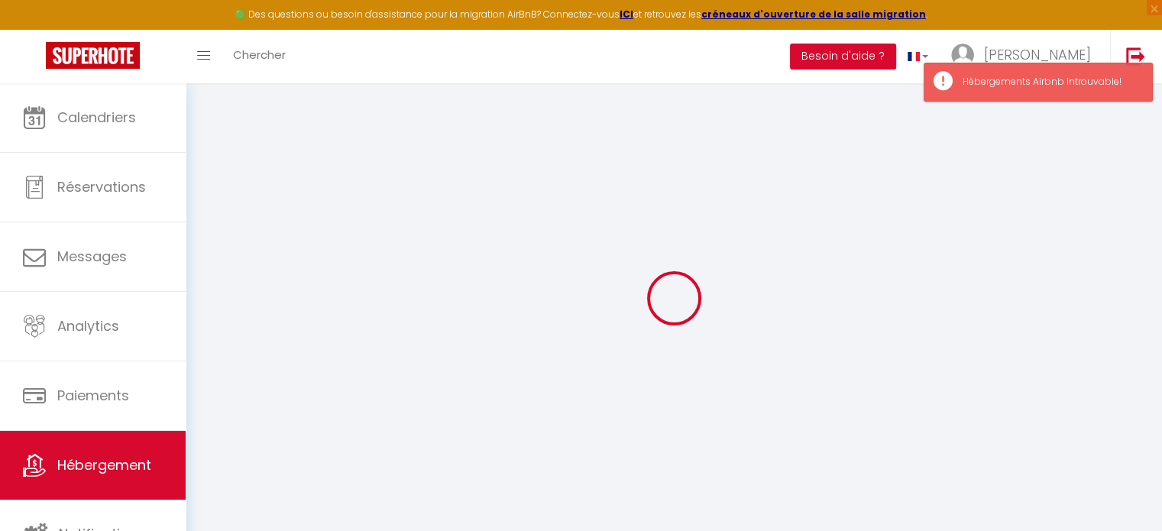
checkbox input "false"
select select "15:00"
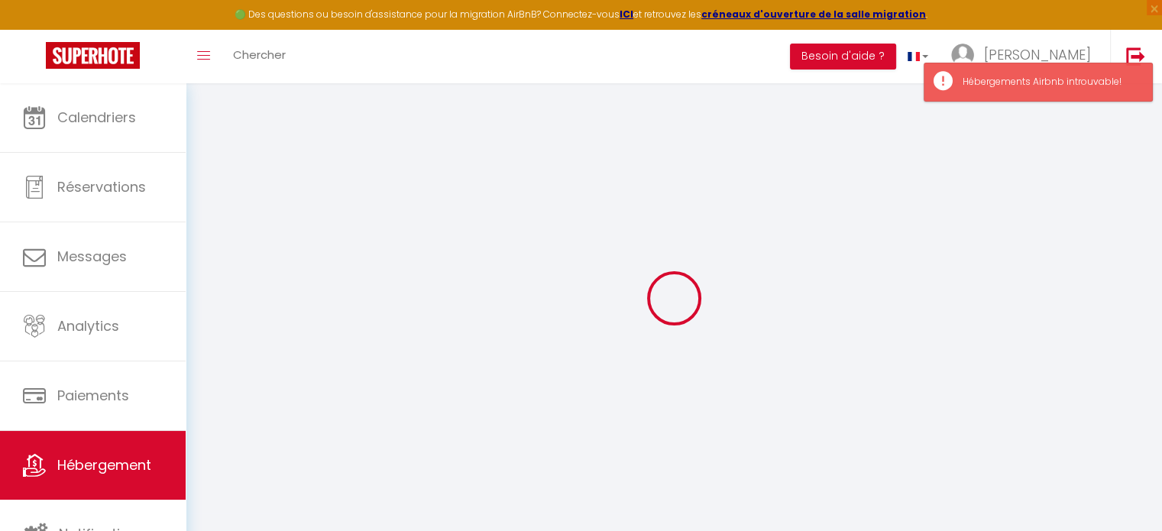
select select "23:45"
select select "10:30"
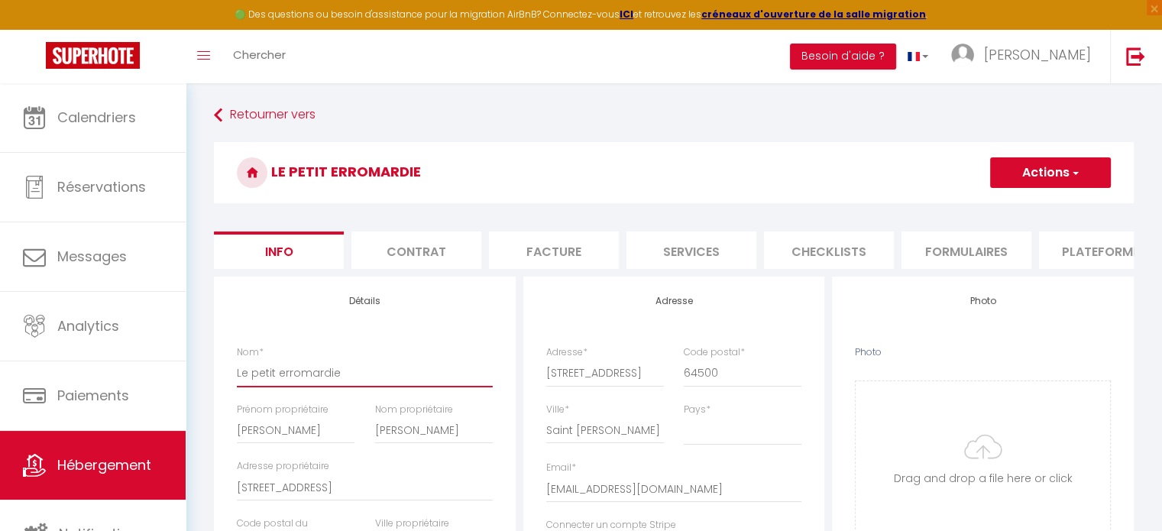
click at [360, 387] on input "Le petit erromardie" at bounding box center [365, 373] width 256 height 28
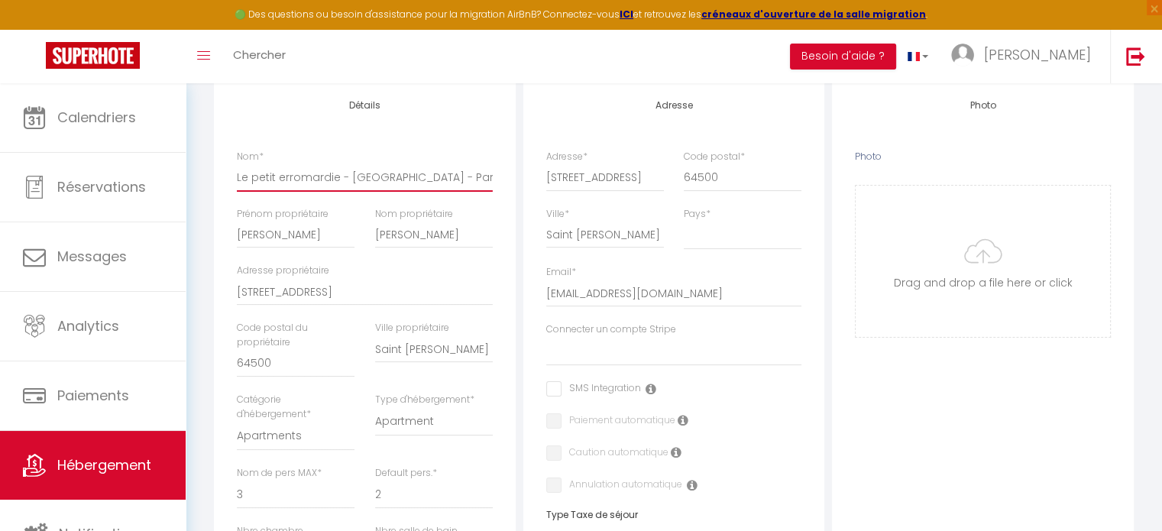
scroll to position [232, 0]
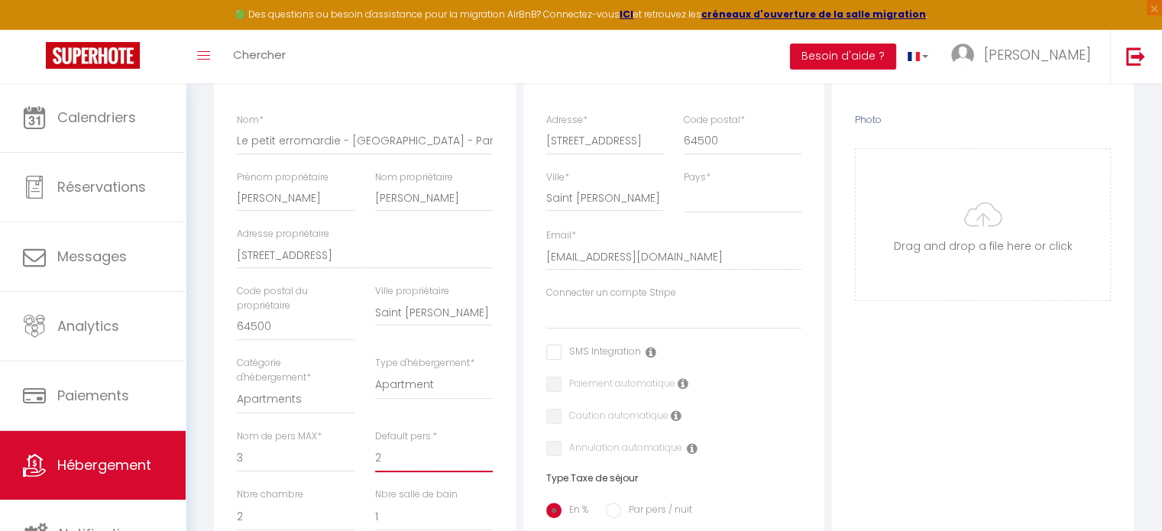
click at [393, 472] on select "1 2 3 4 5 6 7 8 9 10 11 12 13 14" at bounding box center [434, 457] width 118 height 29
click at [387, 471] on select "1 2 3 4 5 6 7 8 9 10 11 12 13 14" at bounding box center [434, 457] width 118 height 29
click at [378, 465] on select "1 2 3 4 5 6 7 8 9 10 11 12 13 14" at bounding box center [434, 457] width 118 height 29
click at [375, 455] on select "1 2 3 4 5 6 7 8 9 10 11 12 13 14" at bounding box center [434, 457] width 118 height 29
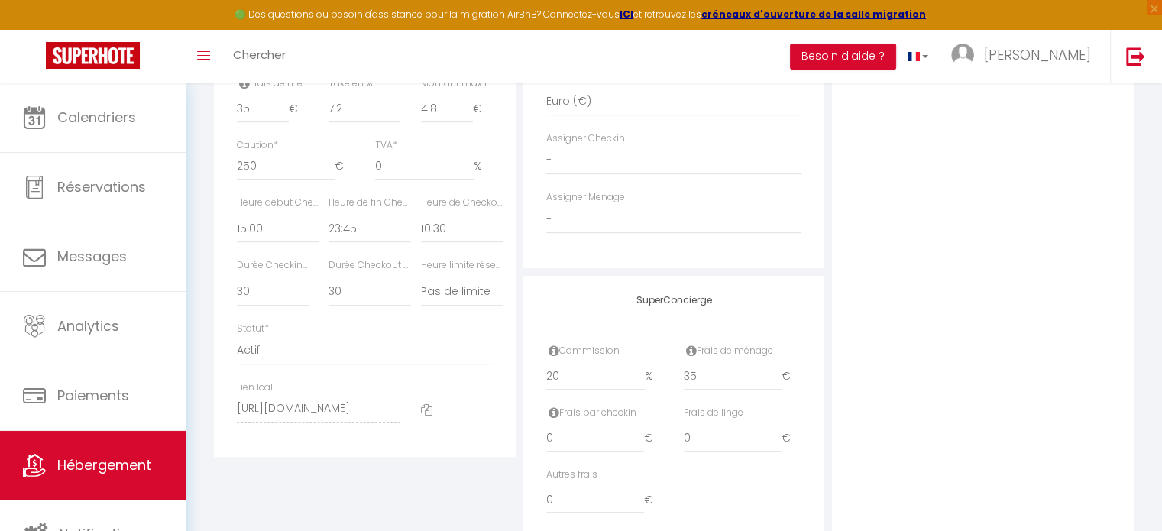
scroll to position [764, 0]
click at [344, 294] on select "15 30 45 60 75 90 105 120 135 150 165 180 195 210" at bounding box center [369, 287] width 82 height 29
click at [328, 283] on select "15 30 45 60 75 90 105 120 135 150 165 180 195 210" at bounding box center [369, 287] width 82 height 29
click at [312, 361] on select "Actif Pas actif" at bounding box center [365, 346] width 256 height 29
click at [327, 332] on div "Statut * Actif Pas actif" at bounding box center [365, 339] width 256 height 44
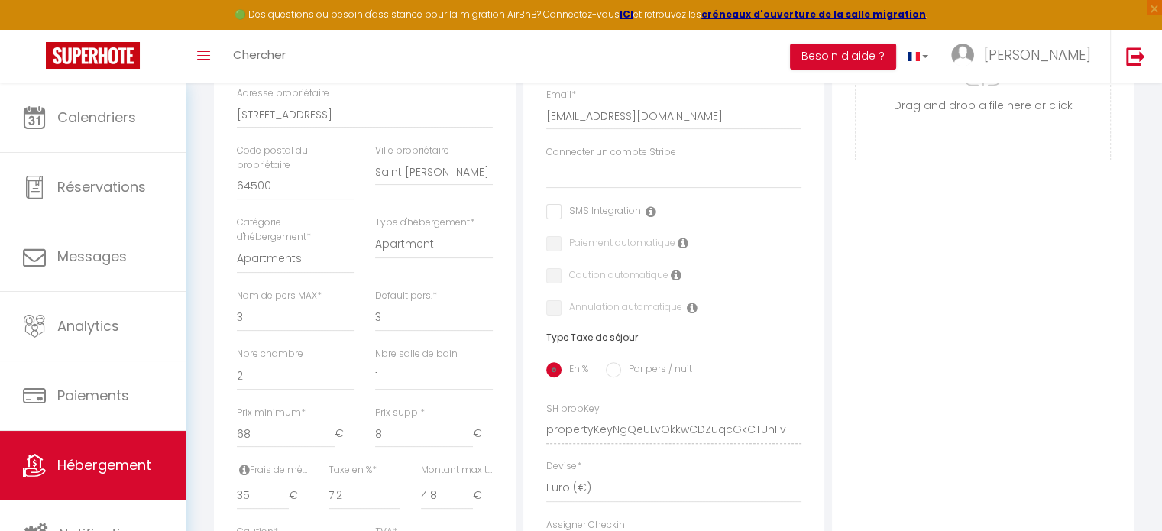
scroll to position [373, 0]
click at [680, 249] on icon at bounding box center [683, 243] width 11 height 12
click at [673, 281] on icon at bounding box center [676, 275] width 11 height 12
click at [687, 314] on icon at bounding box center [692, 308] width 11 height 12
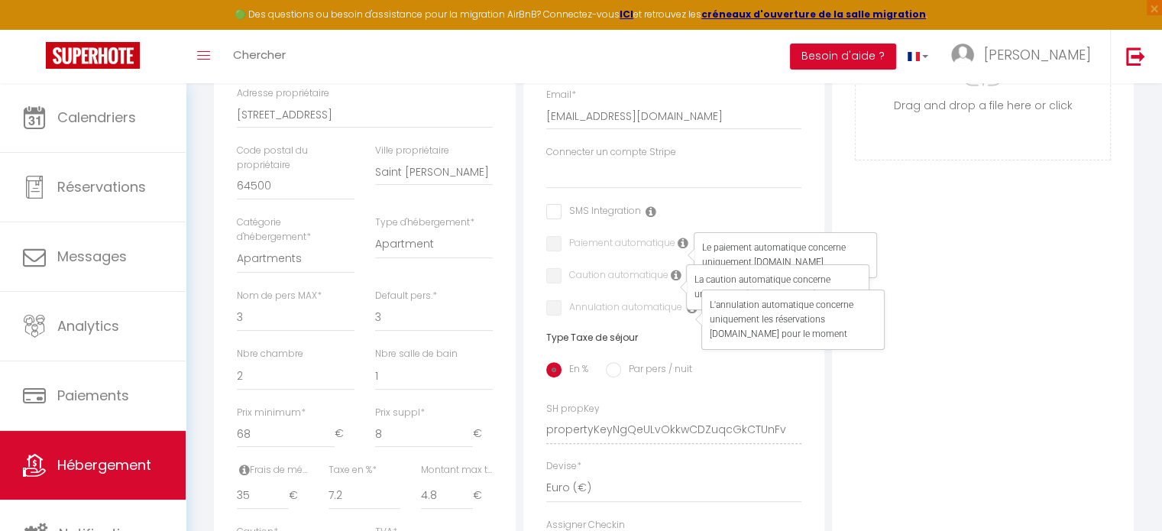
click at [678, 335] on div "Adresse Adresse * [STREET_ADDRESS][PERSON_NAME] [GEOGRAPHIC_DATA] [GEOGRAPHIC_D…" at bounding box center [674, 279] width 302 height 751
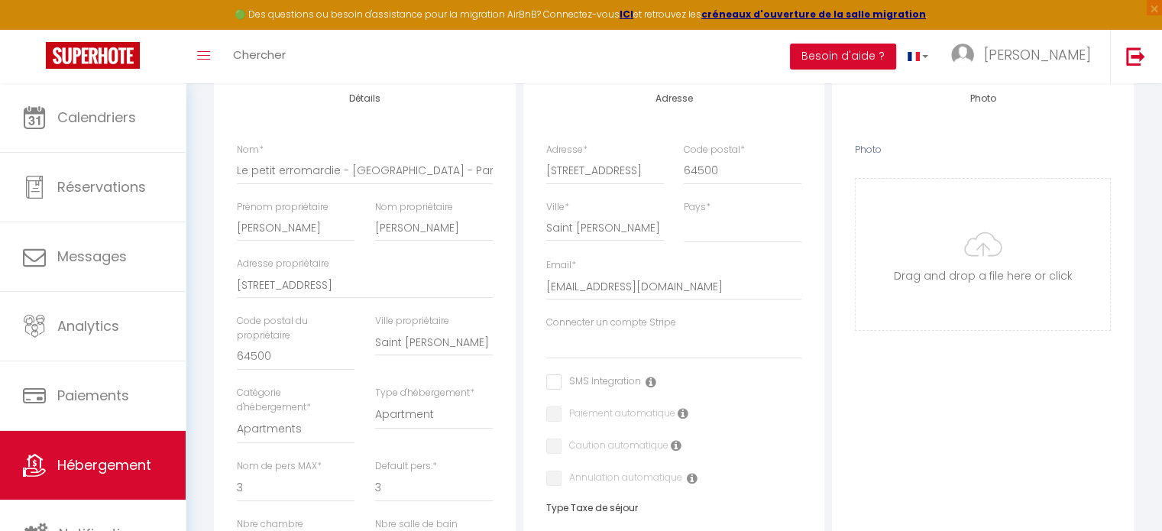
scroll to position [0, 0]
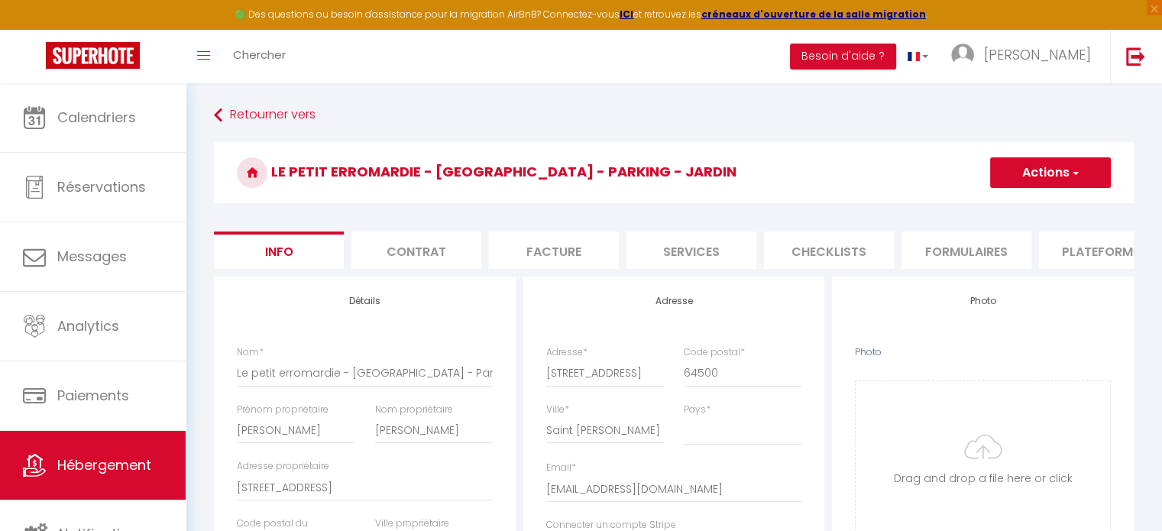
click at [1066, 176] on button "Actions" at bounding box center [1050, 172] width 121 height 31
click at [1007, 204] on input "Enregistrer" at bounding box center [990, 206] width 57 height 15
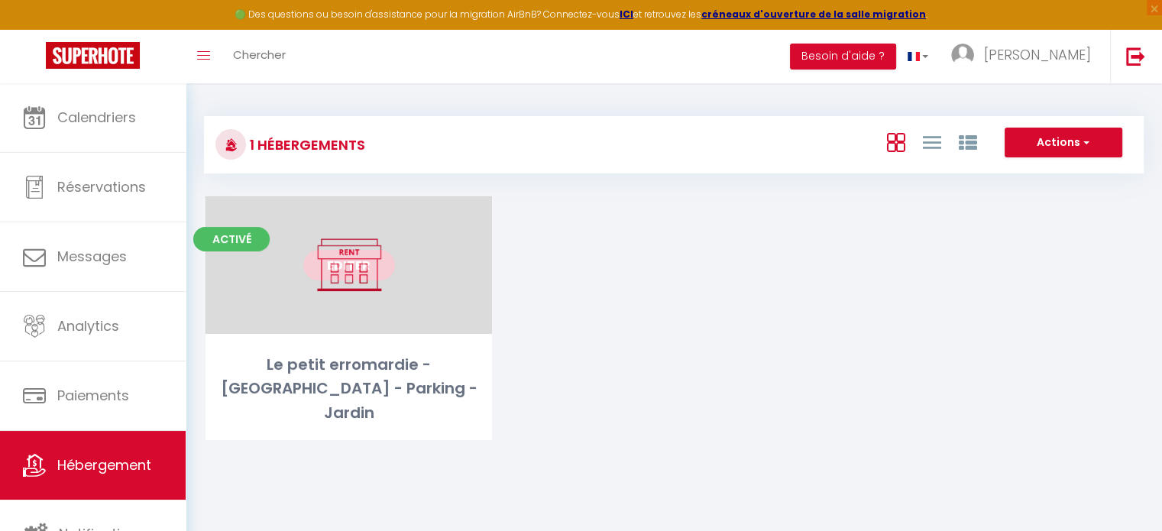
click at [367, 306] on div "Editer" at bounding box center [348, 265] width 286 height 138
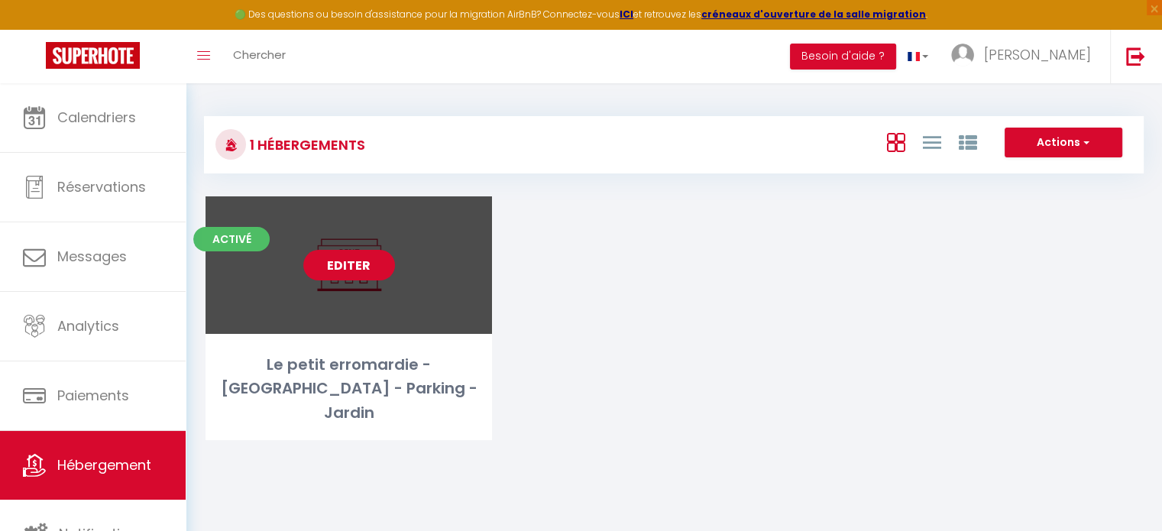
click at [351, 256] on link "Editer" at bounding box center [349, 265] width 92 height 31
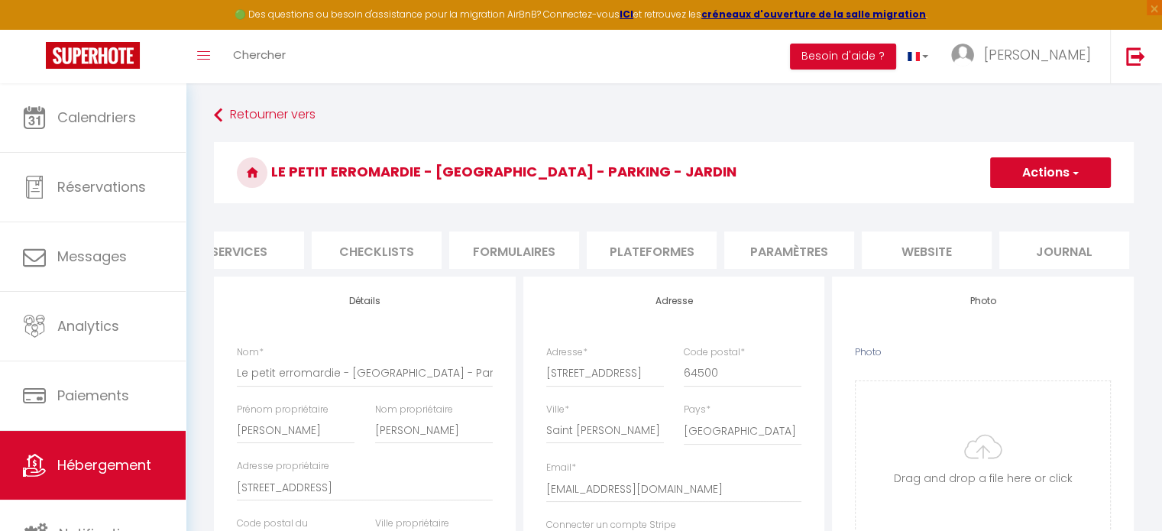
scroll to position [0, 455]
click at [794, 252] on li "Paramètres" at bounding box center [786, 249] width 130 height 37
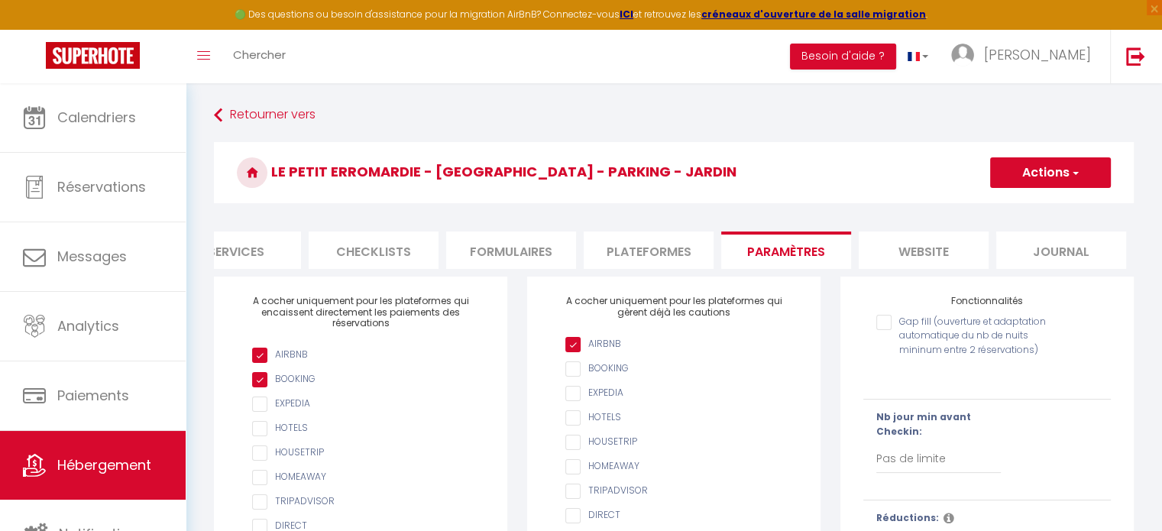
click at [1087, 172] on button "Actions" at bounding box center [1050, 172] width 121 height 31
click at [1056, 199] on input "Enregistrer" at bounding box center [1033, 206] width 57 height 15
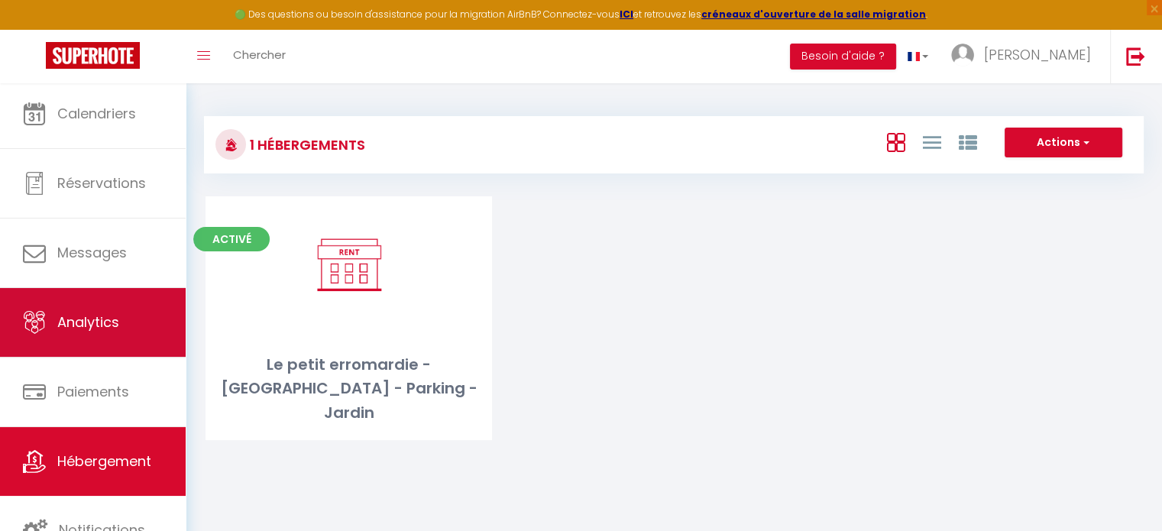
scroll to position [83, 0]
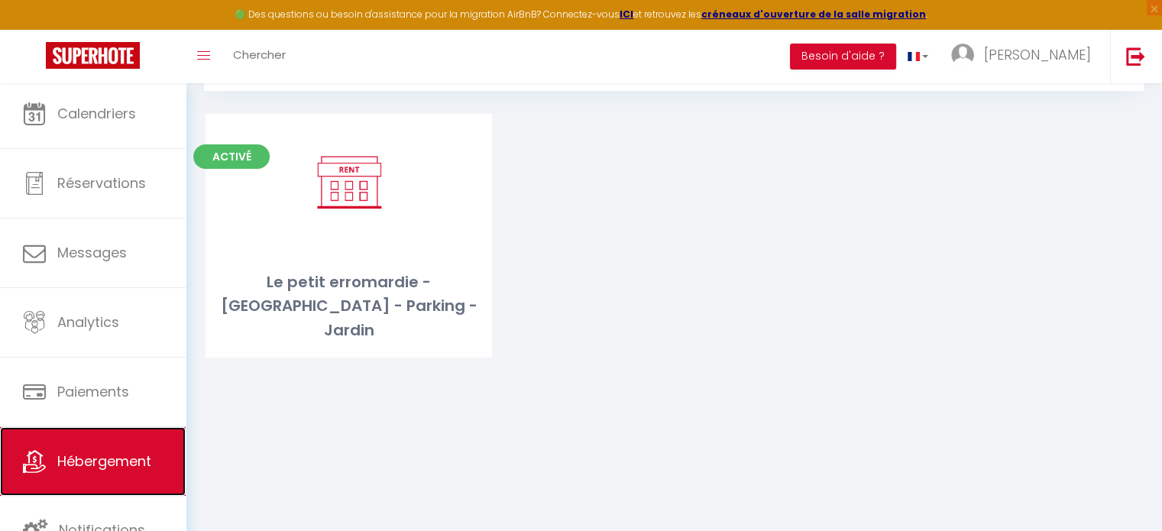
click at [134, 467] on span "Hébergement" at bounding box center [104, 460] width 94 height 19
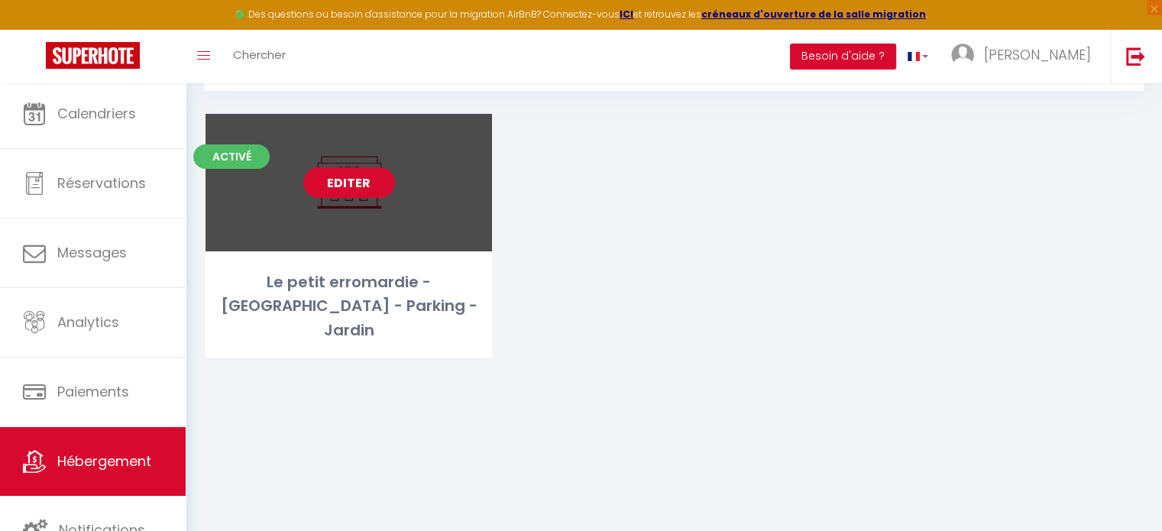
click at [353, 192] on link "Editer" at bounding box center [349, 182] width 92 height 31
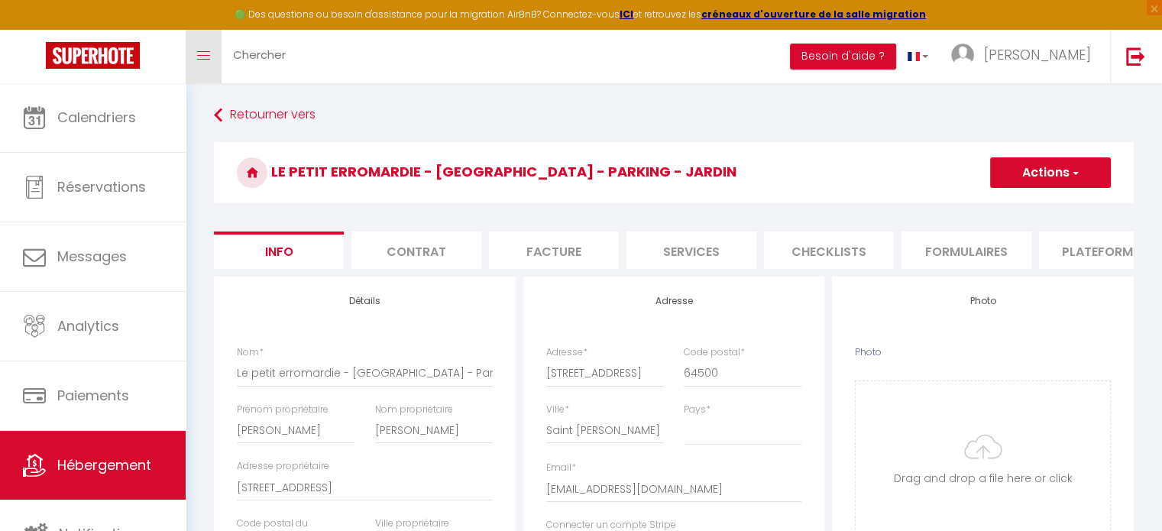
click at [205, 52] on icon "Toggle menubar" at bounding box center [203, 55] width 13 height 9
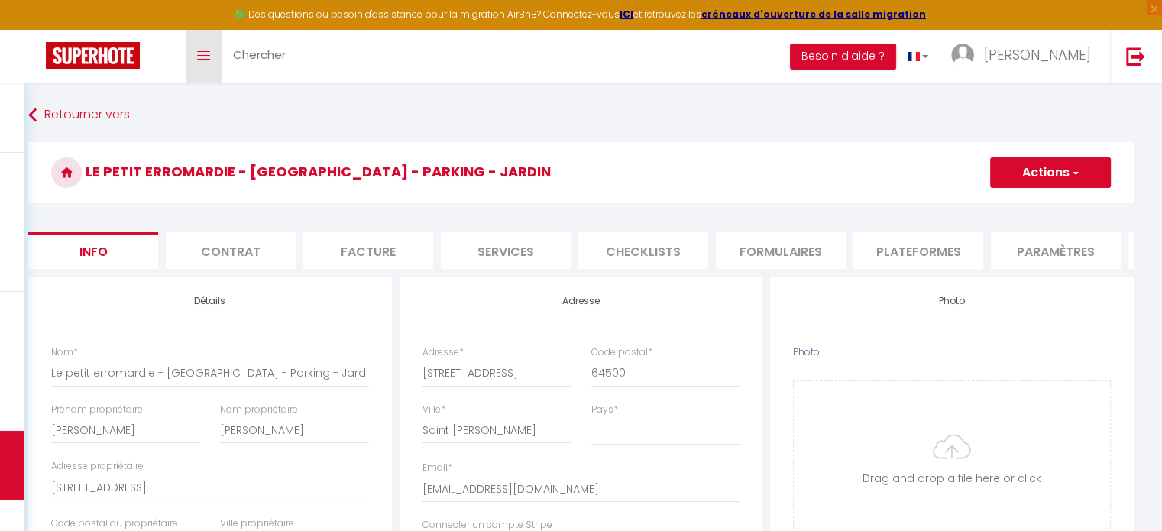
click at [205, 52] on icon "Toggle menubar" at bounding box center [203, 55] width 13 height 9
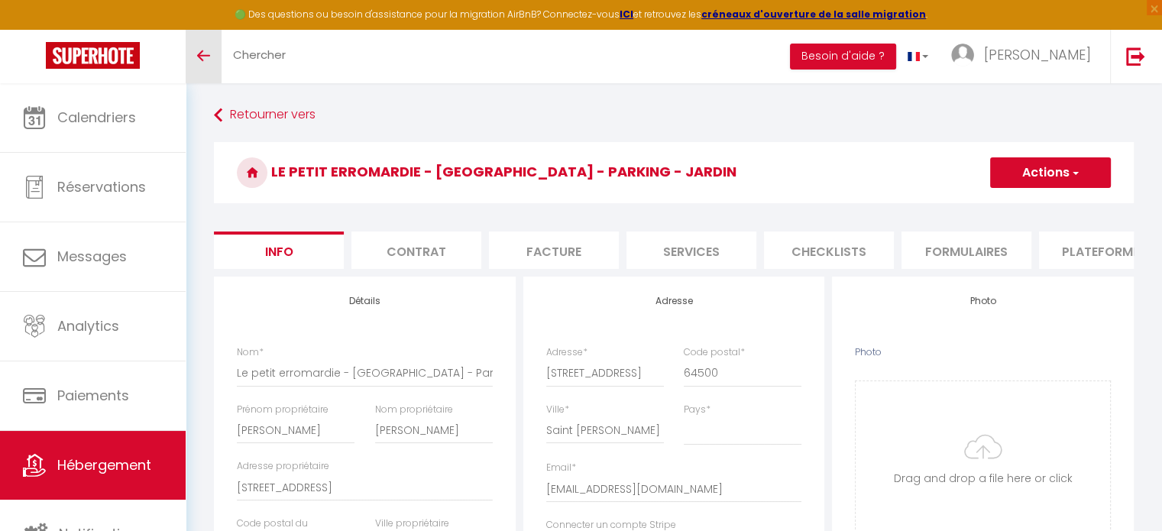
click at [205, 52] on icon "Toggle menubar" at bounding box center [203, 55] width 13 height 9
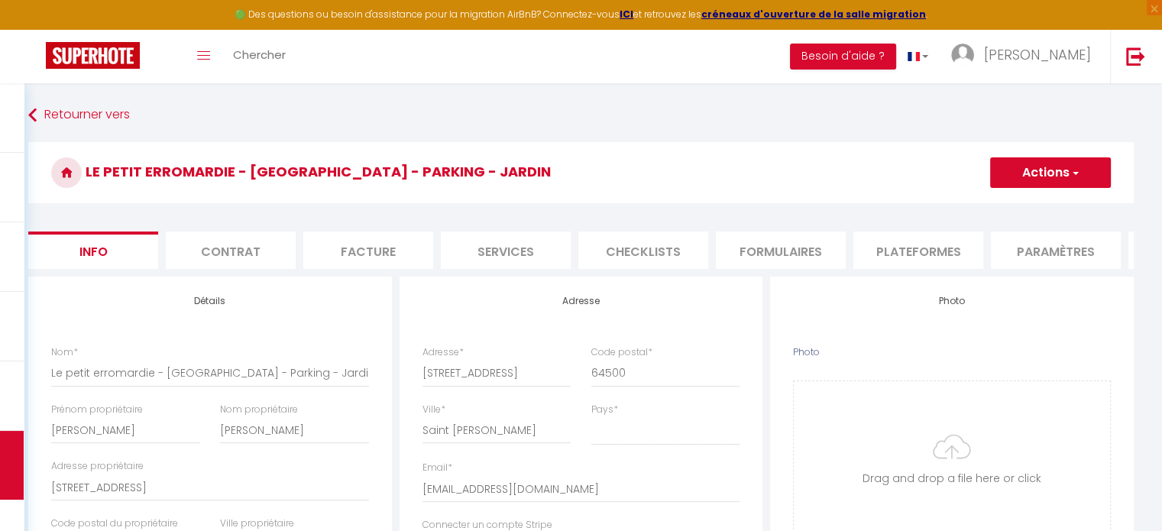
click at [1045, 253] on li "Paramètres" at bounding box center [1056, 249] width 130 height 37
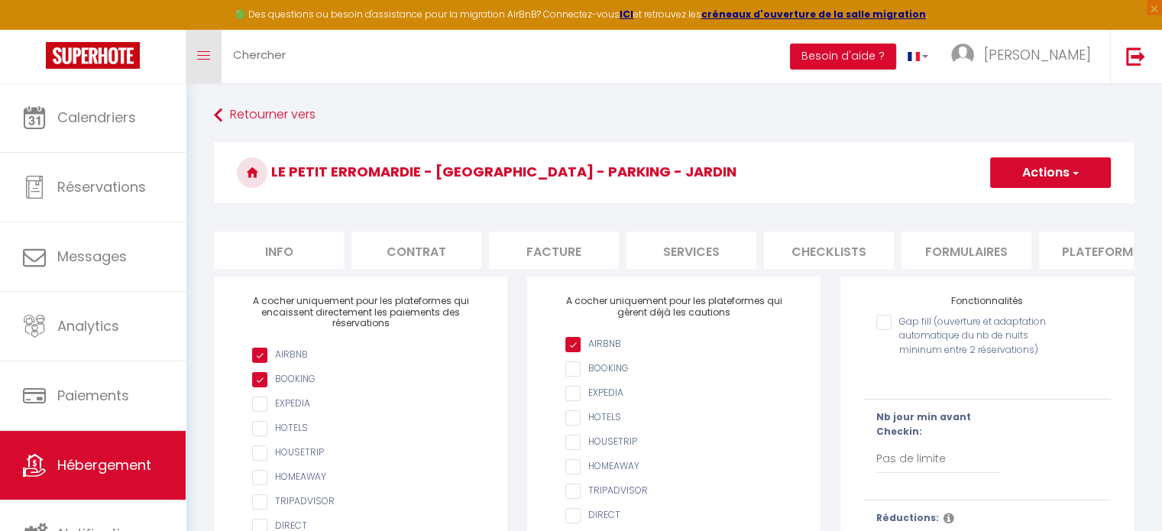
click at [203, 57] on icon "Toggle menubar" at bounding box center [203, 55] width 13 height 9
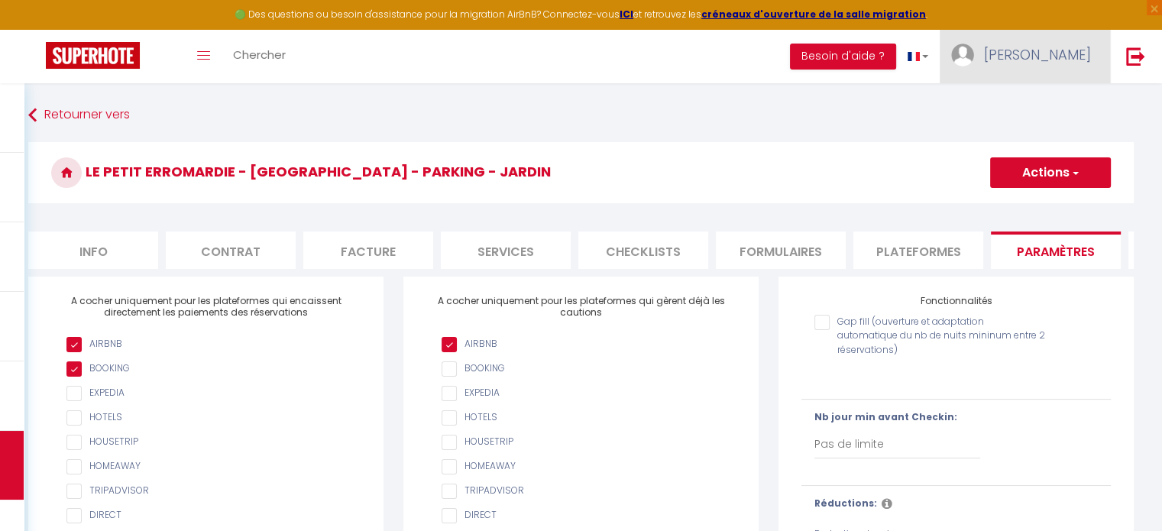
click at [1069, 45] on span "[PERSON_NAME]" at bounding box center [1037, 54] width 107 height 19
click at [1037, 108] on link "Paramètres" at bounding box center [1048, 106] width 113 height 26
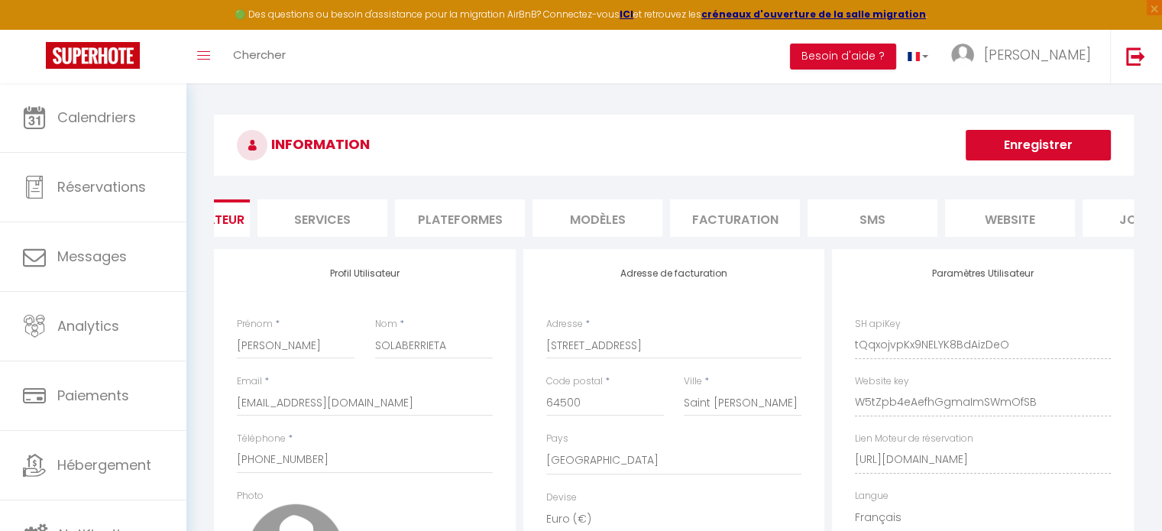
scroll to position [0, 28]
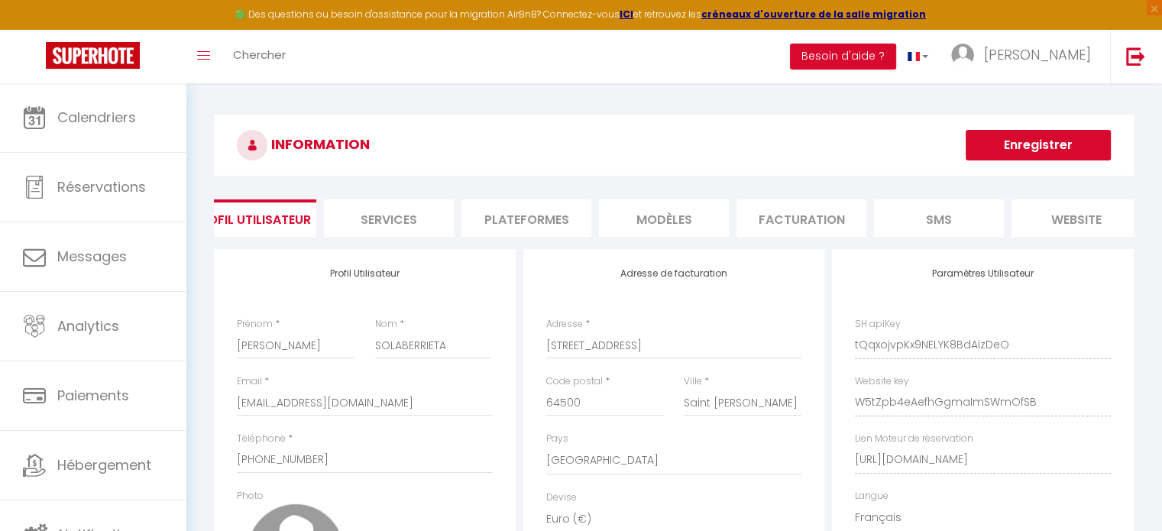
click at [565, 225] on li "Plateformes" at bounding box center [526, 217] width 130 height 37
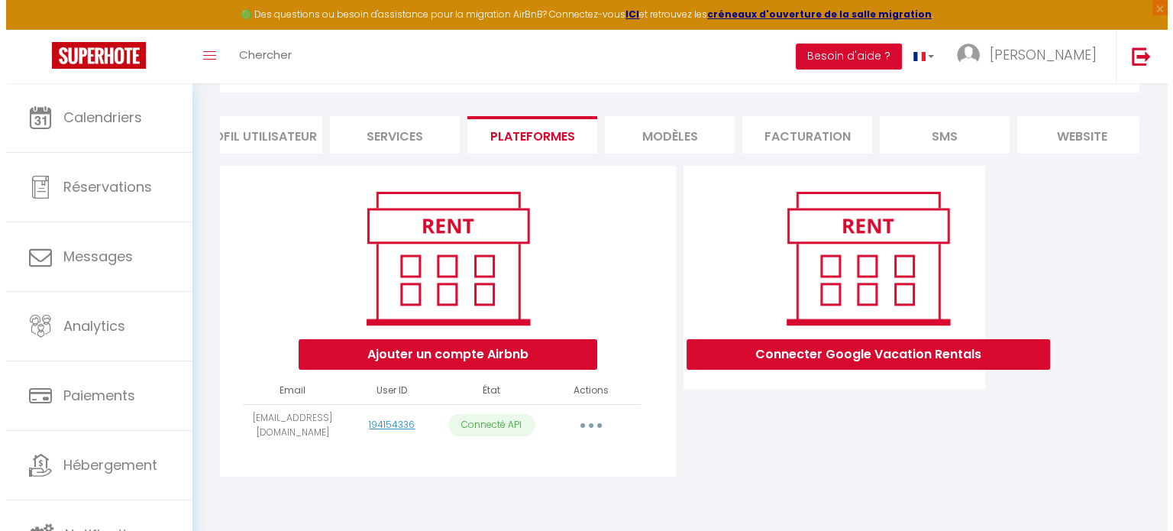
scroll to position [92, 0]
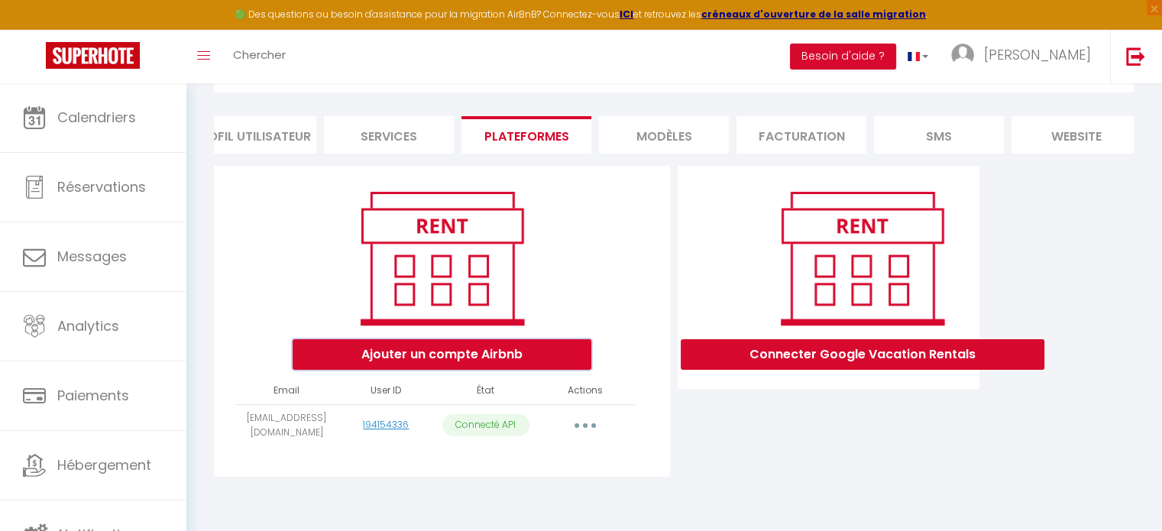
click at [455, 354] on button "Ajouter un compte Airbnb" at bounding box center [442, 354] width 299 height 31
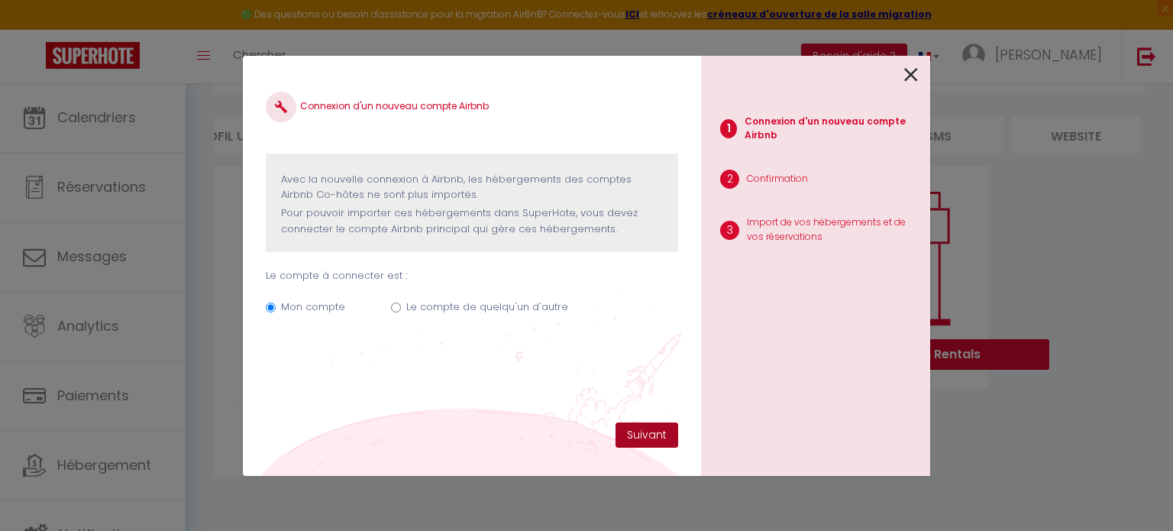
click at [620, 432] on button "Suivant" at bounding box center [647, 435] width 63 height 26
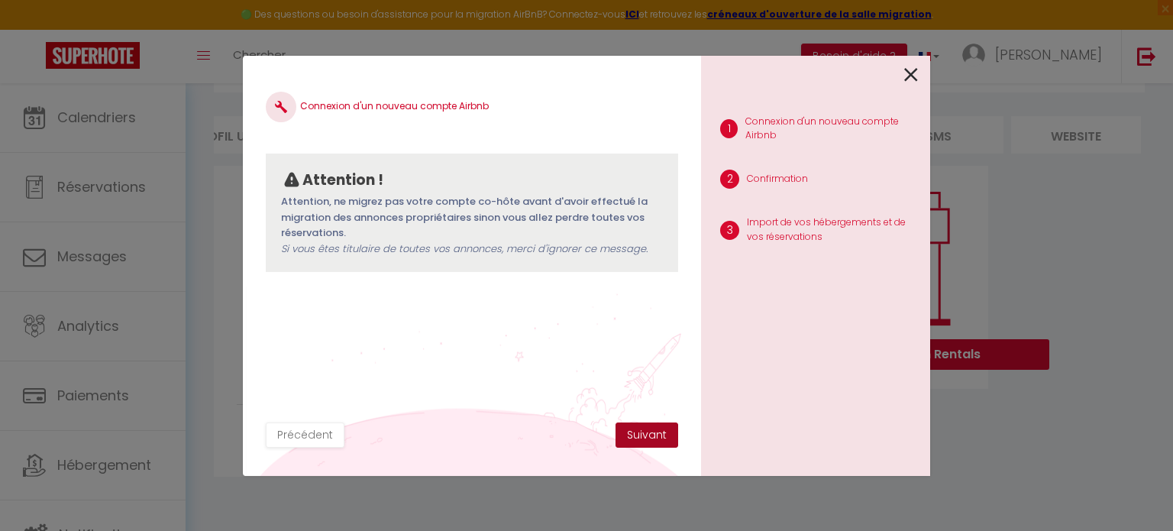
click at [665, 431] on button "Suivant" at bounding box center [647, 435] width 63 height 26
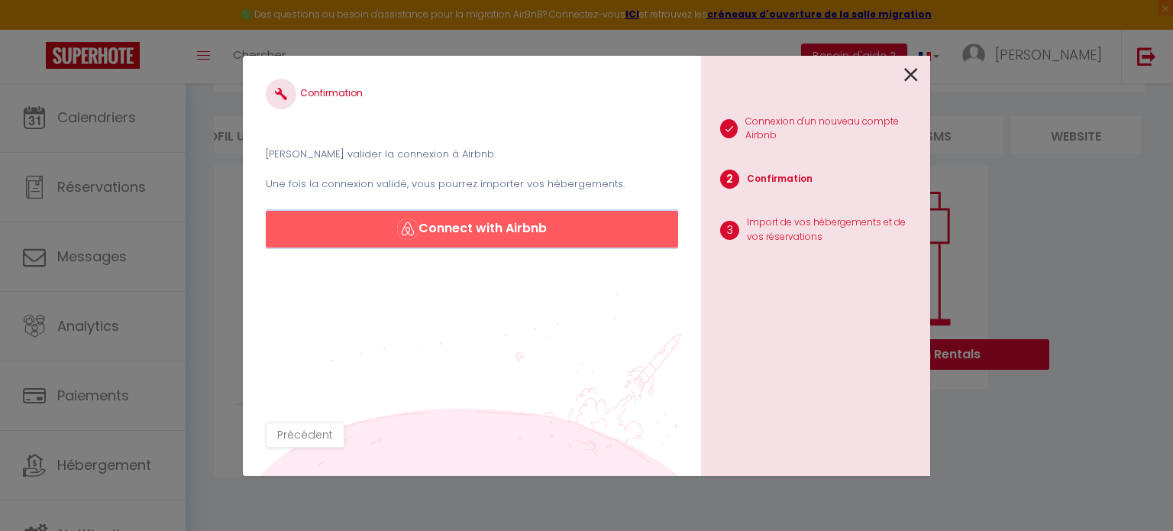
click at [530, 231] on button "Connect with Airbnb" at bounding box center [472, 229] width 413 height 37
click at [913, 74] on icon at bounding box center [911, 74] width 14 height 23
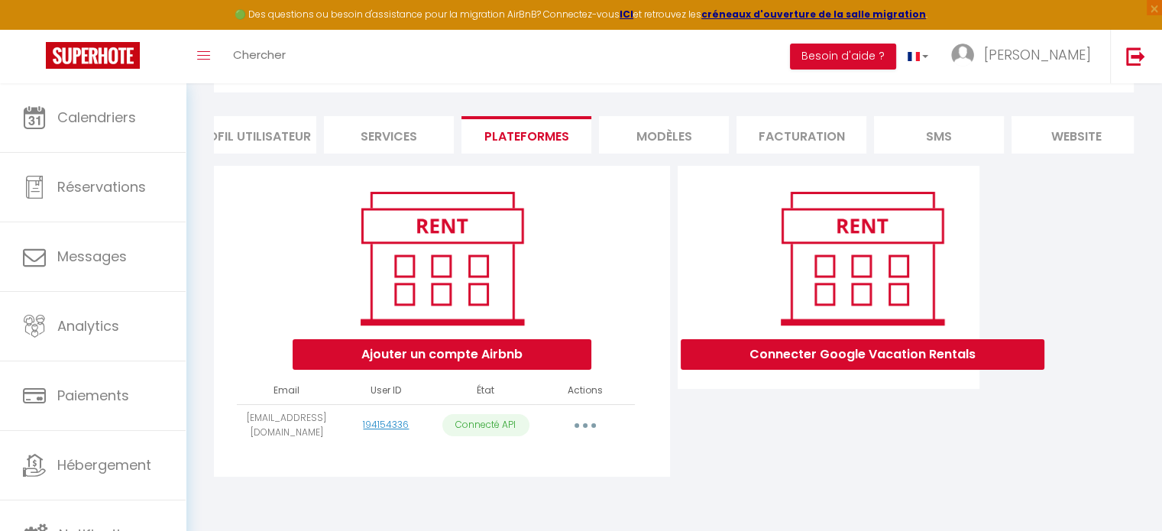
click at [579, 430] on button "button" at bounding box center [585, 425] width 43 height 24
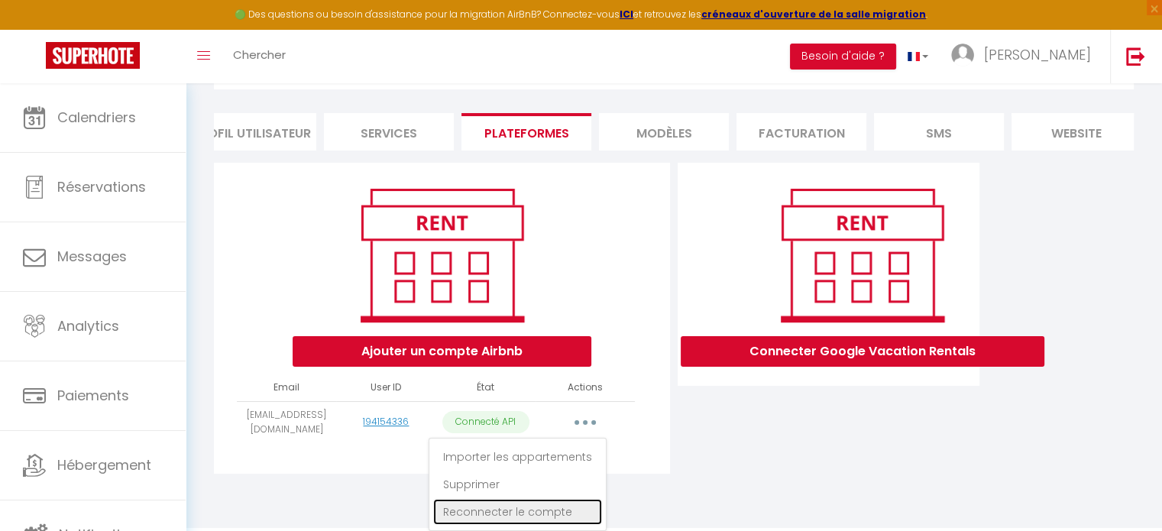
click at [532, 522] on link "Reconnecter le compte" at bounding box center [517, 512] width 169 height 26
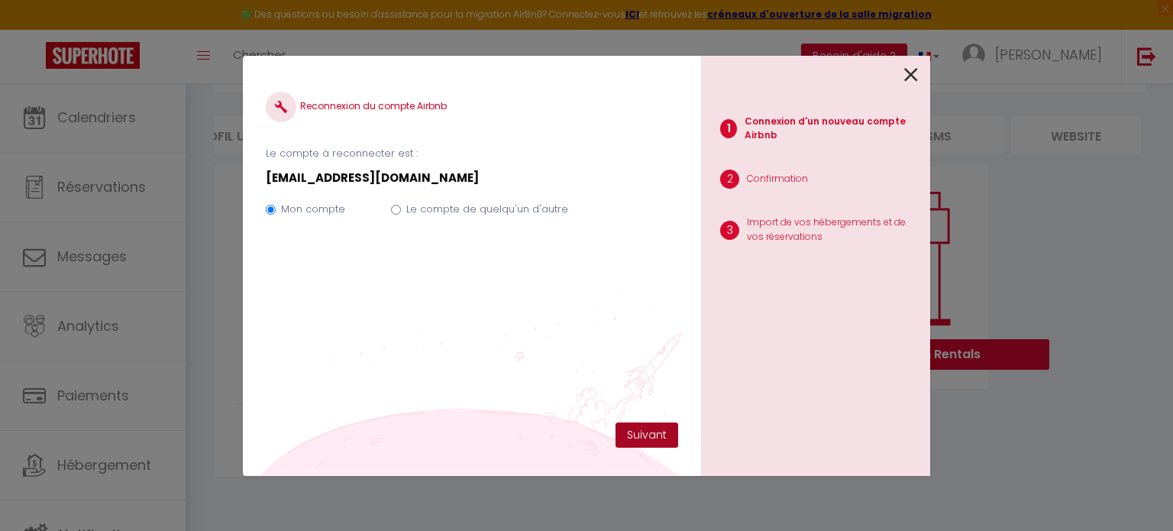
click at [647, 440] on button "Suivant" at bounding box center [647, 435] width 63 height 26
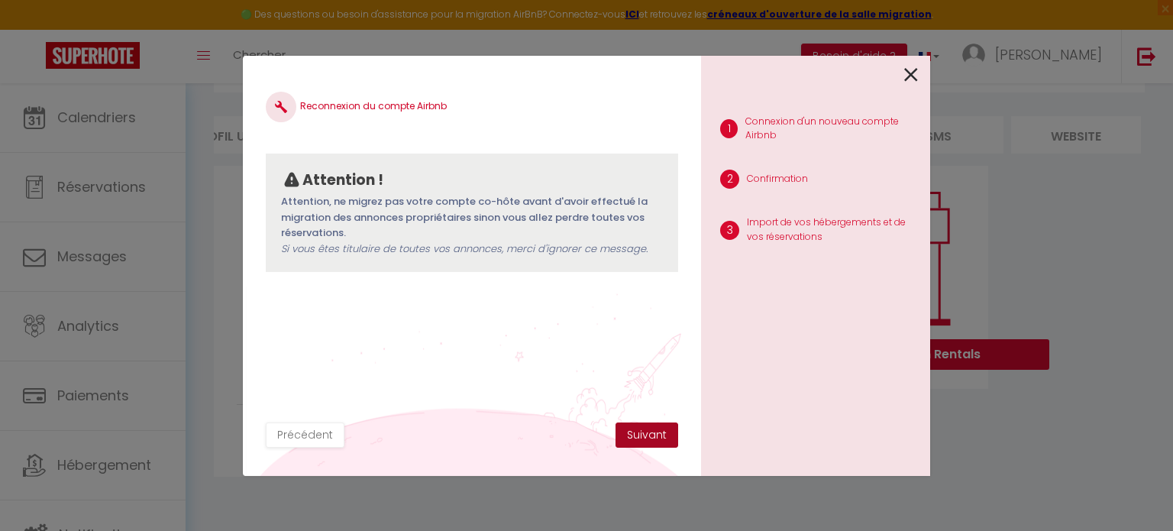
click at [645, 433] on button "Suivant" at bounding box center [647, 435] width 63 height 26
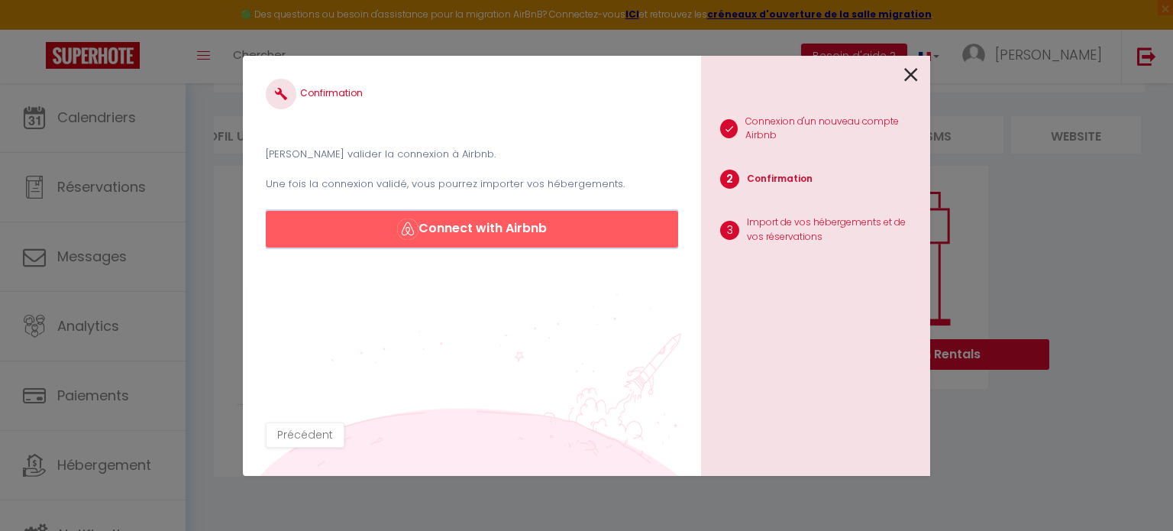
click at [584, 246] on button "Connect with Airbnb" at bounding box center [472, 229] width 413 height 37
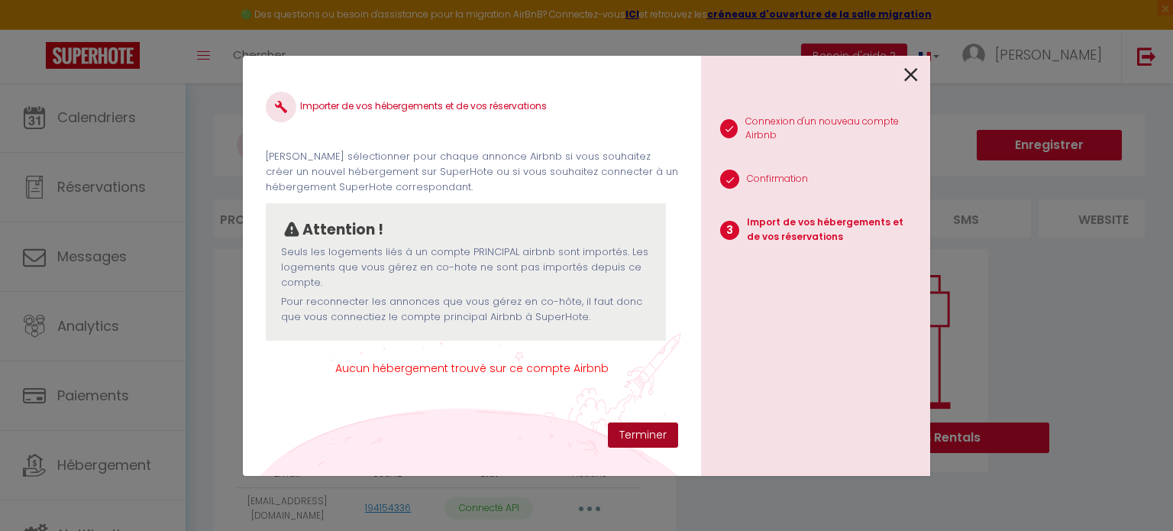
click at [646, 433] on button "Terminer" at bounding box center [643, 435] width 70 height 26
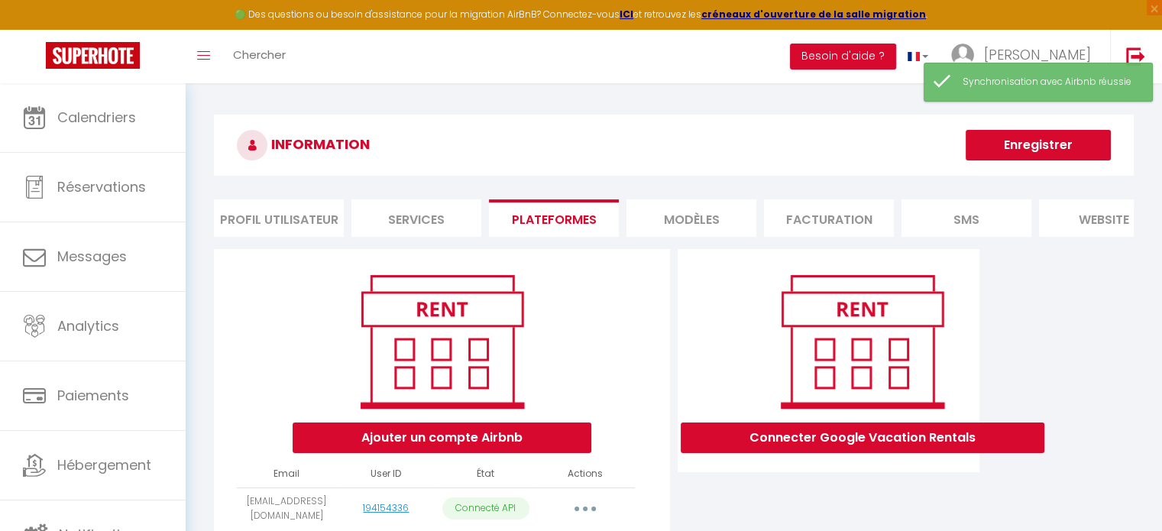
click at [574, 514] on button "button" at bounding box center [585, 509] width 43 height 24
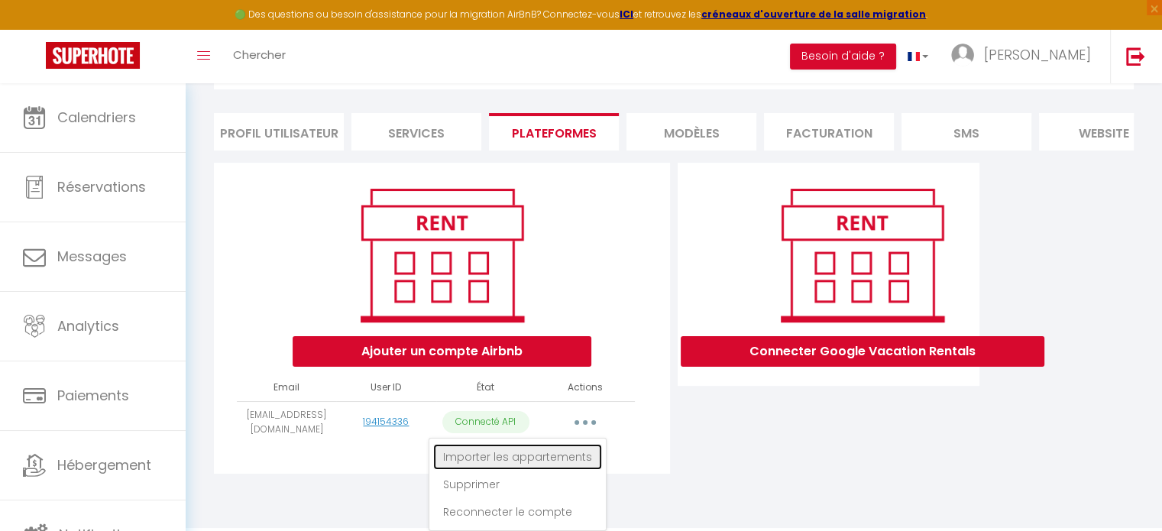
click at [552, 457] on link "Importer les appartements" at bounding box center [517, 457] width 169 height 26
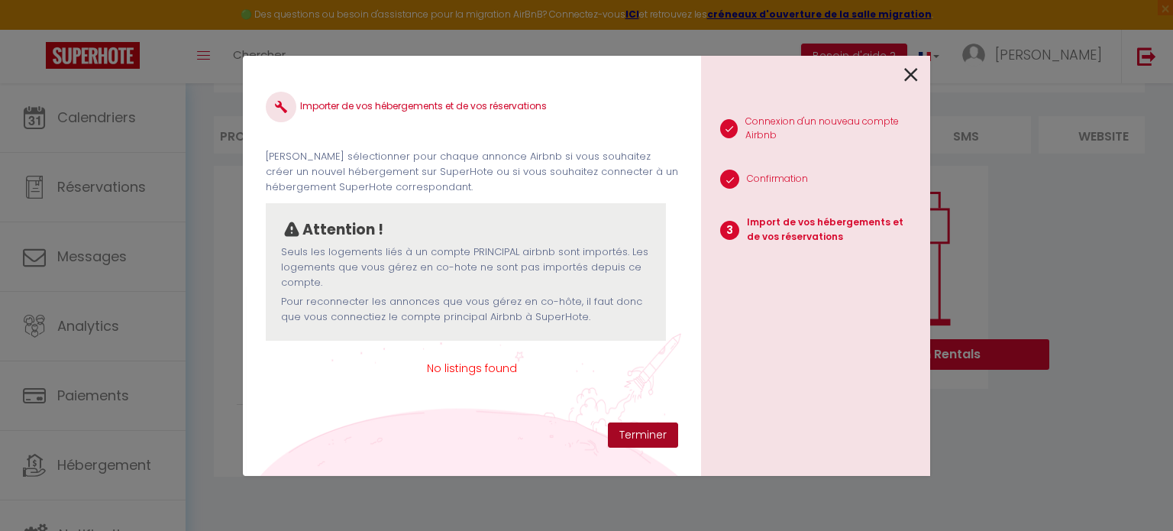
click at [626, 427] on button "Terminer" at bounding box center [643, 435] width 70 height 26
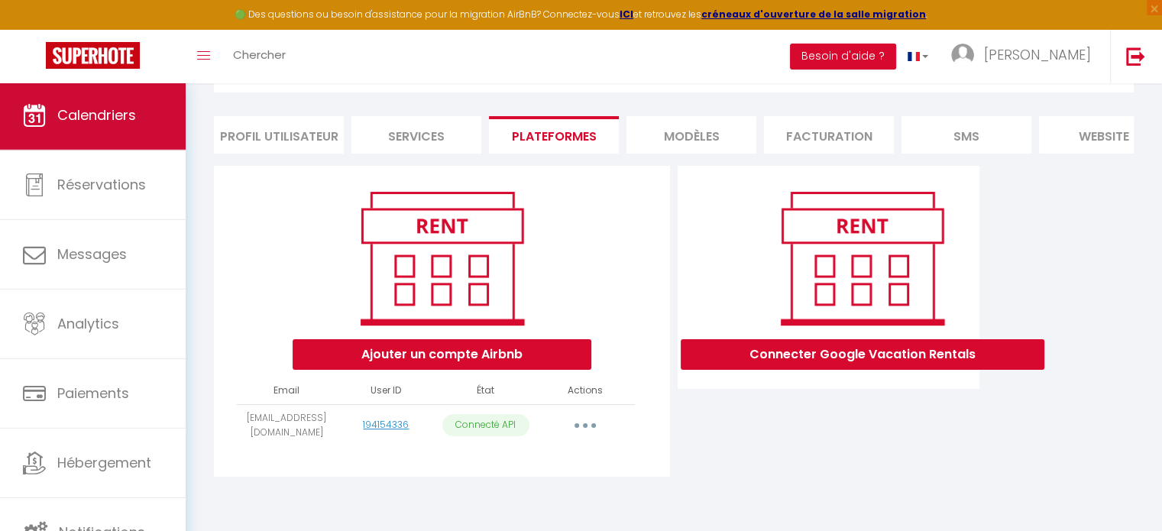
click at [106, 137] on link "Calendriers" at bounding box center [93, 115] width 186 height 69
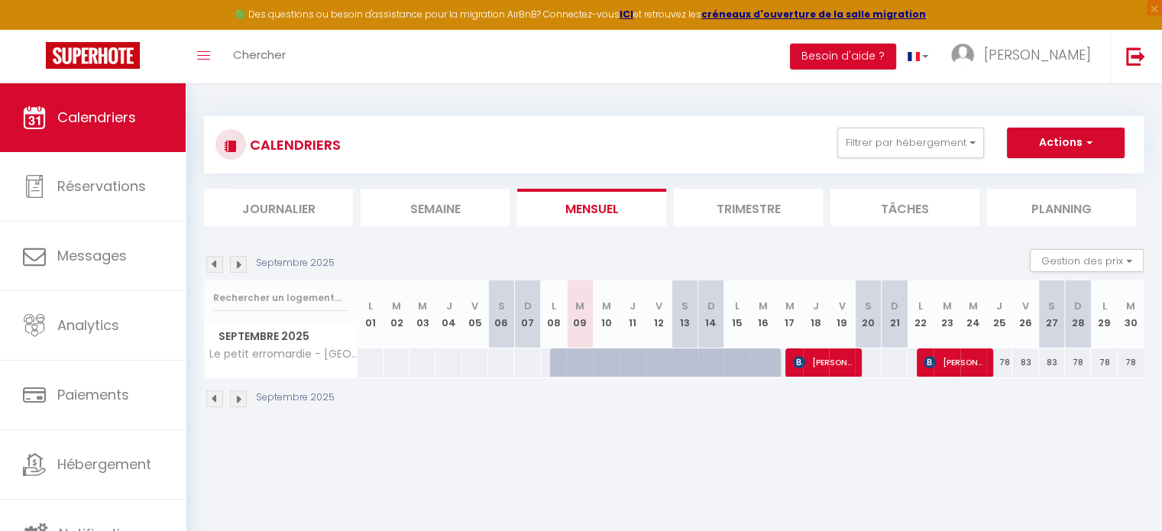
click at [215, 264] on img at bounding box center [214, 264] width 17 height 17
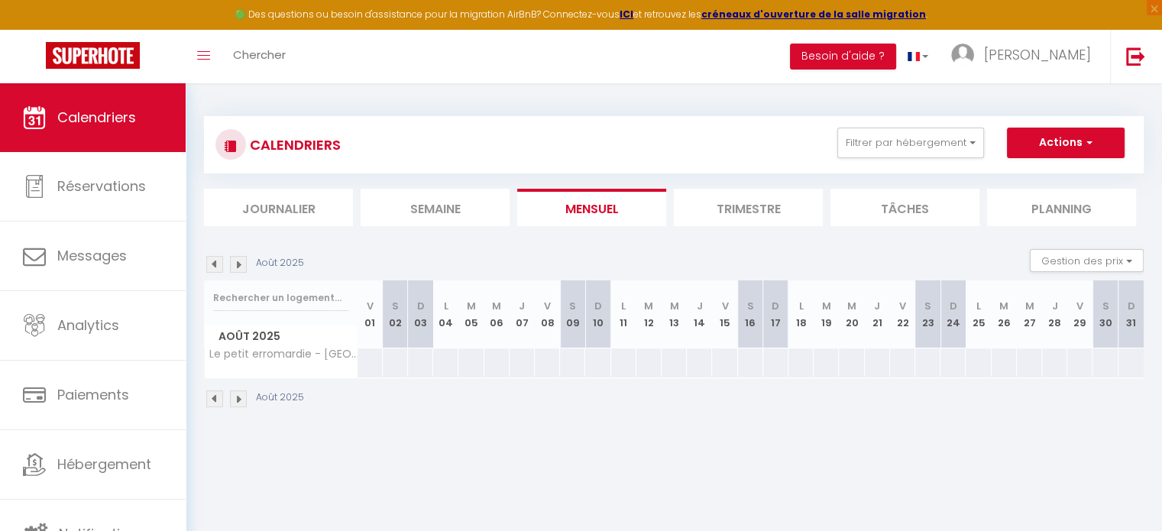
click at [238, 264] on img at bounding box center [238, 264] width 17 height 17
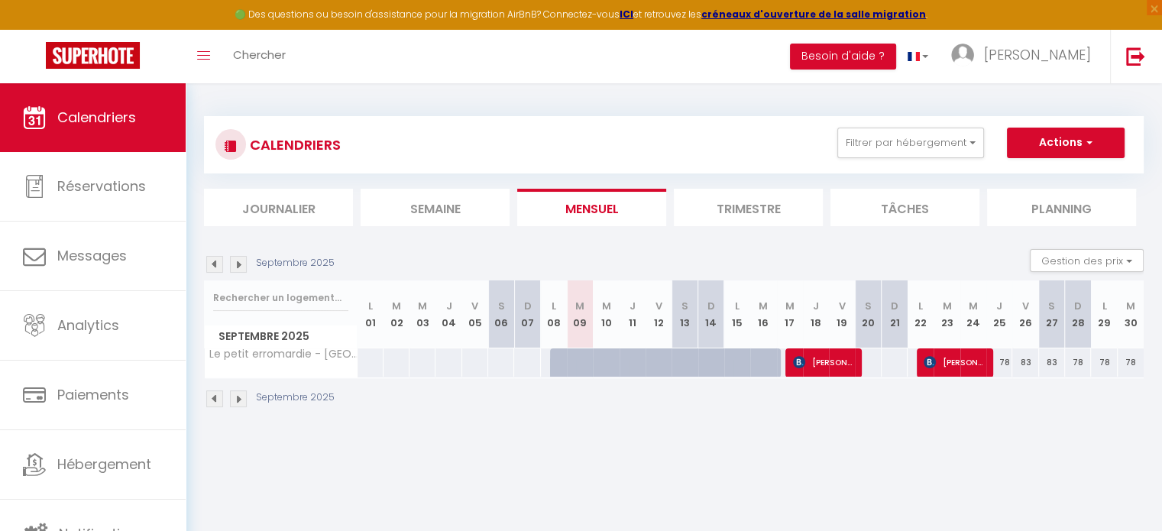
click at [727, 207] on li "Trimestre" at bounding box center [748, 207] width 149 height 37
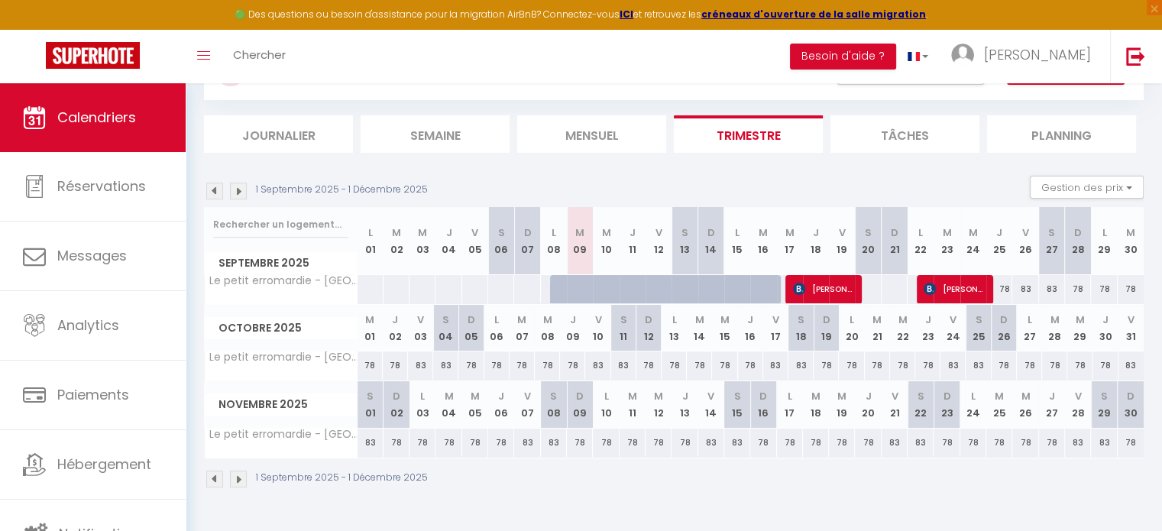
scroll to position [67, 0]
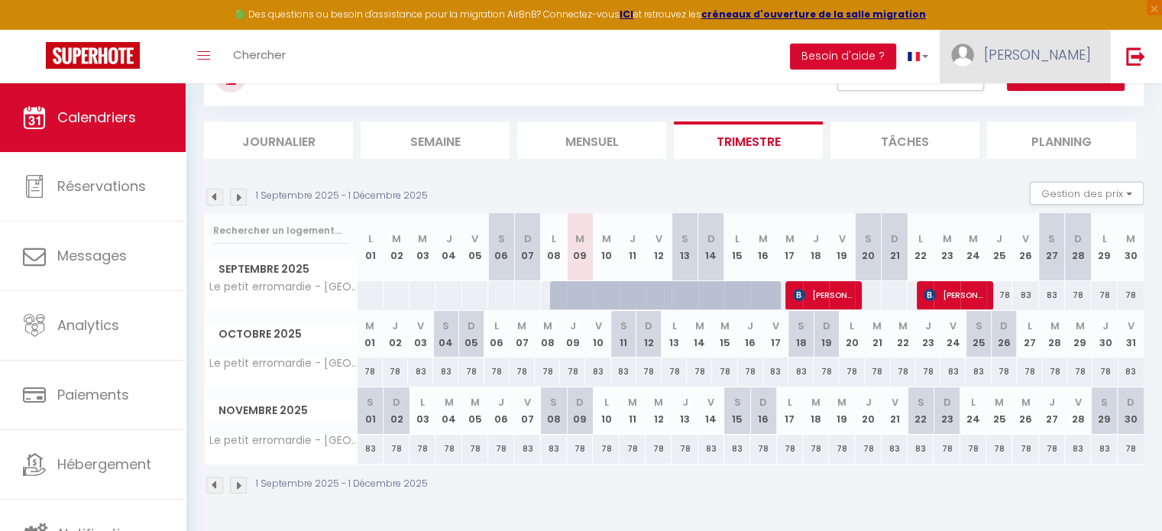
click at [1068, 58] on span "[PERSON_NAME]" at bounding box center [1037, 54] width 107 height 19
click at [1057, 105] on link "Paramètres" at bounding box center [1048, 106] width 113 height 26
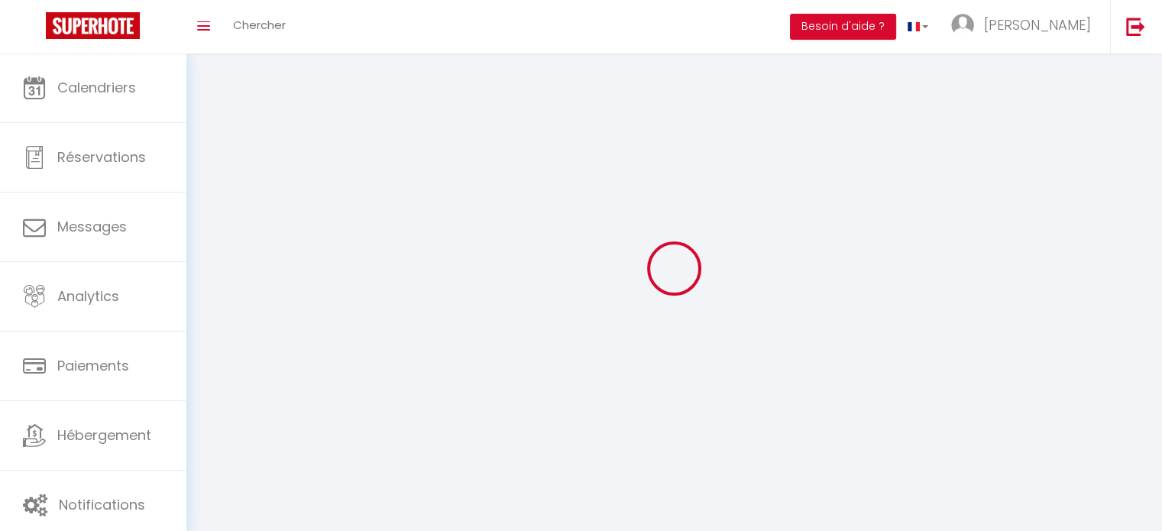
select select
type input "[PERSON_NAME]"
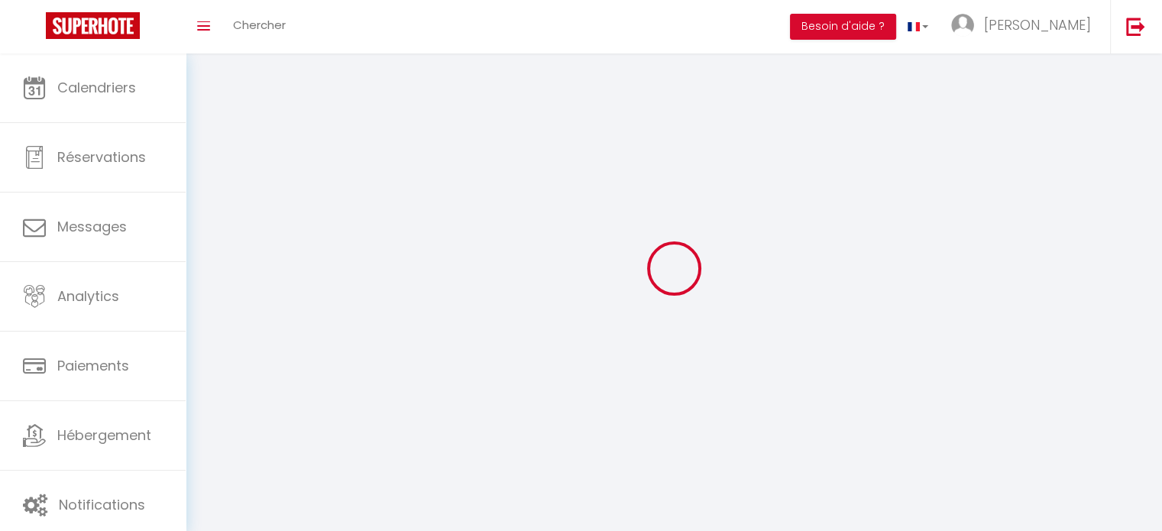
type input "SOLABERRIETA"
type input "[PHONE_NUMBER]"
type input "[STREET_ADDRESS]"
type input "64500"
type input "Saint [PERSON_NAME]"
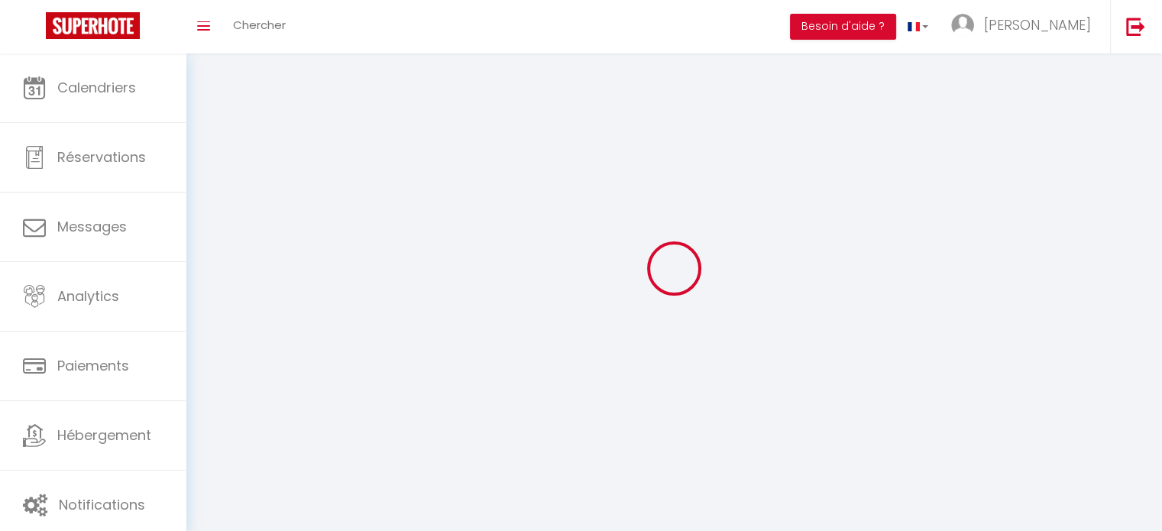
type input "tQqxojvpKx9NELYK8BdAizDeO"
type input "W5tZpb4eAefhGgmaImSWmOfSB"
type input "tQqxojvpKx9NELYK8BdAizDeO"
type input "W5tZpb4eAefhGgmaImSWmOfSB"
type input "[URL][DOMAIN_NAME]"
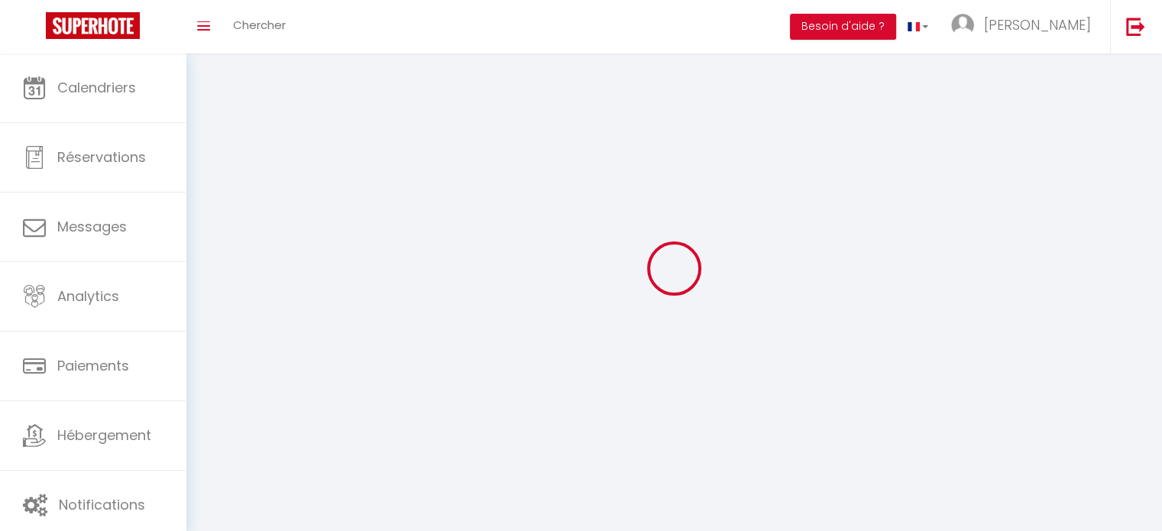
select select "28"
select select "fr"
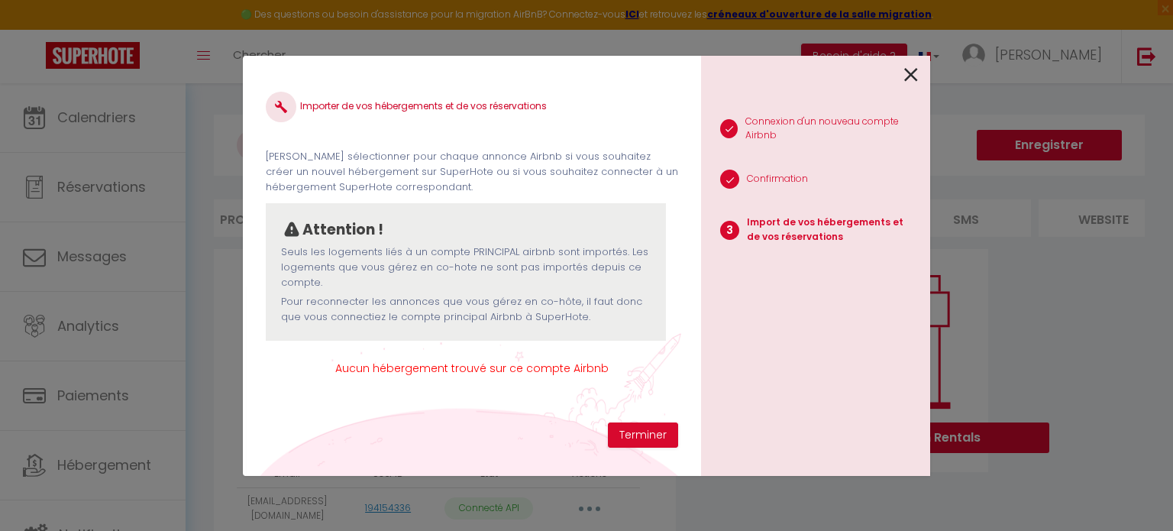
click at [914, 78] on icon at bounding box center [911, 74] width 14 height 23
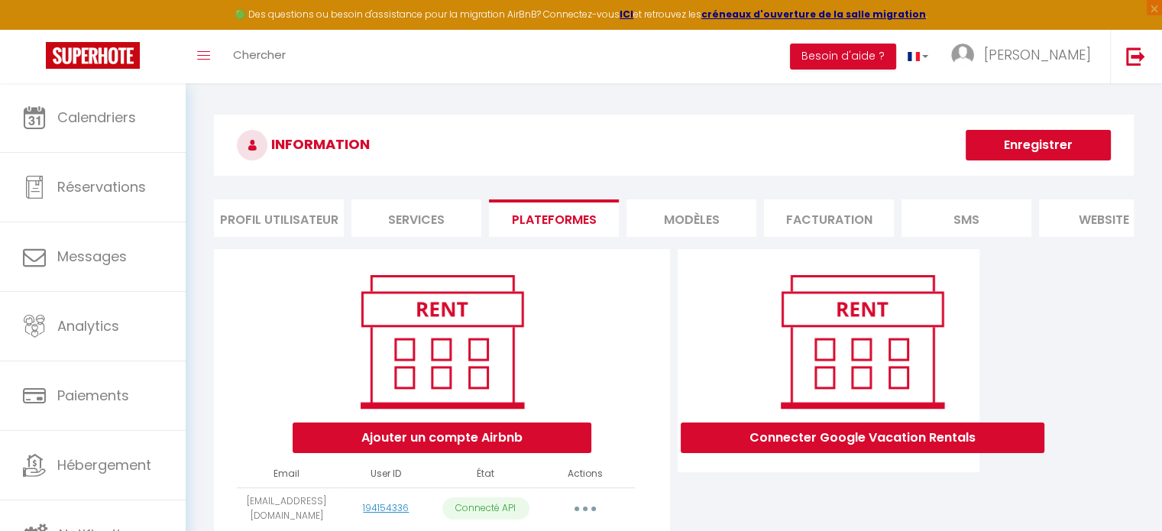
scroll to position [92, 0]
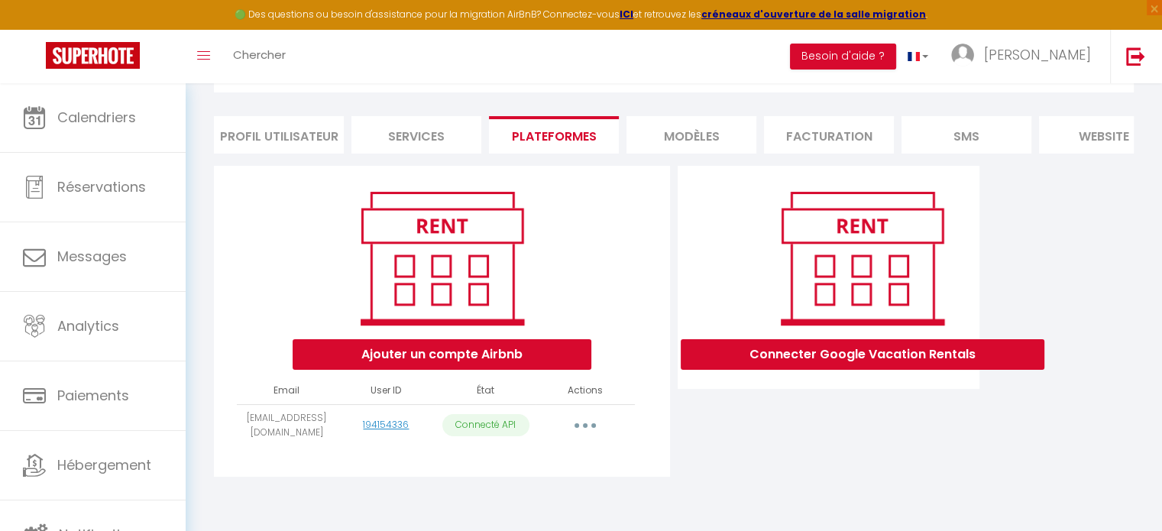
click at [589, 428] on button "button" at bounding box center [585, 425] width 43 height 24
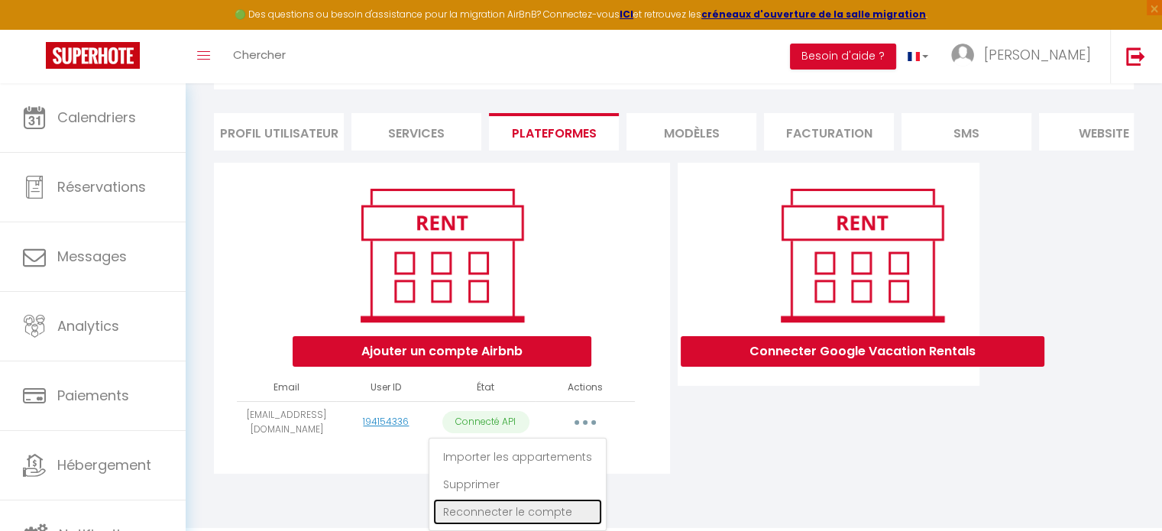
click at [516, 514] on link "Reconnecter le compte" at bounding box center [517, 512] width 169 height 26
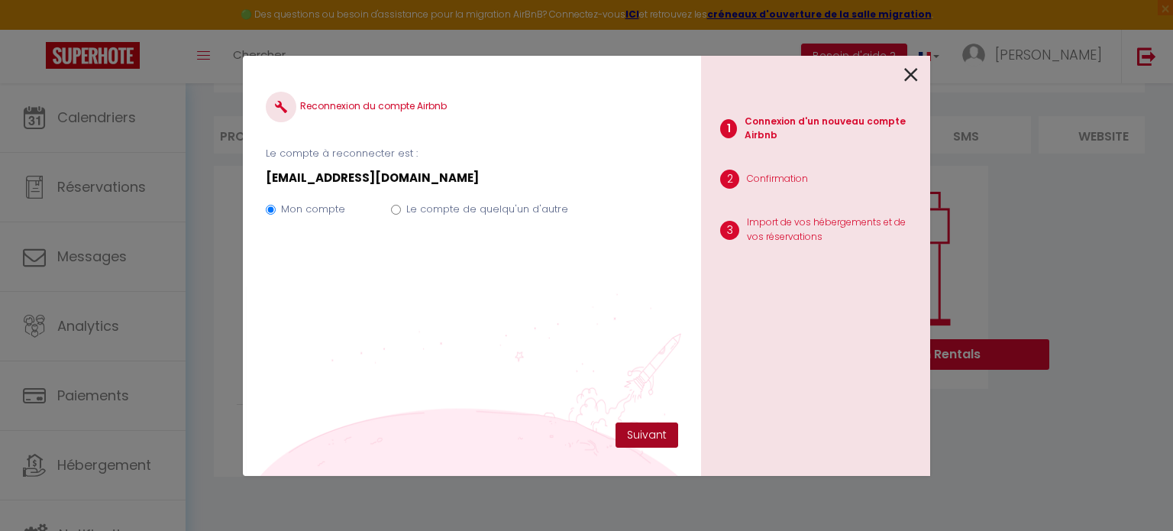
click at [636, 433] on button "Suivant" at bounding box center [647, 435] width 63 height 26
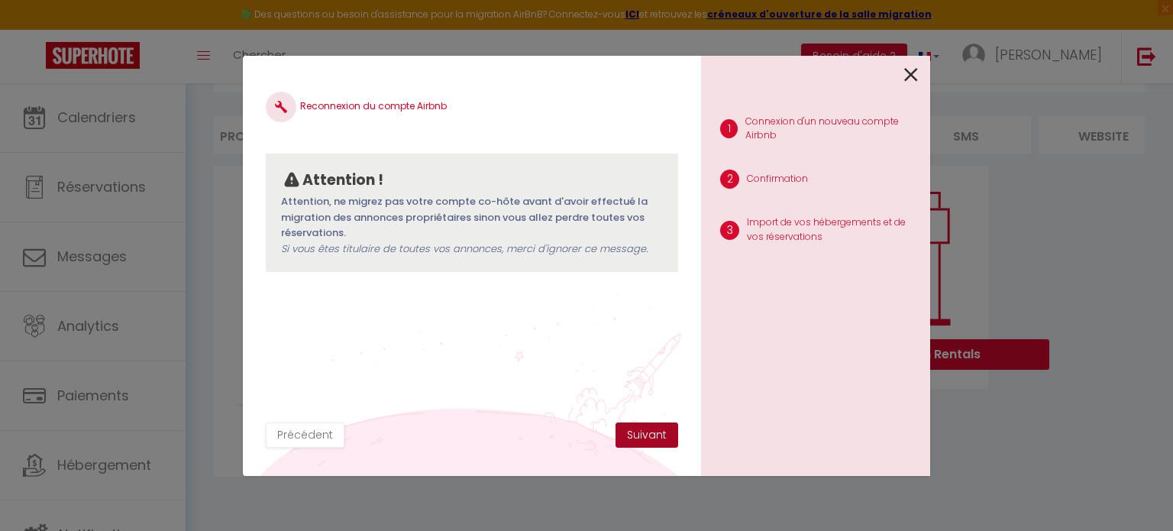
click at [636, 433] on button "Suivant" at bounding box center [647, 435] width 63 height 26
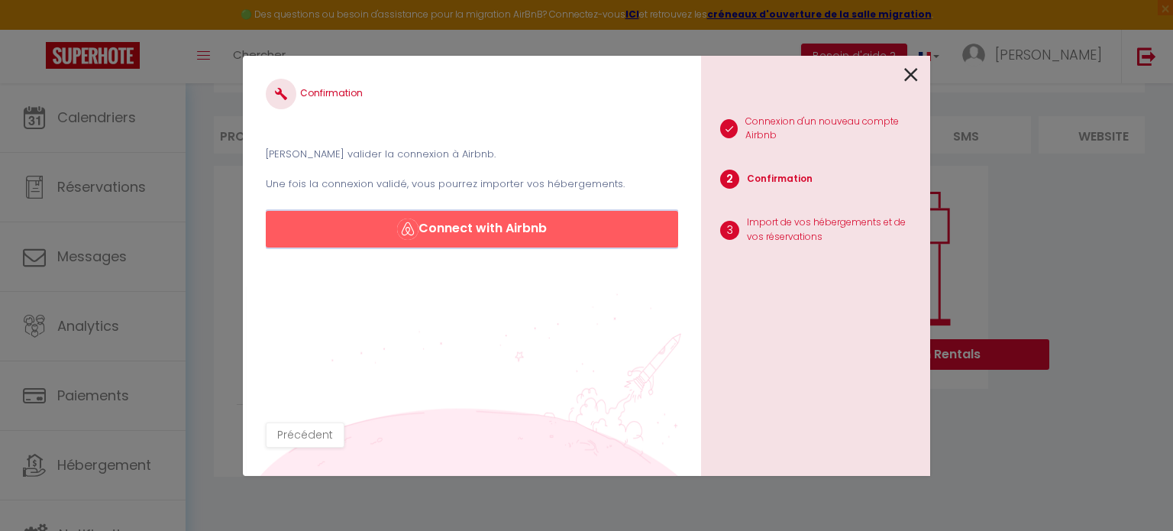
click at [584, 235] on button "Connect with Airbnb" at bounding box center [472, 229] width 413 height 37
click at [914, 72] on icon at bounding box center [911, 74] width 14 height 23
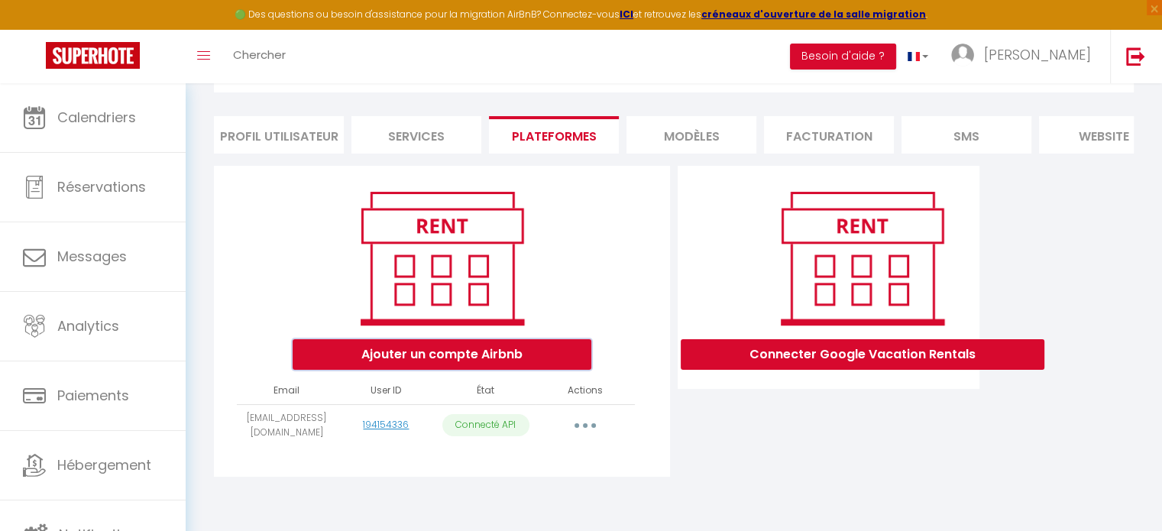
click at [448, 360] on button "Ajouter un compte Airbnb" at bounding box center [442, 354] width 299 height 31
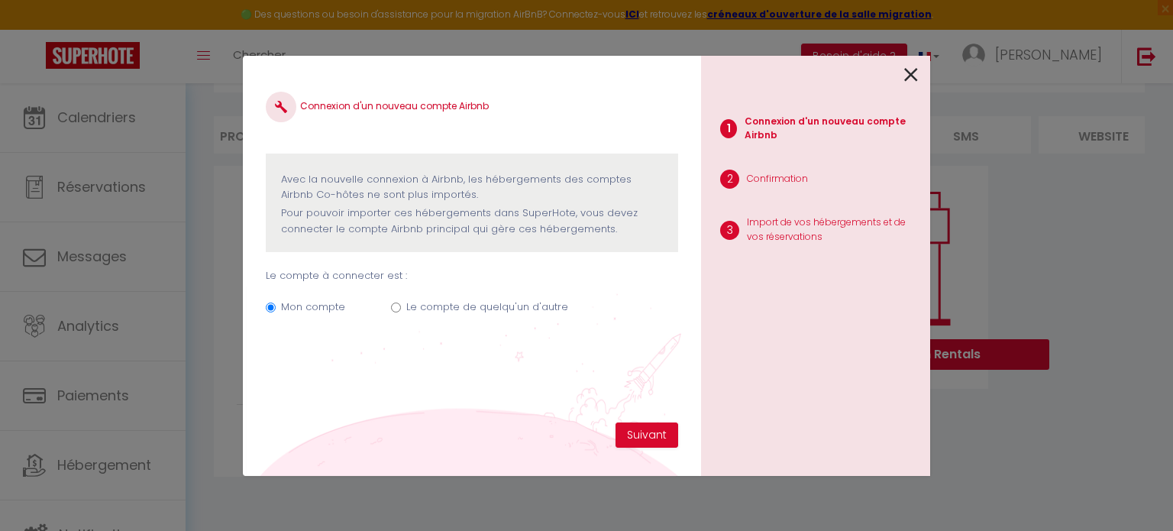
click at [407, 307] on label "Le compte de quelqu'un d'autre" at bounding box center [487, 306] width 162 height 15
click at [401, 307] on input "Le compte de quelqu'un d'autre" at bounding box center [396, 308] width 10 height 10
radio input "true"
radio input "false"
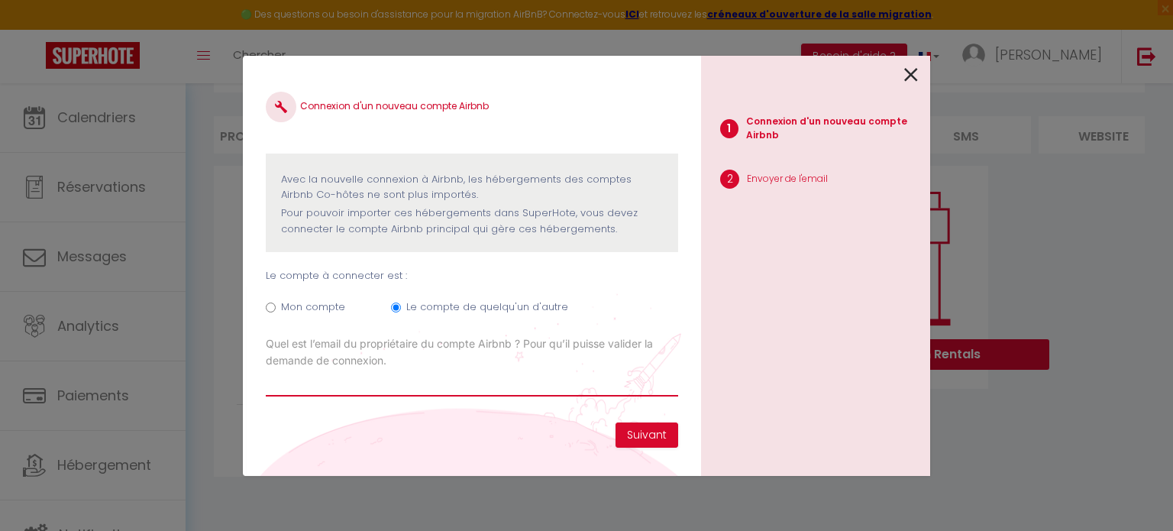
click at [413, 390] on input "Email connexion Airbnb" at bounding box center [472, 383] width 413 height 28
type input "saraevelina.bortolato@gmail.com"
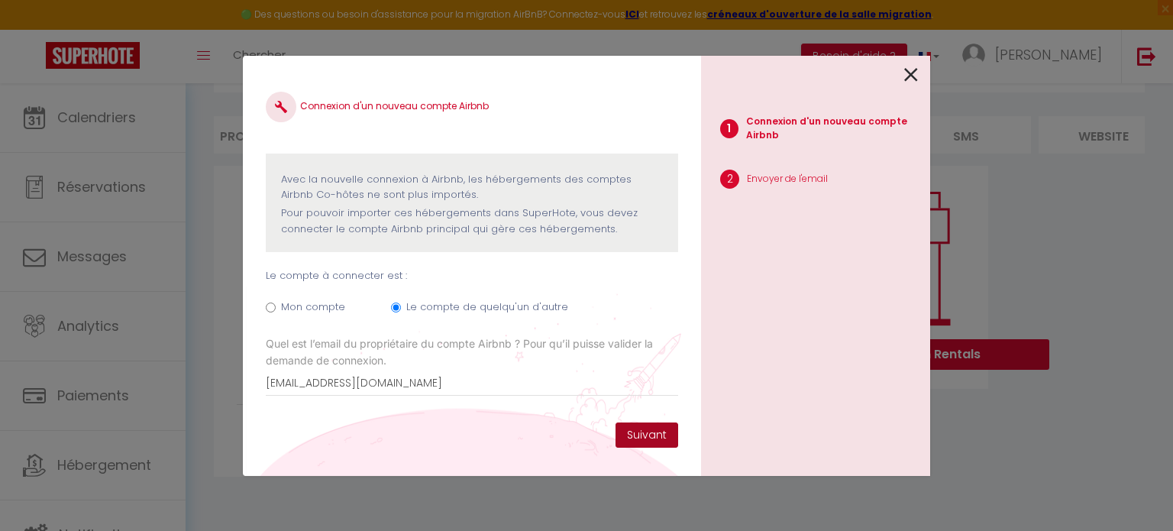
click at [645, 439] on button "Suivant" at bounding box center [647, 435] width 63 height 26
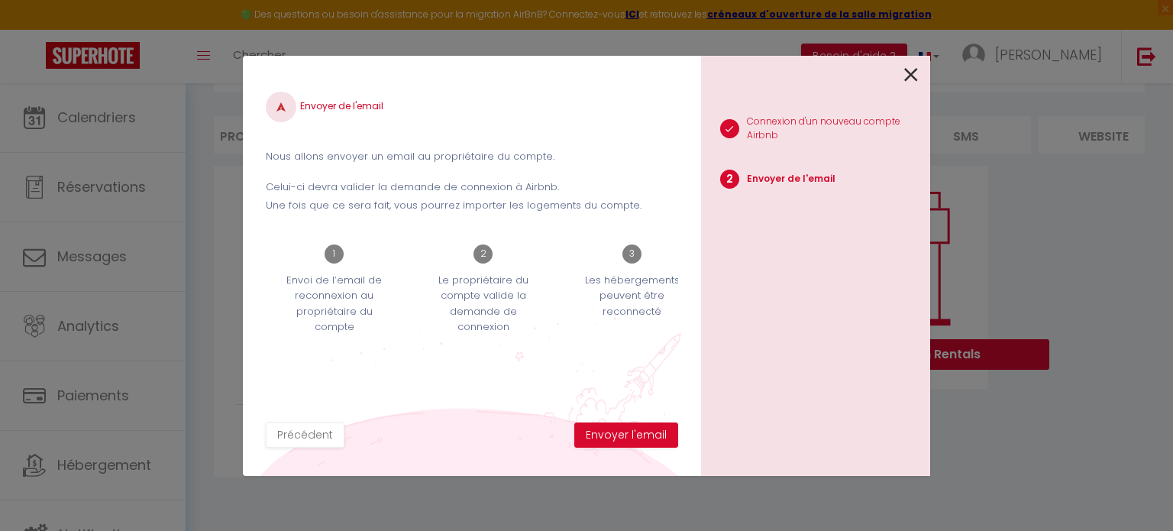
click at [911, 76] on icon at bounding box center [911, 74] width 14 height 23
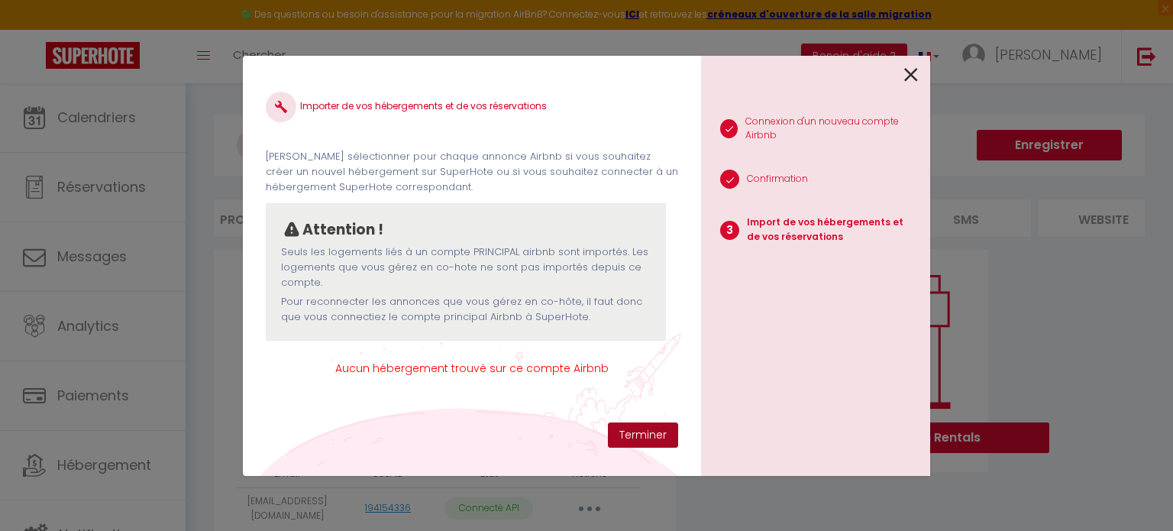
click at [637, 435] on button "Terminer" at bounding box center [643, 435] width 70 height 26
